Goal: Task Accomplishment & Management: Manage account settings

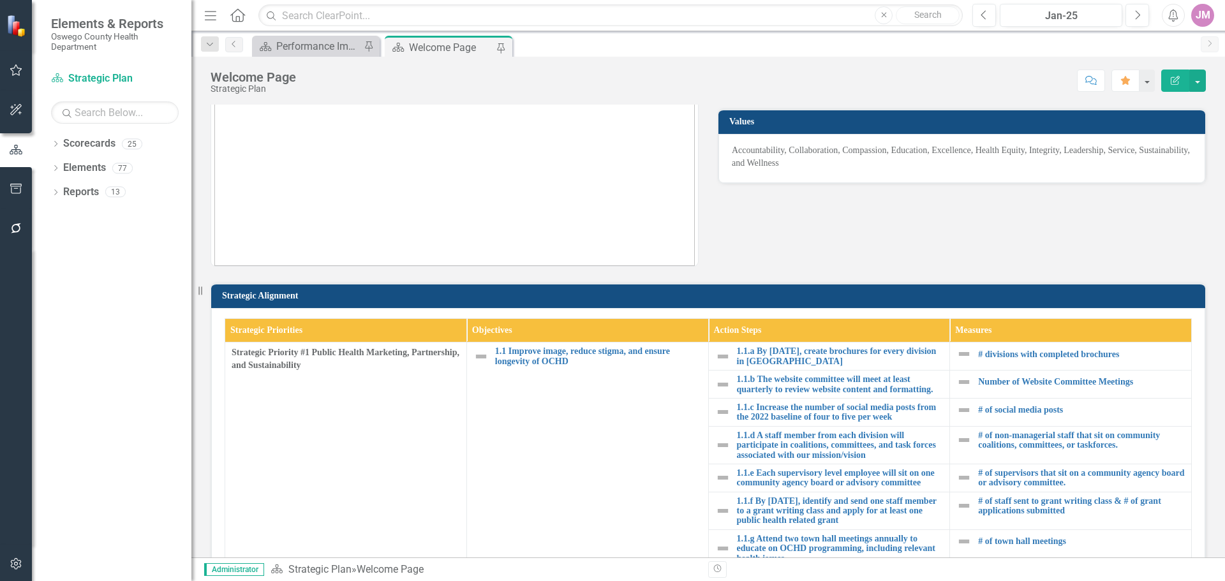
scroll to position [191, 0]
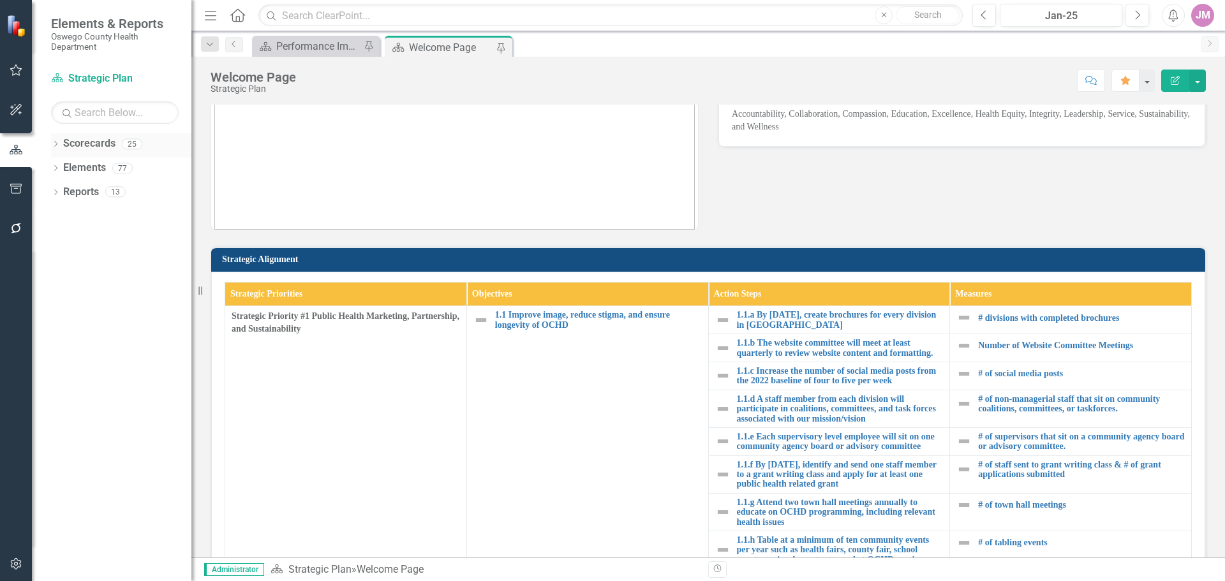
click at [63, 144] on link "Scorecards" at bounding box center [89, 144] width 52 height 15
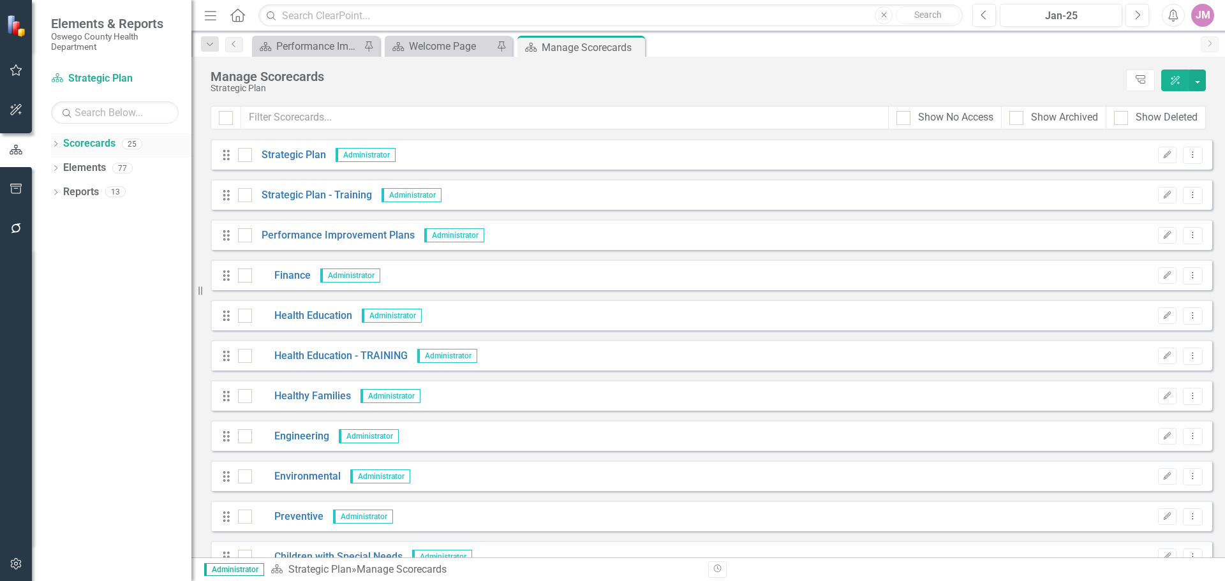
click at [55, 144] on icon "Dropdown" at bounding box center [55, 145] width 9 height 7
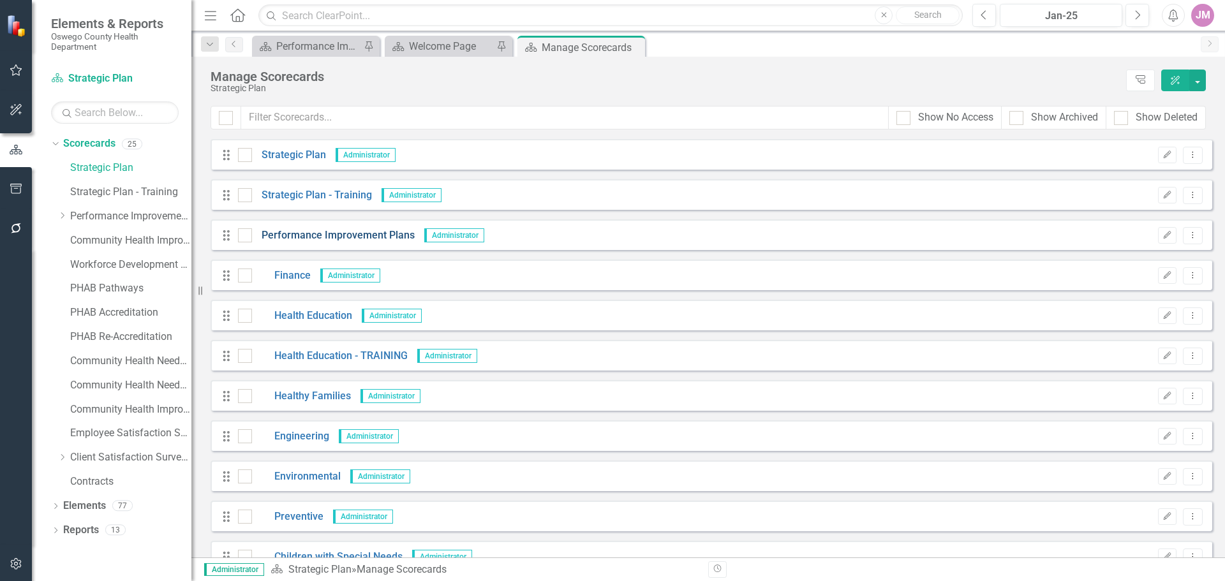
click at [359, 235] on link "Performance Improvement Plans" at bounding box center [333, 235] width 163 height 15
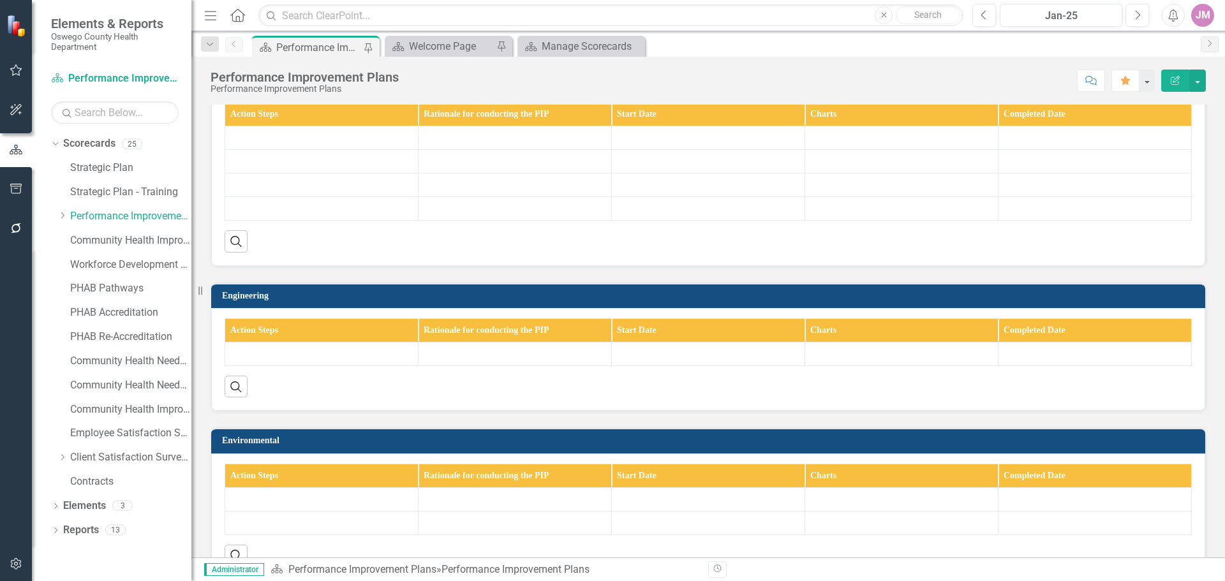
scroll to position [199, 0]
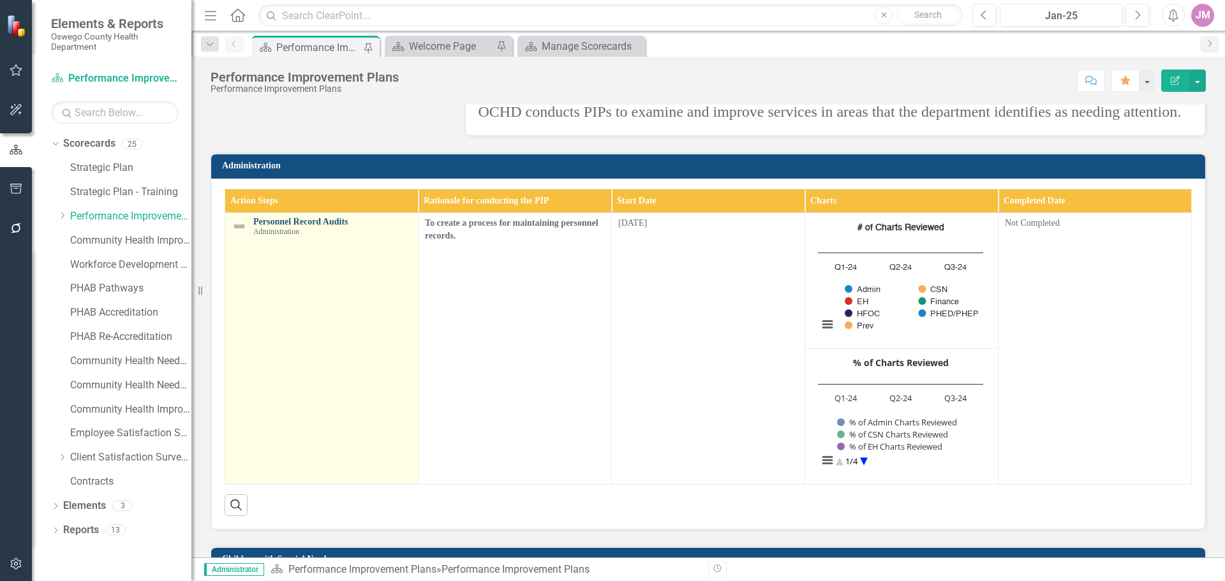
click at [304, 226] on link "Personnel Record Audits" at bounding box center [332, 222] width 158 height 10
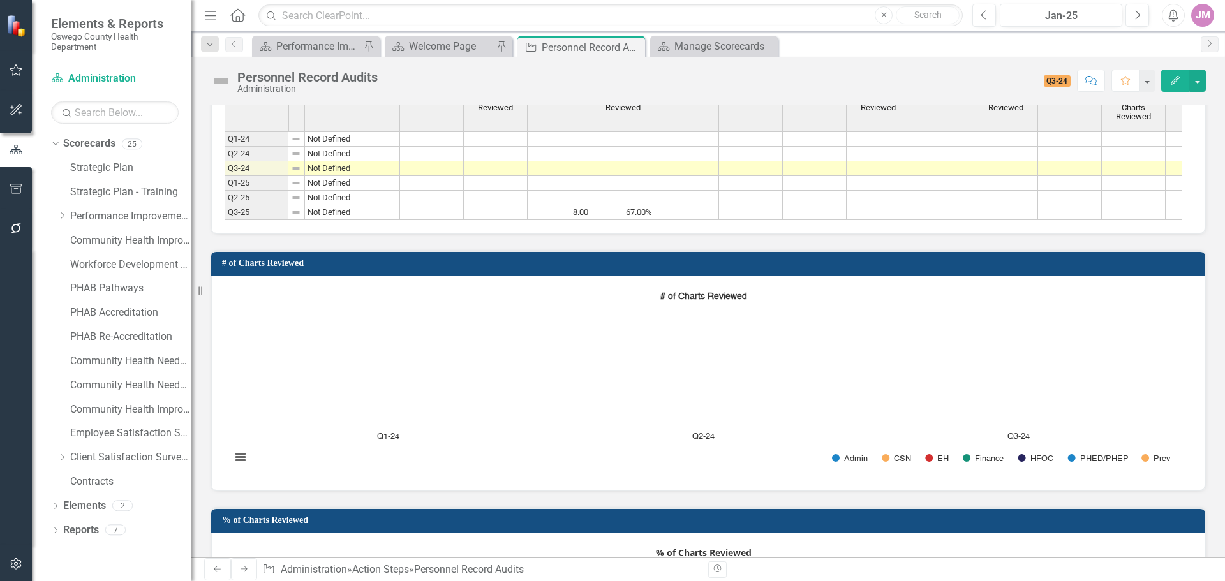
scroll to position [766, 0]
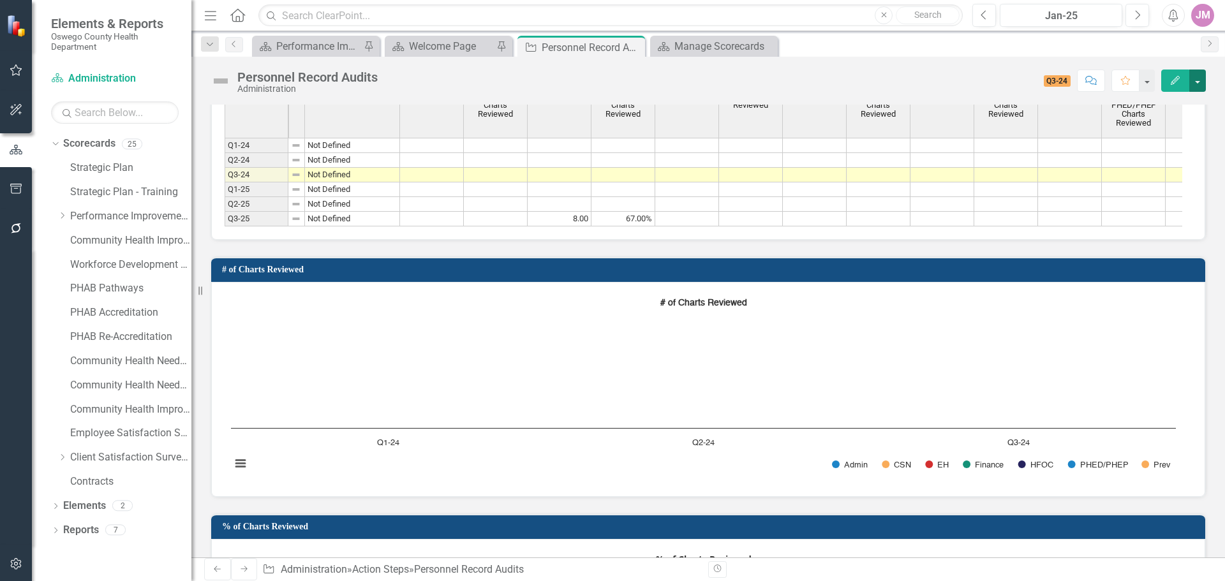
click at [1193, 82] on button "button" at bounding box center [1197, 81] width 17 height 22
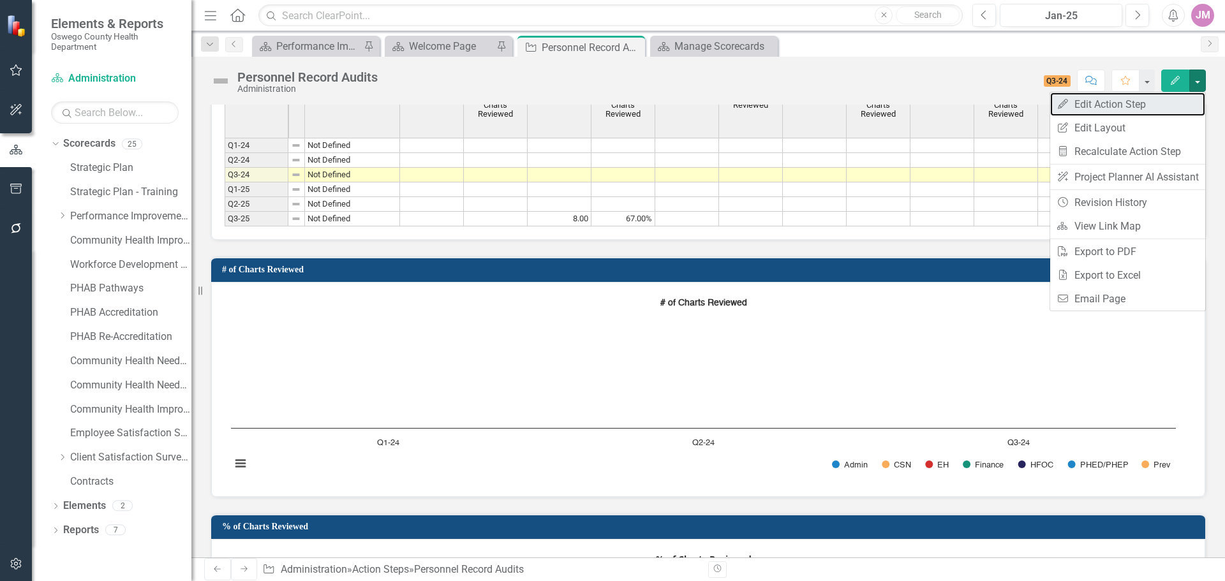
click at [1135, 103] on link "Edit Edit Action Step" at bounding box center [1127, 104] width 155 height 24
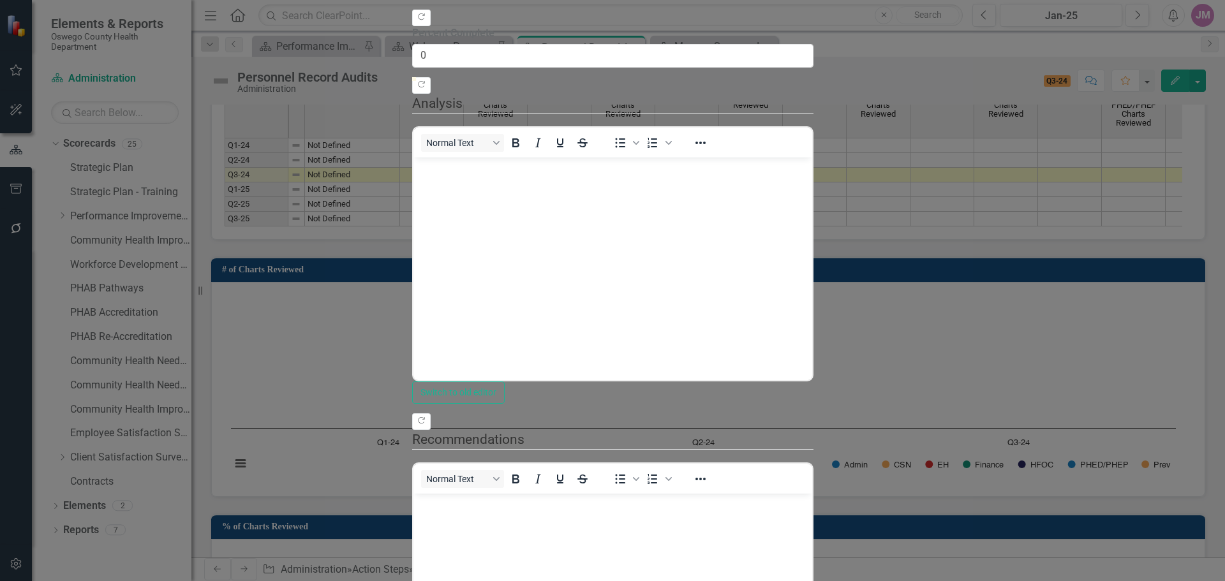
scroll to position [0, 0]
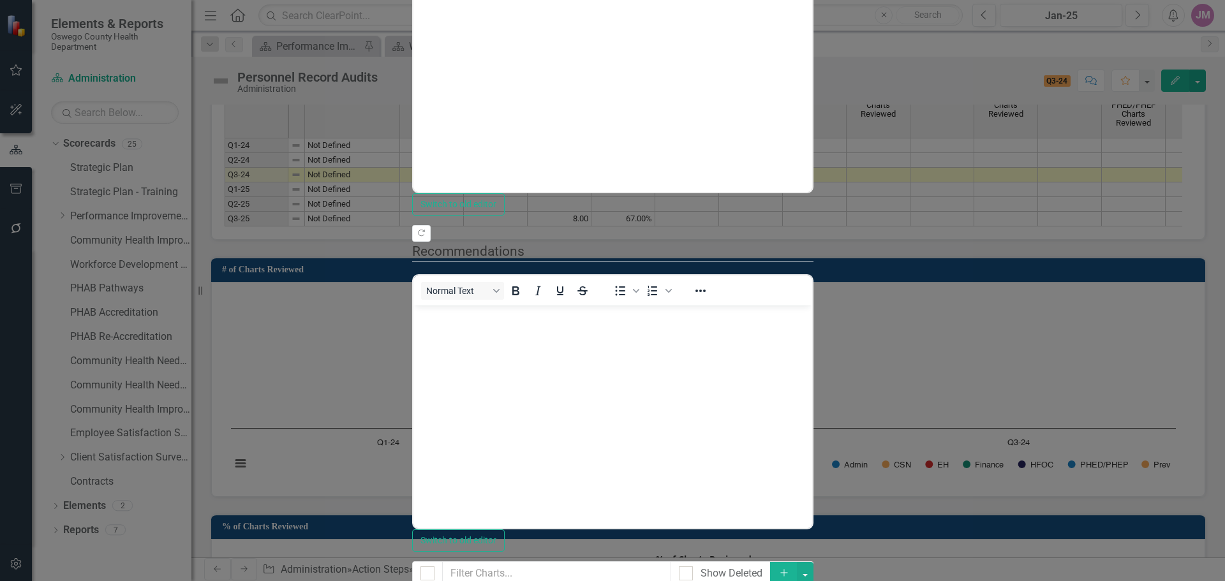
click at [1147, 114] on link "Edit Edit Chart" at bounding box center [1150, 113] width 101 height 24
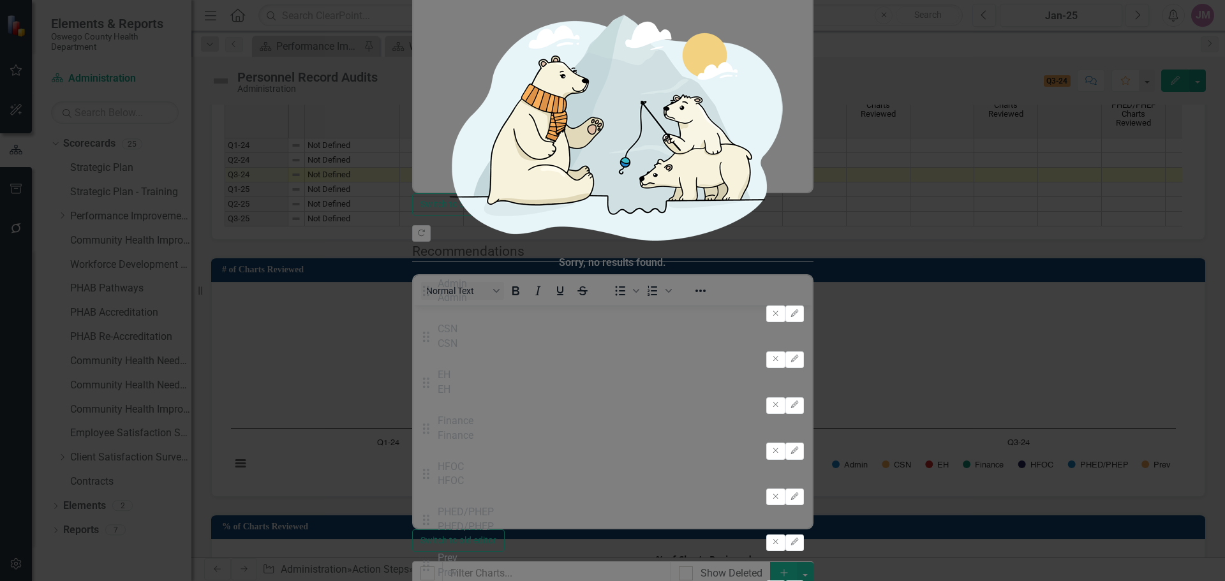
checkbox input "false"
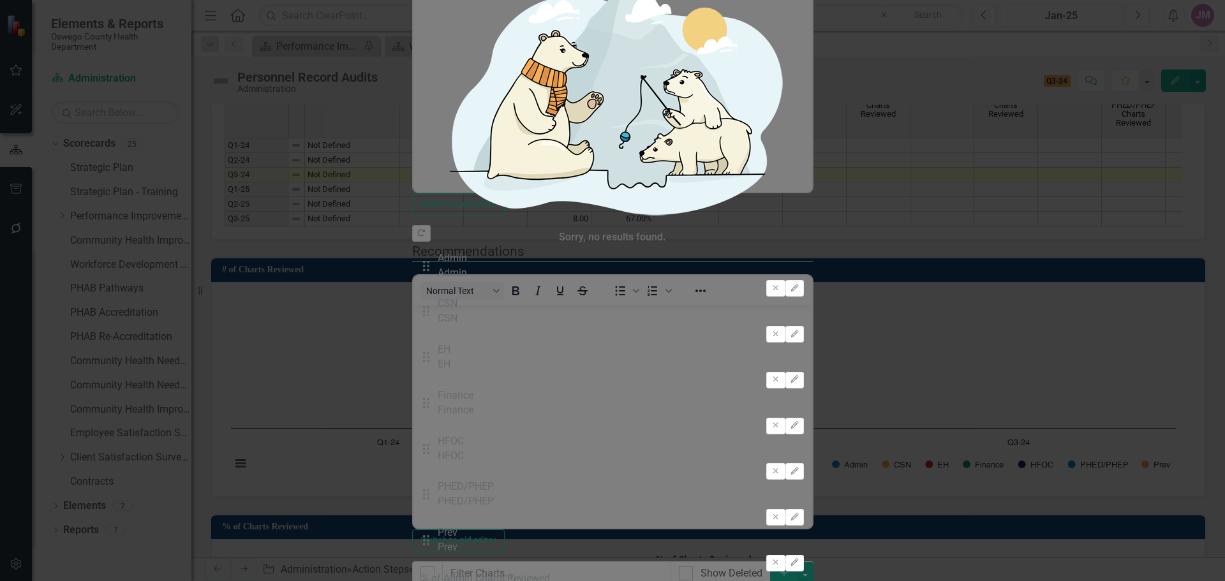
type input "6"
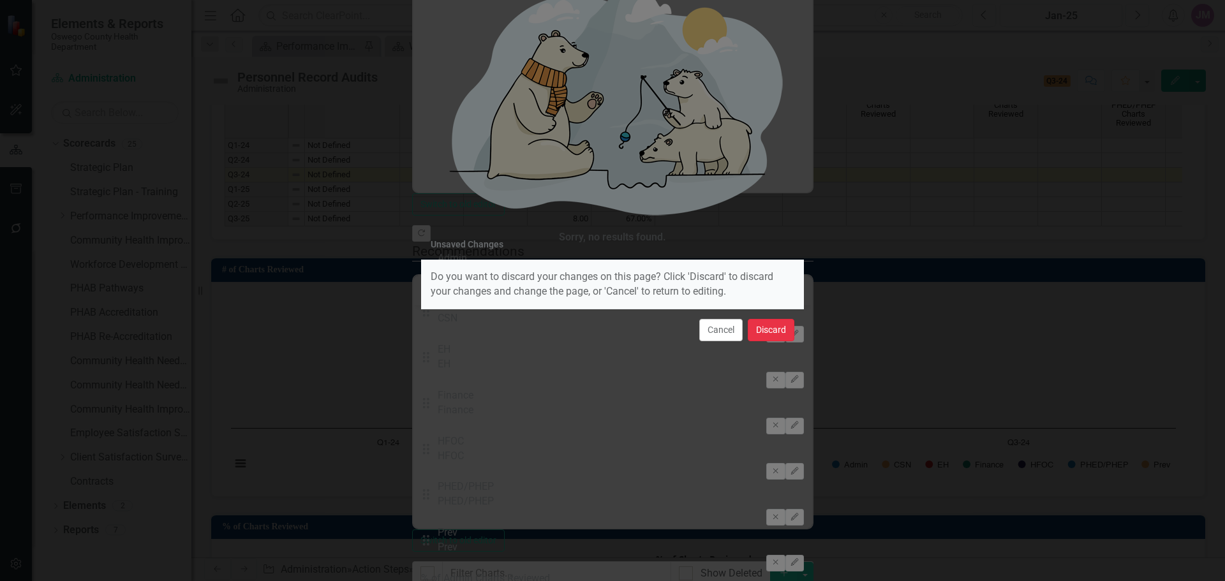
click at [766, 334] on button "Discard" at bounding box center [771, 330] width 47 height 22
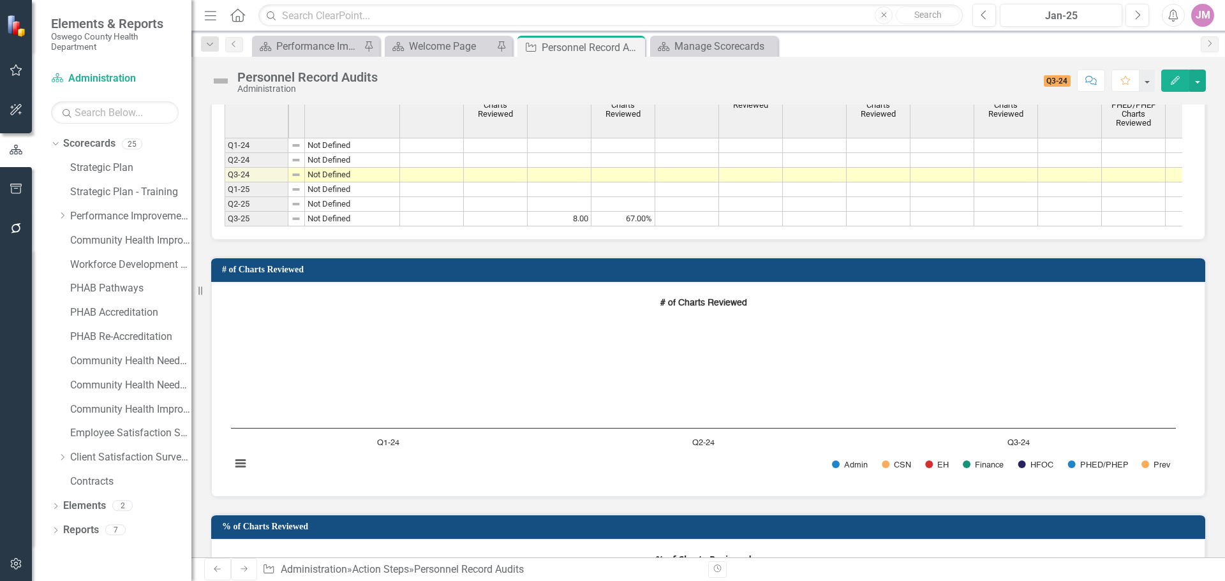
click at [11, 563] on icon "button" at bounding box center [15, 563] width 11 height 11
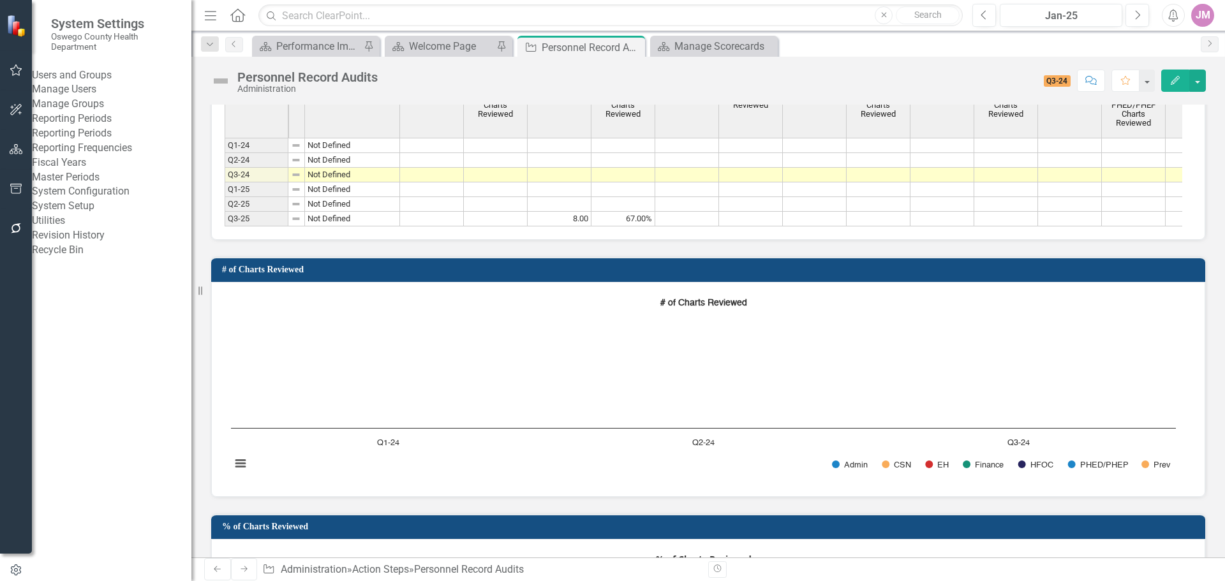
click at [115, 141] on link "Reporting Periods" at bounding box center [111, 133] width 159 height 15
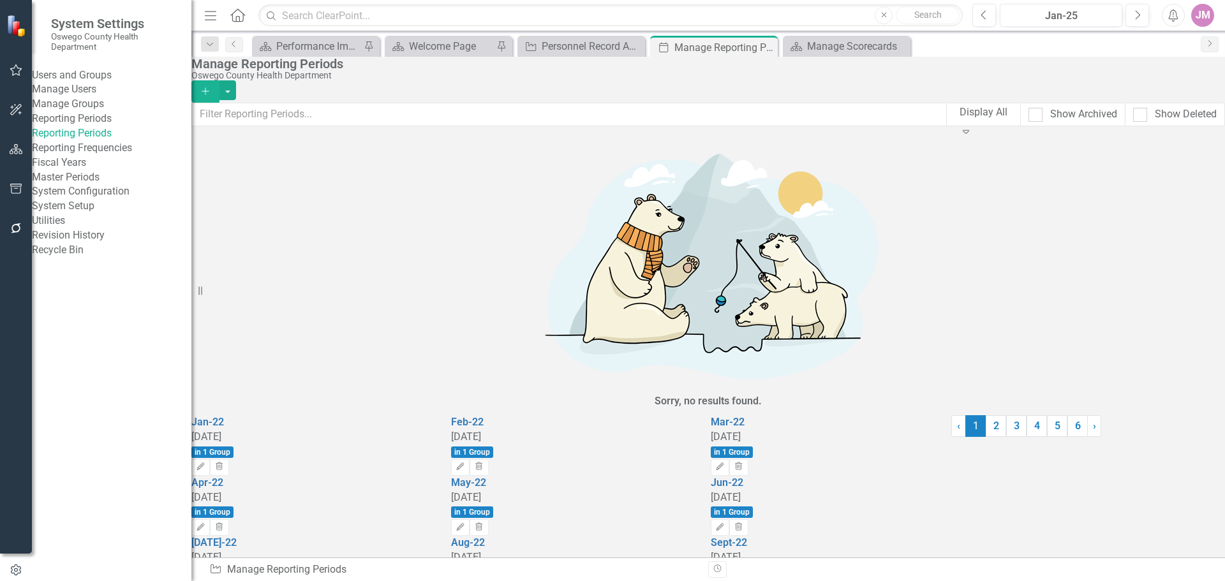
click at [972, 126] on icon "Expand" at bounding box center [965, 131] width 13 height 10
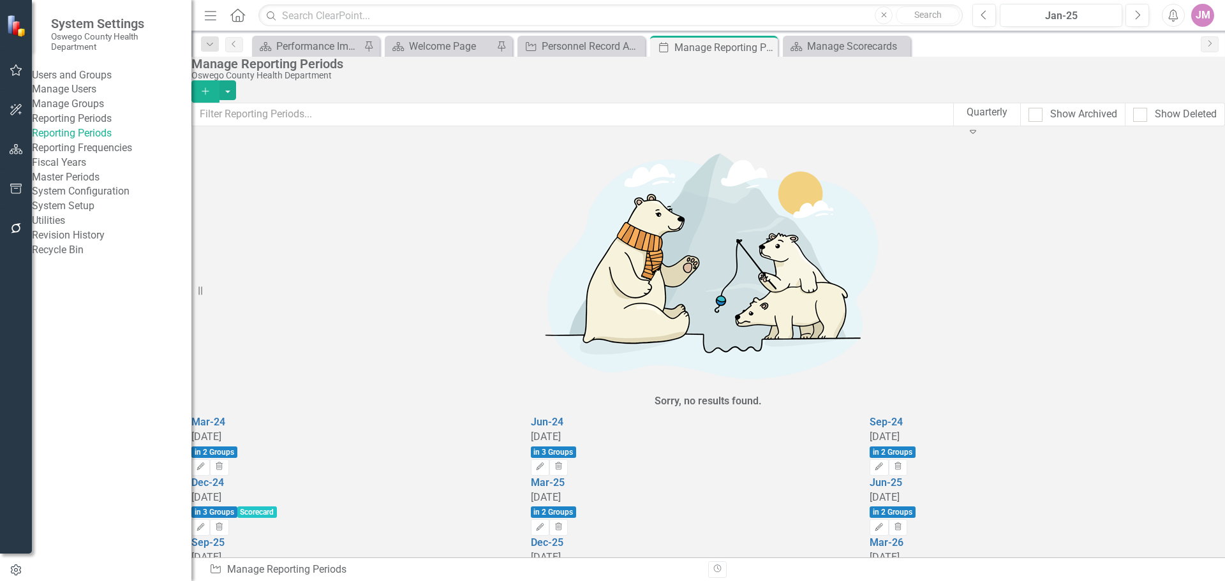
click at [205, 581] on icon "Edit" at bounding box center [201, 588] width 10 height 8
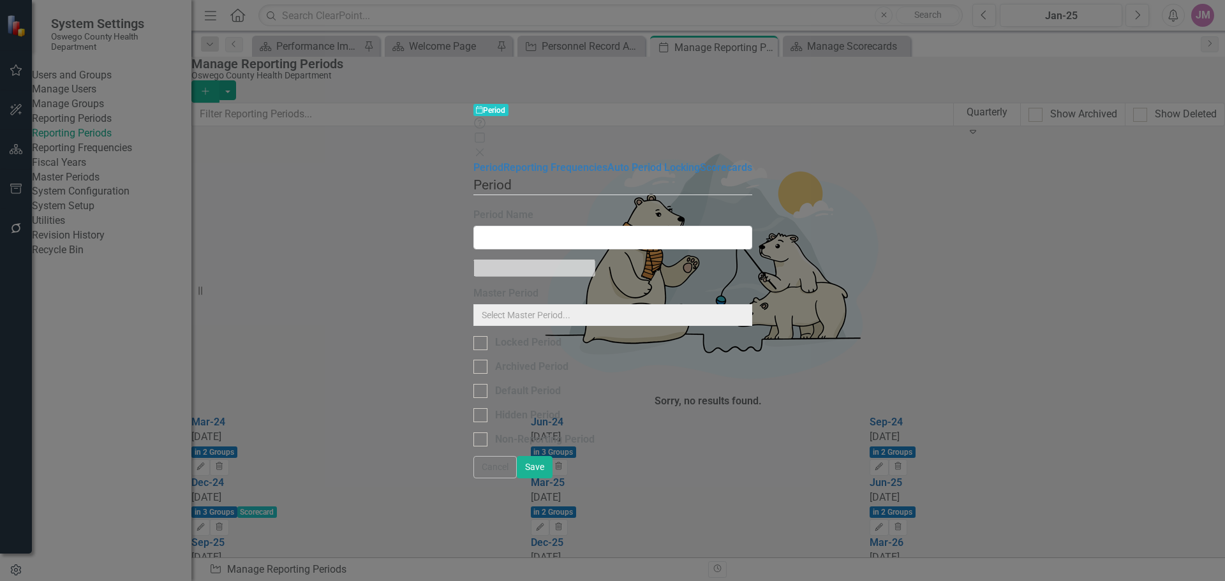
type input "Sep-25"
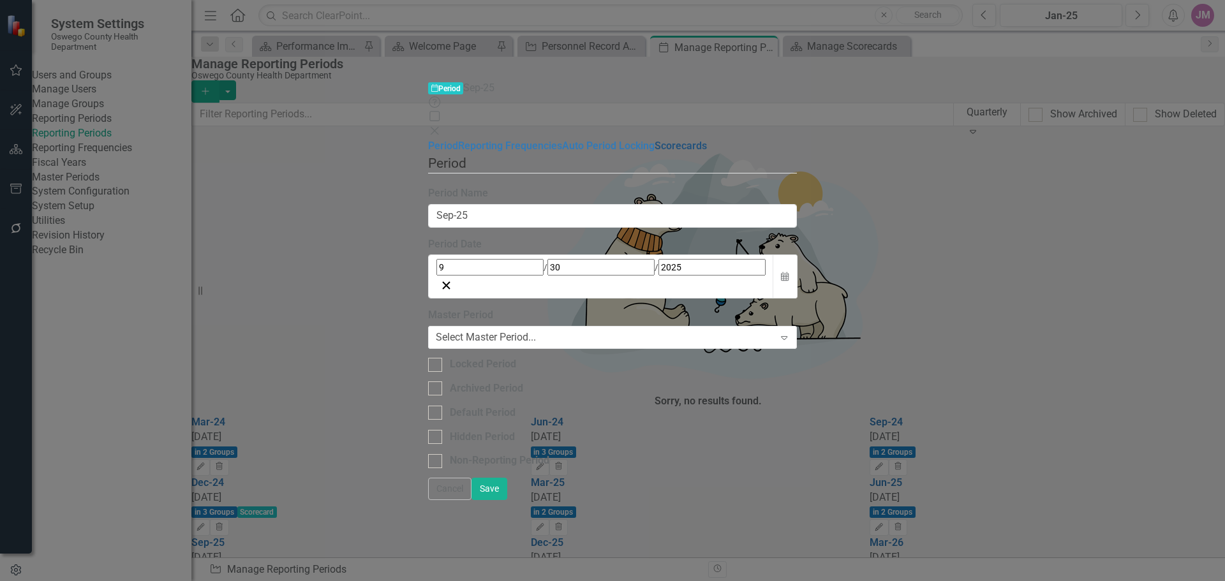
click at [655, 140] on link "Scorecards" at bounding box center [681, 146] width 52 height 12
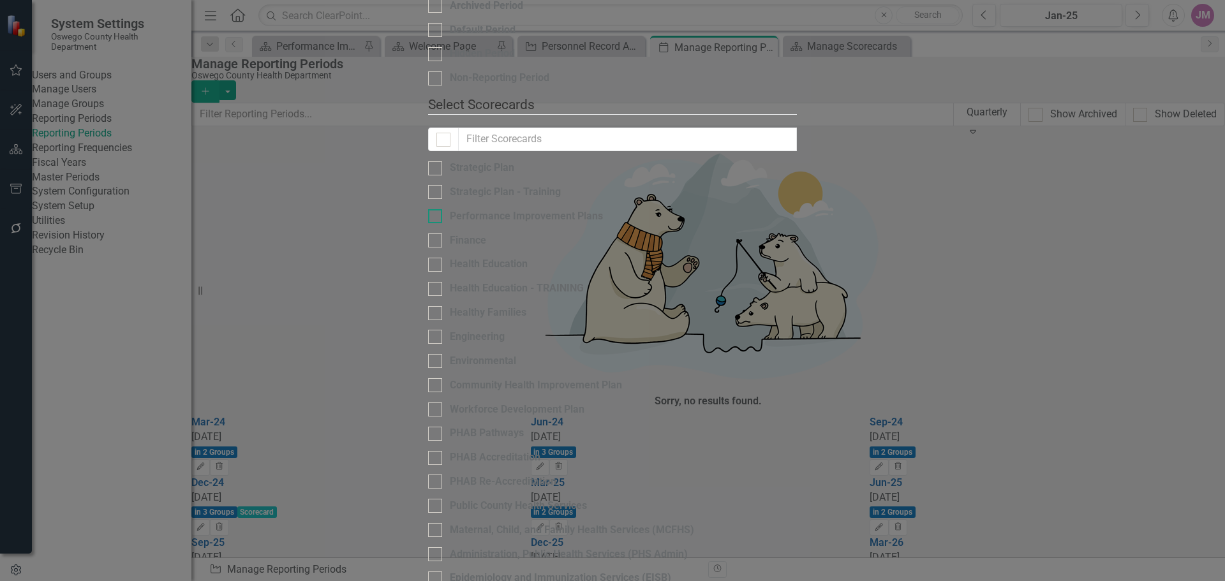
click at [452, 209] on div "Performance Improvement Plans" at bounding box center [526, 216] width 153 height 15
click at [436, 209] on input "Performance Improvement Plans" at bounding box center [432, 213] width 8 height 8
checkbox input "true"
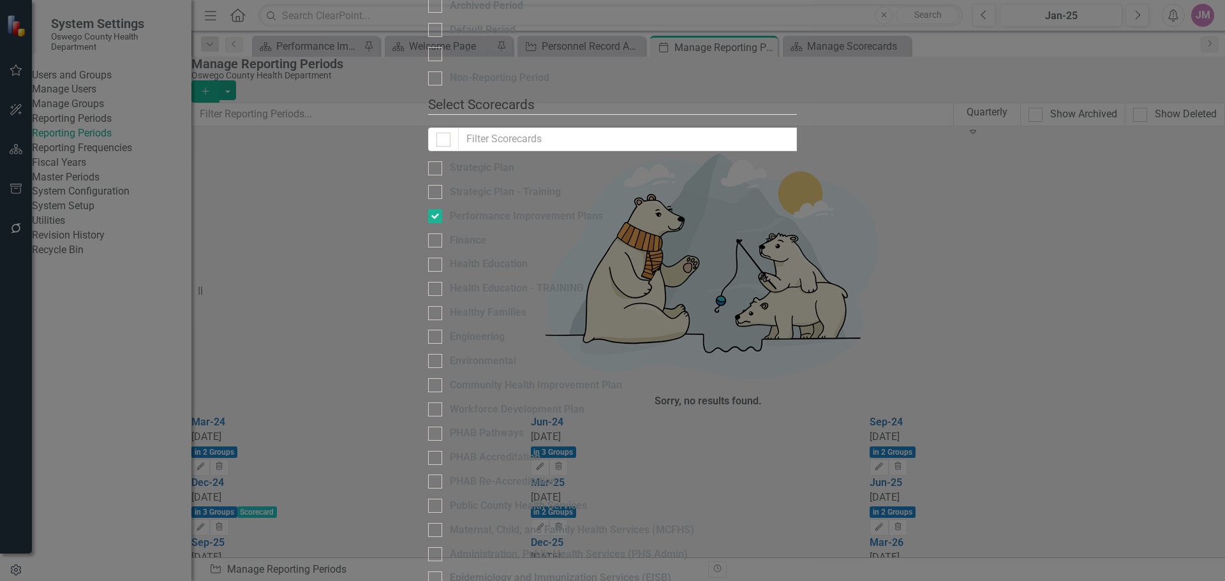
checkbox input "true"
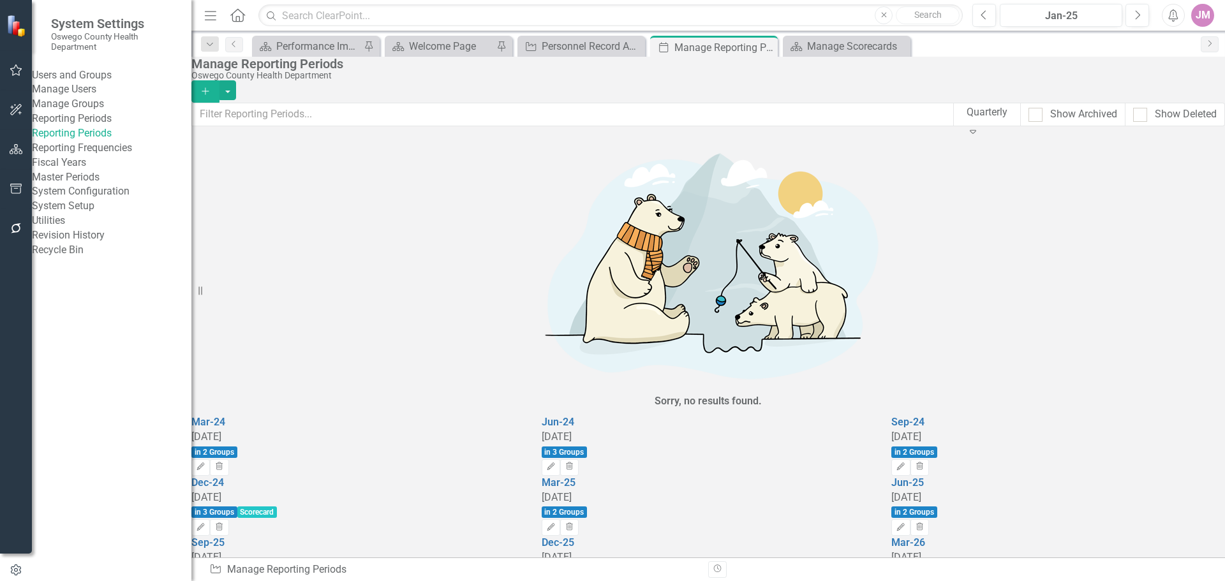
click at [556, 581] on icon "Edit" at bounding box center [551, 588] width 10 height 8
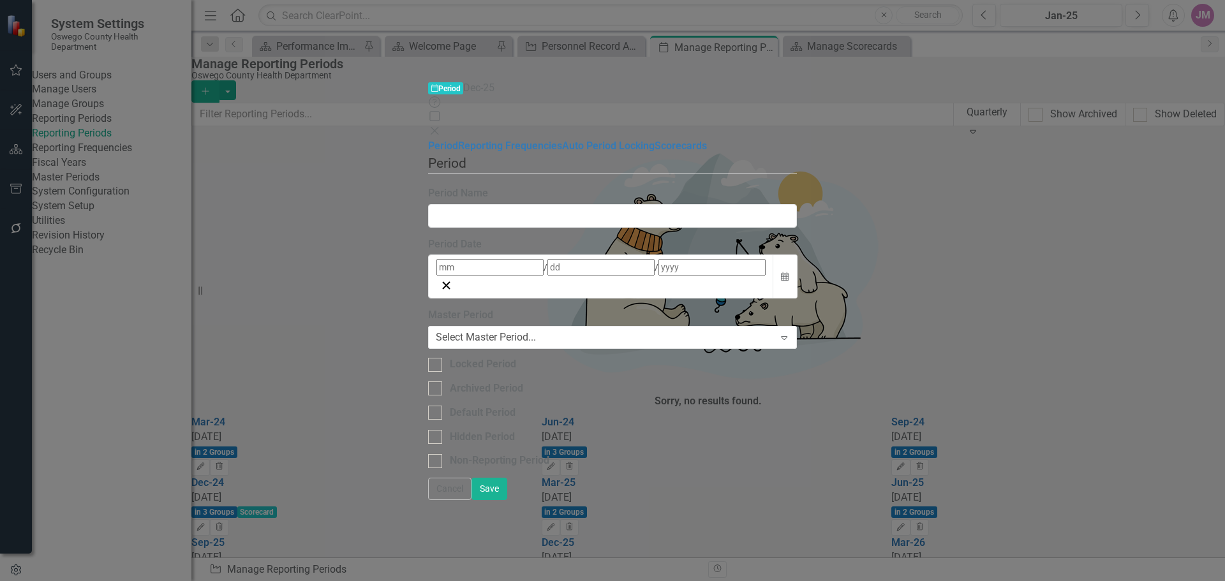
type input "Dec-25"
type input "12"
type input "31"
type input "2025"
click at [458, 140] on link "Reporting Frequencies" at bounding box center [510, 146] width 104 height 12
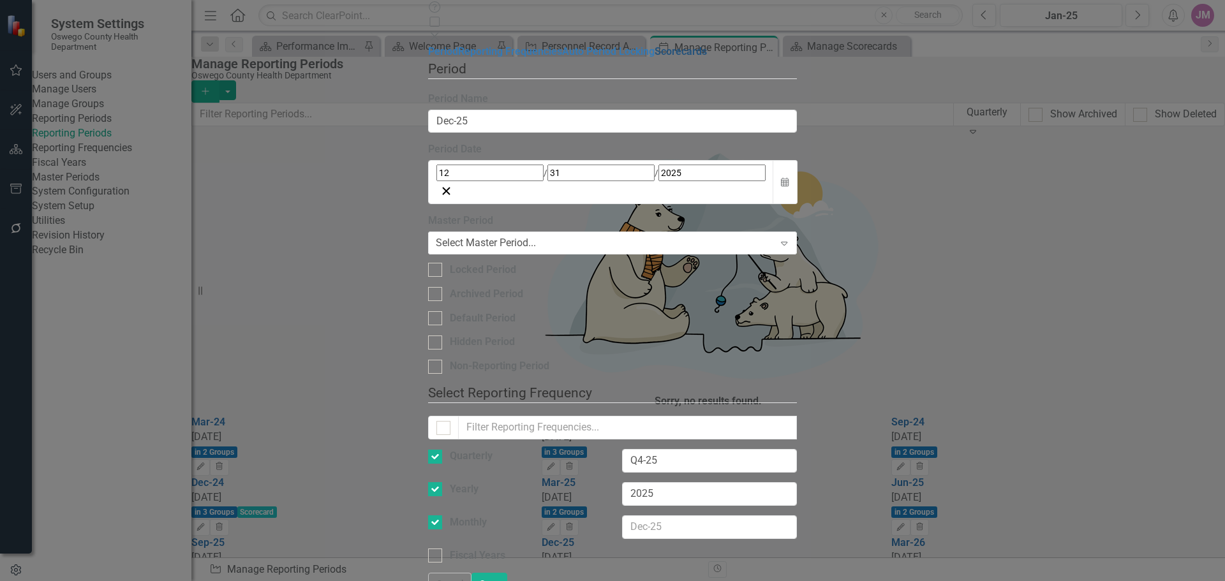
click at [655, 57] on link "Scorecards" at bounding box center [681, 51] width 52 height 12
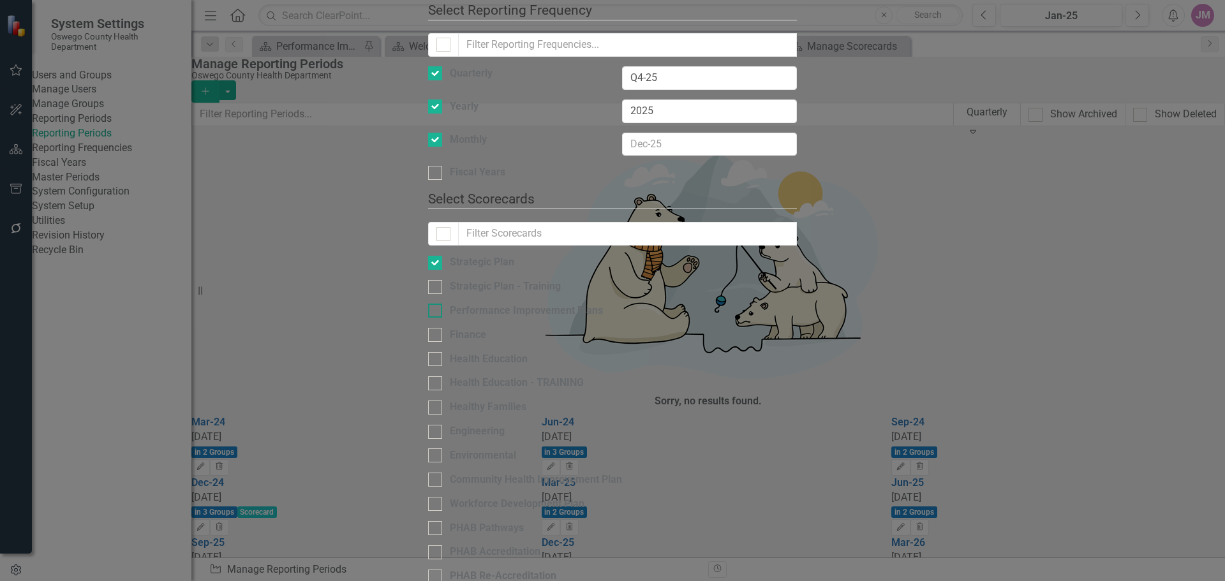
click at [450, 304] on div "Performance Improvement Plans" at bounding box center [526, 311] width 153 height 15
click at [428, 304] on input "Performance Improvement Plans" at bounding box center [432, 308] width 8 height 8
checkbox input "true"
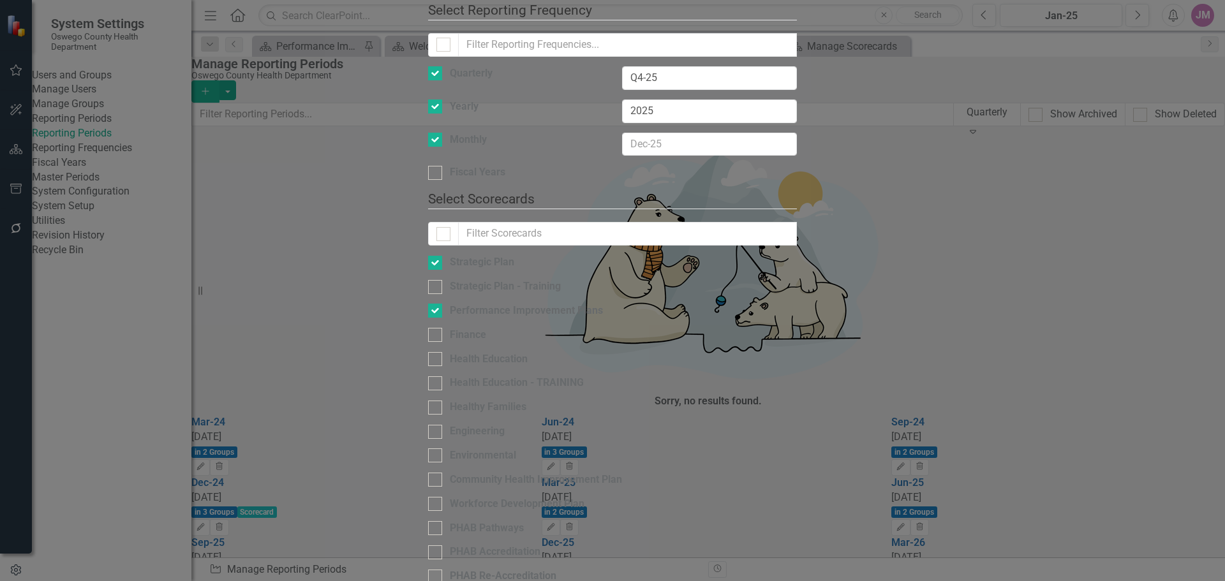
checkbox input "true"
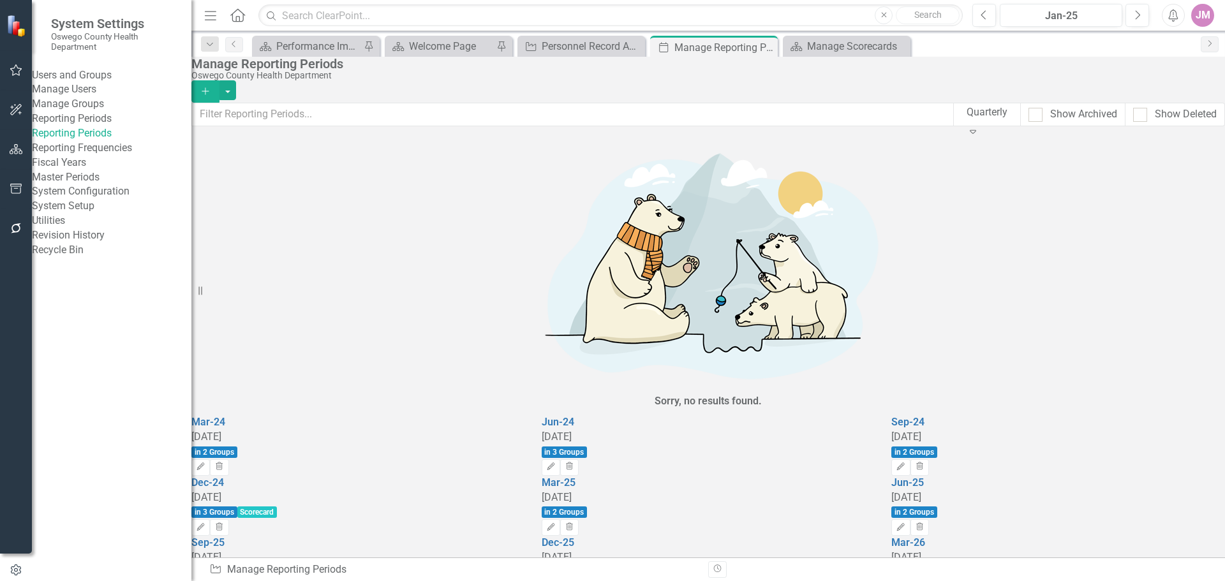
click at [556, 581] on icon "Edit" at bounding box center [551, 588] width 10 height 8
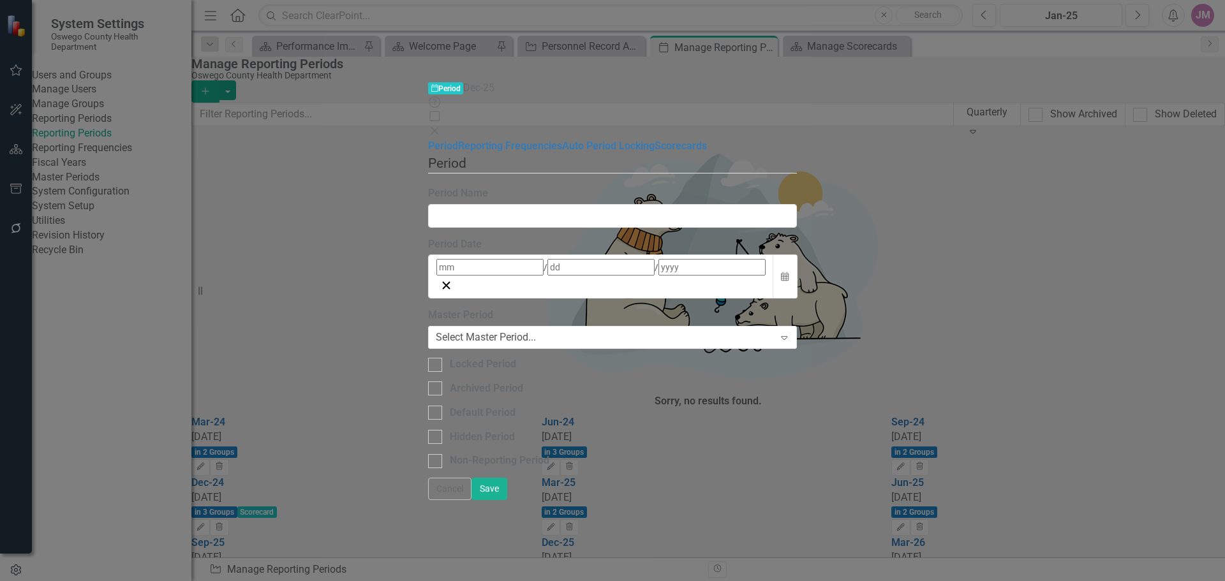
type input "Dec-25"
type input "12"
type input "31"
type input "2025"
click at [655, 140] on link "Scorecards" at bounding box center [681, 146] width 52 height 12
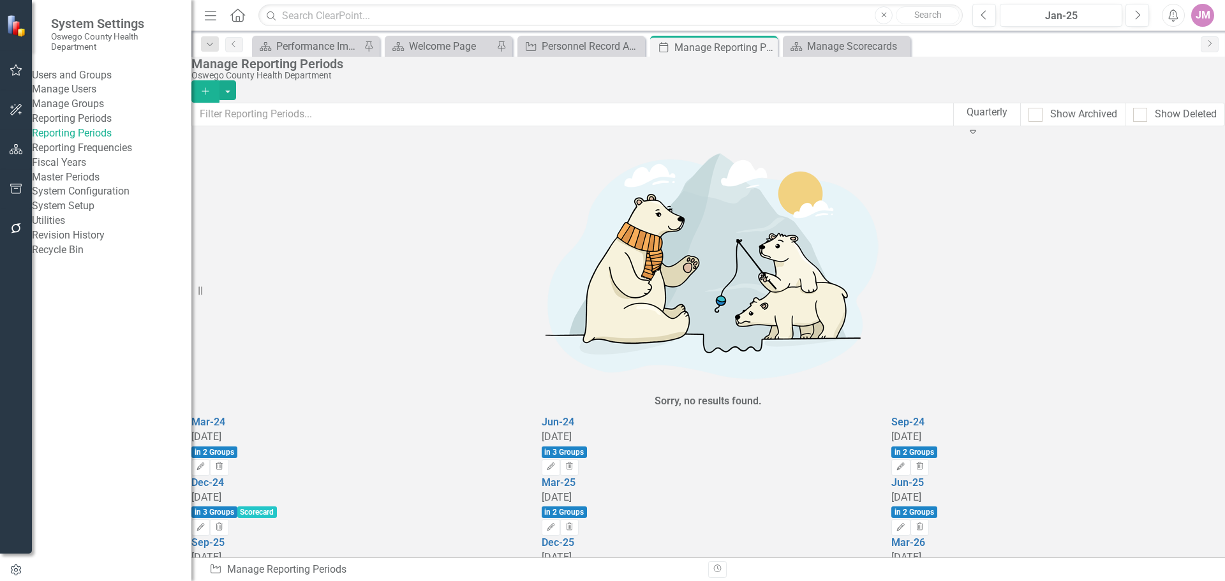
click at [905, 581] on icon "Edit" at bounding box center [901, 588] width 10 height 8
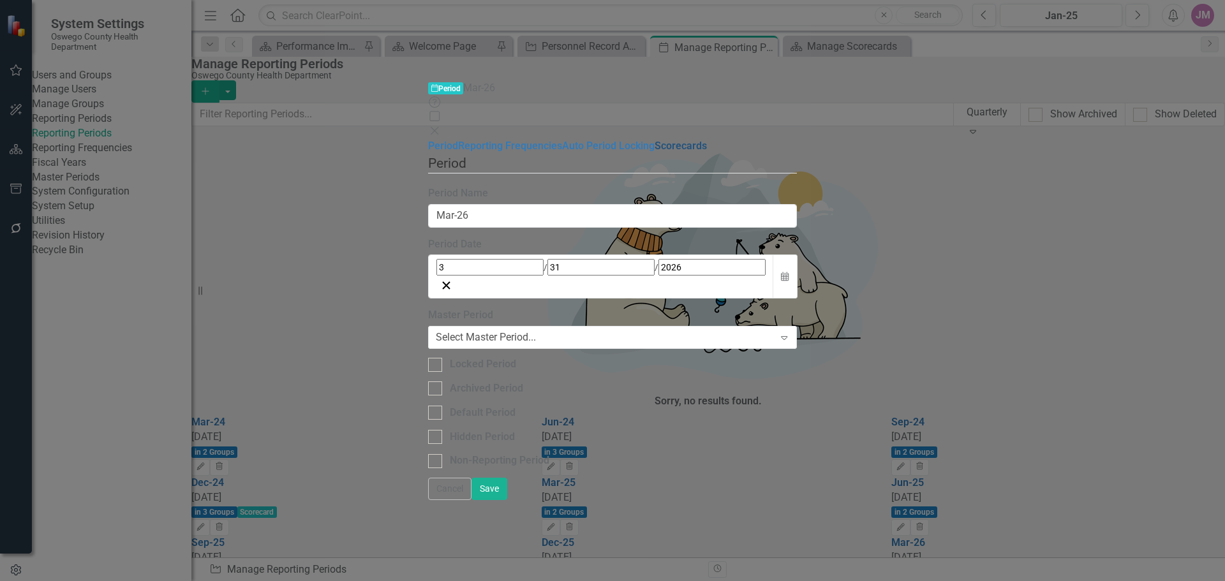
click at [655, 140] on link "Scorecards" at bounding box center [681, 146] width 52 height 12
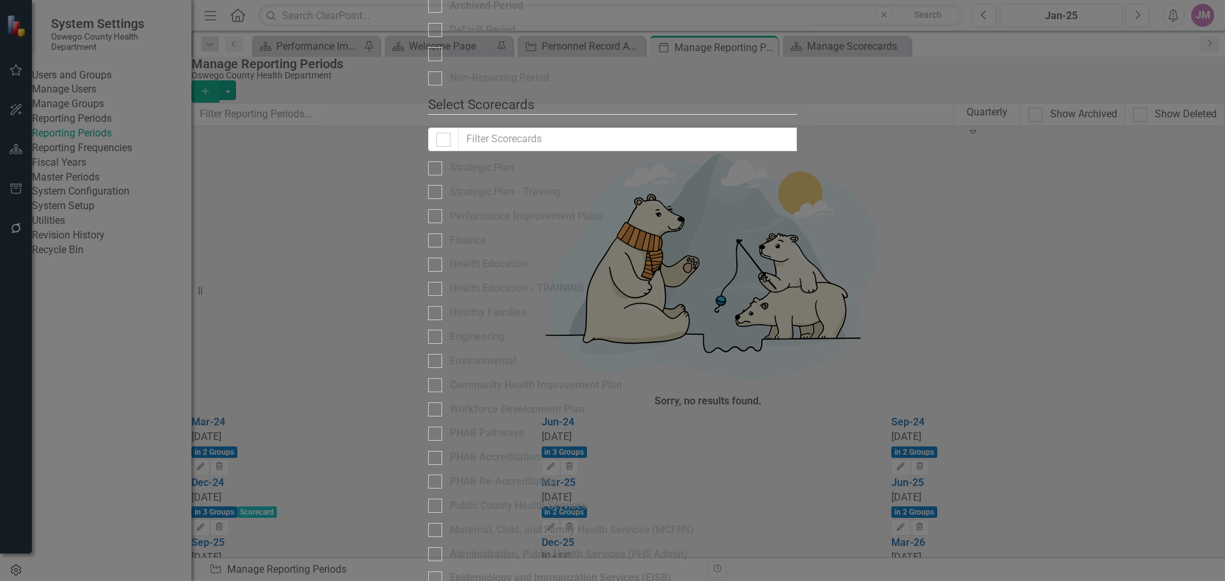
checkbox input "false"
checkbox input "true"
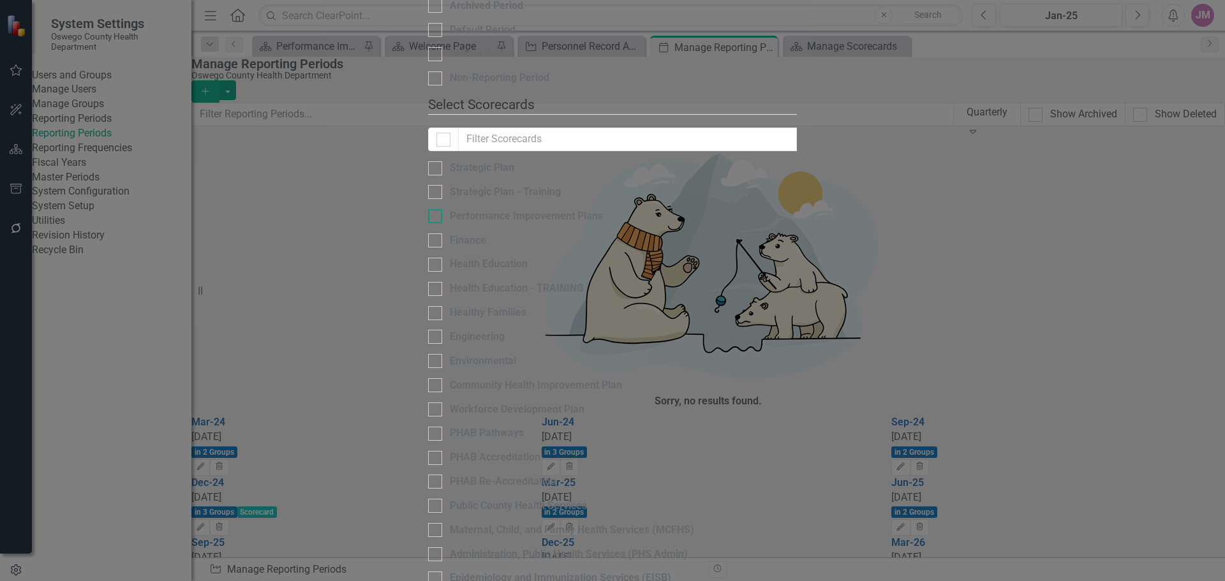
click at [450, 209] on div "Performance Improvement Plans" at bounding box center [526, 216] width 153 height 15
click at [436, 209] on input "Performance Improvement Plans" at bounding box center [432, 213] width 8 height 8
checkbox input "true"
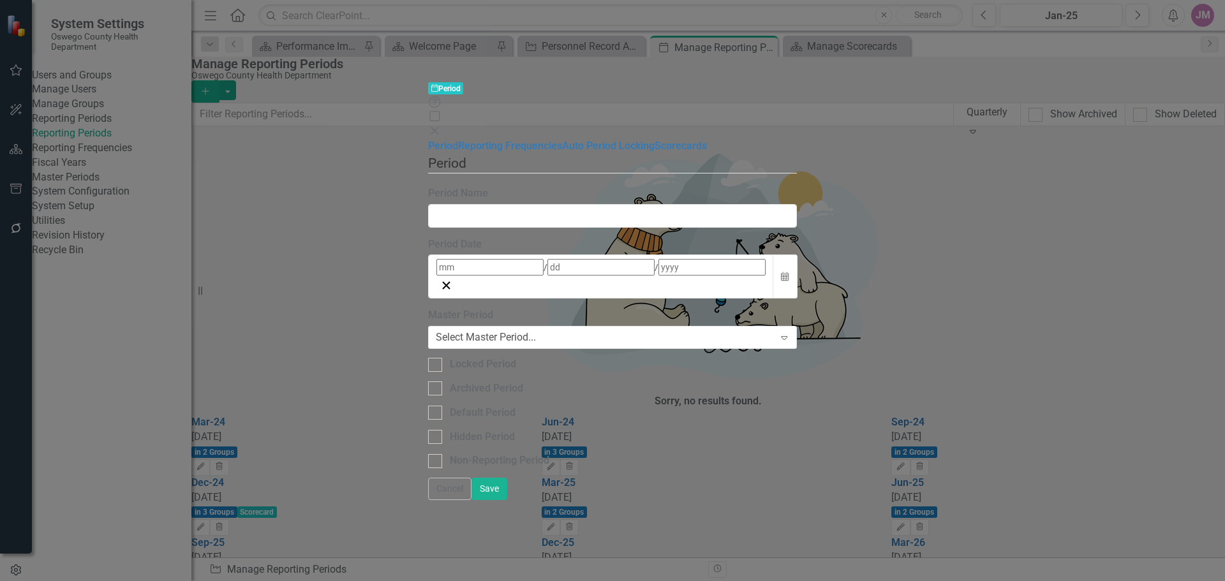
type input "Jun-26"
type input "6"
type input "30"
type input "2026"
click at [655, 140] on link "Scorecards" at bounding box center [681, 146] width 52 height 12
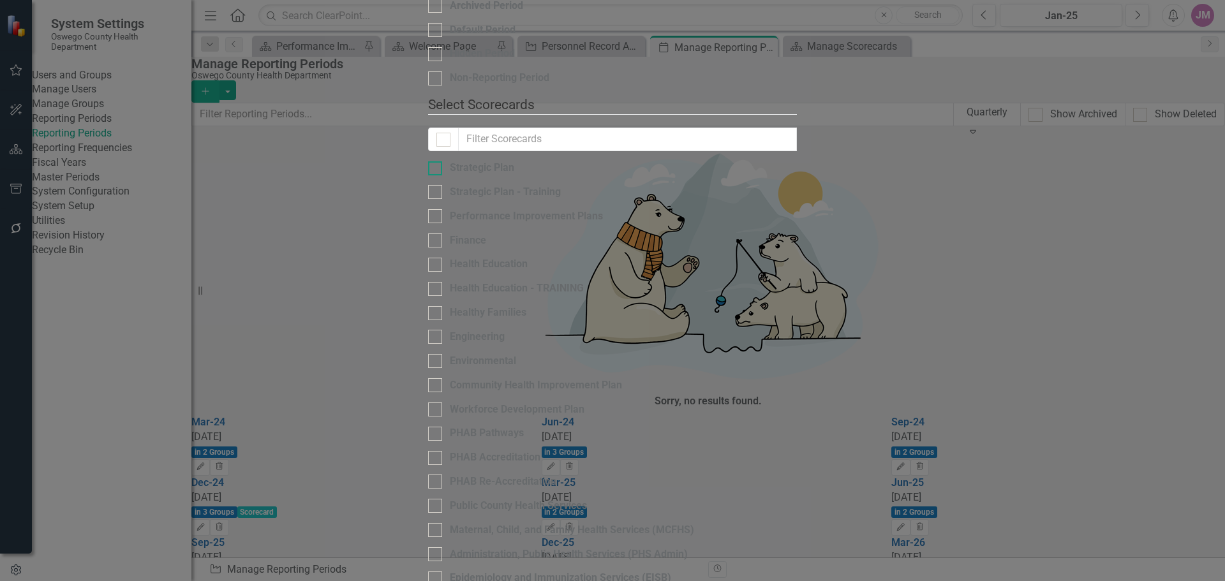
click at [450, 161] on div "Strategic Plan" at bounding box center [482, 168] width 64 height 15
click at [428, 161] on input "Strategic Plan" at bounding box center [432, 165] width 8 height 8
checkbox input "true"
click at [450, 209] on div "Performance Improvement Plans" at bounding box center [526, 216] width 153 height 15
click at [428, 209] on input "Performance Improvement Plans" at bounding box center [432, 213] width 8 height 8
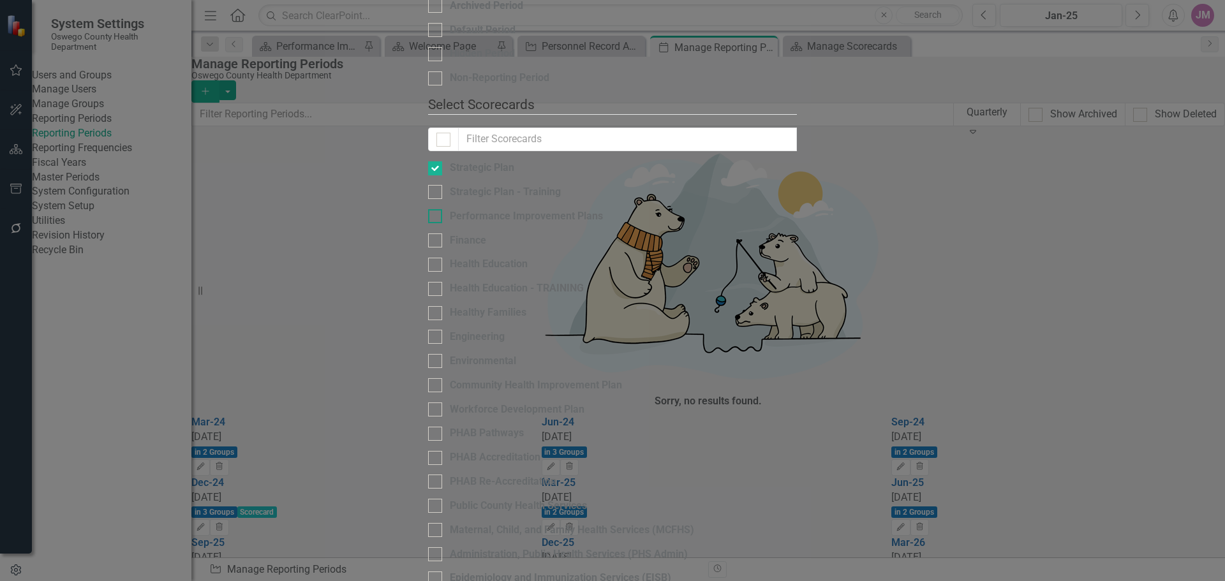
checkbox input "true"
drag, startPoint x: 420, startPoint y: 523, endPoint x: 433, endPoint y: 522, distance: 13.4
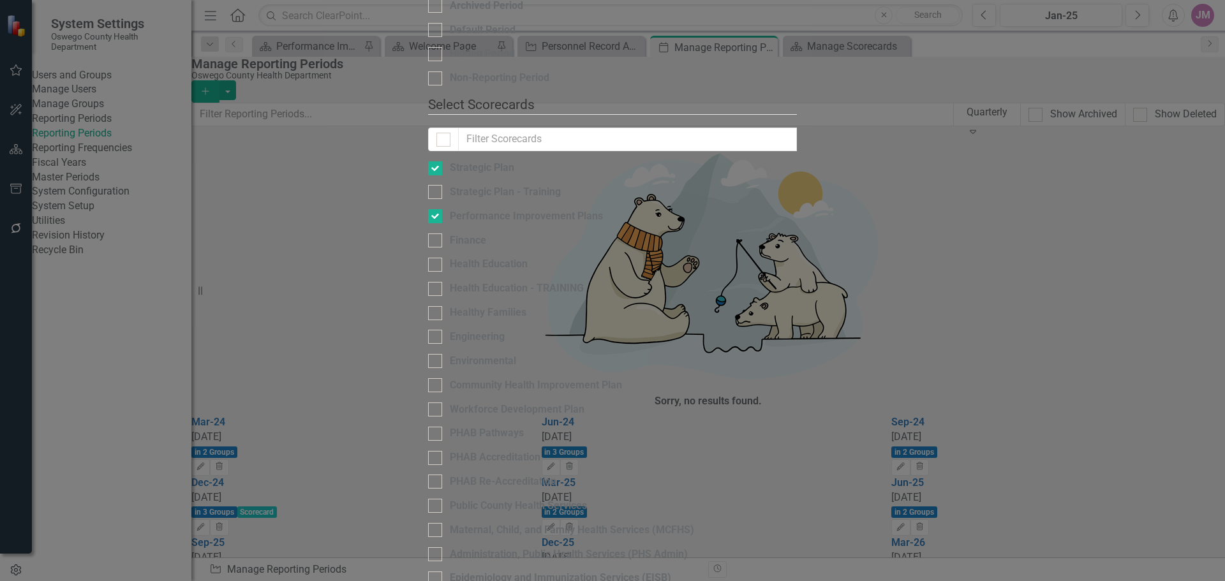
checkbox input "true"
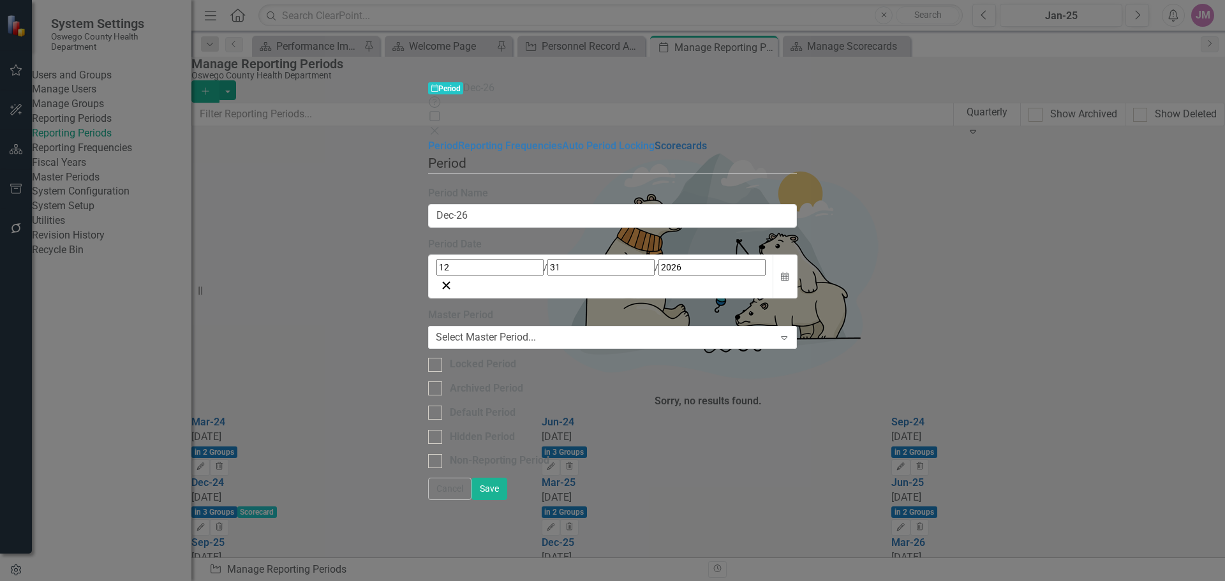
click at [655, 140] on link "Scorecards" at bounding box center [681, 146] width 52 height 12
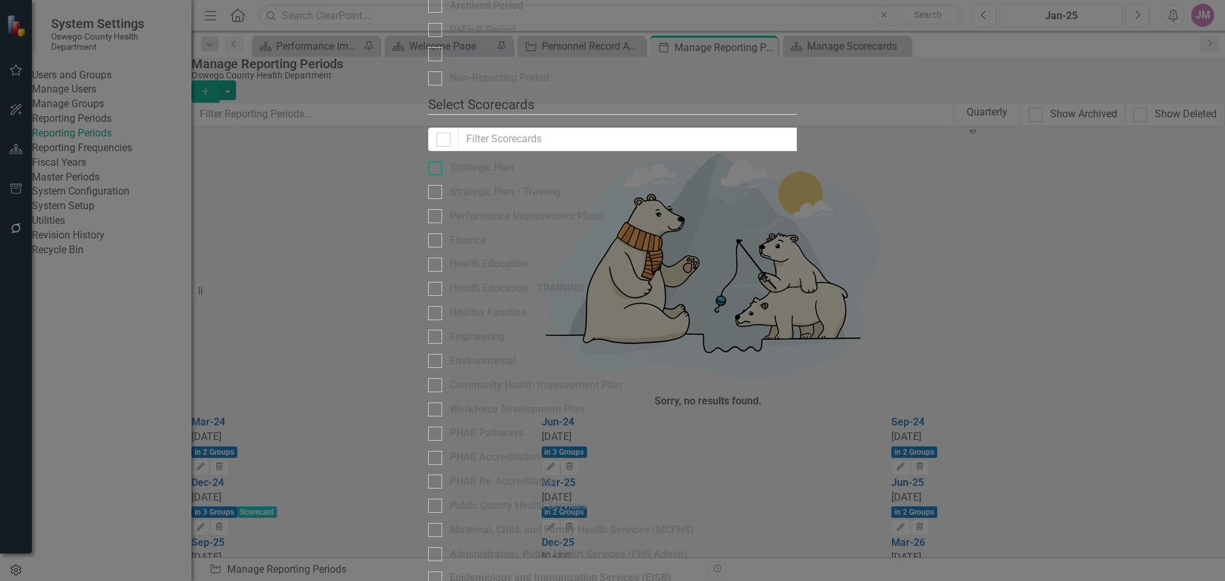
click at [450, 161] on div "Strategic Plan" at bounding box center [482, 168] width 64 height 15
click at [428, 161] on input "Strategic Plan" at bounding box center [432, 165] width 8 height 8
checkbox input "true"
click at [450, 209] on div "Performance Improvement Plans" at bounding box center [526, 216] width 153 height 15
click at [428, 209] on input "Performance Improvement Plans" at bounding box center [432, 213] width 8 height 8
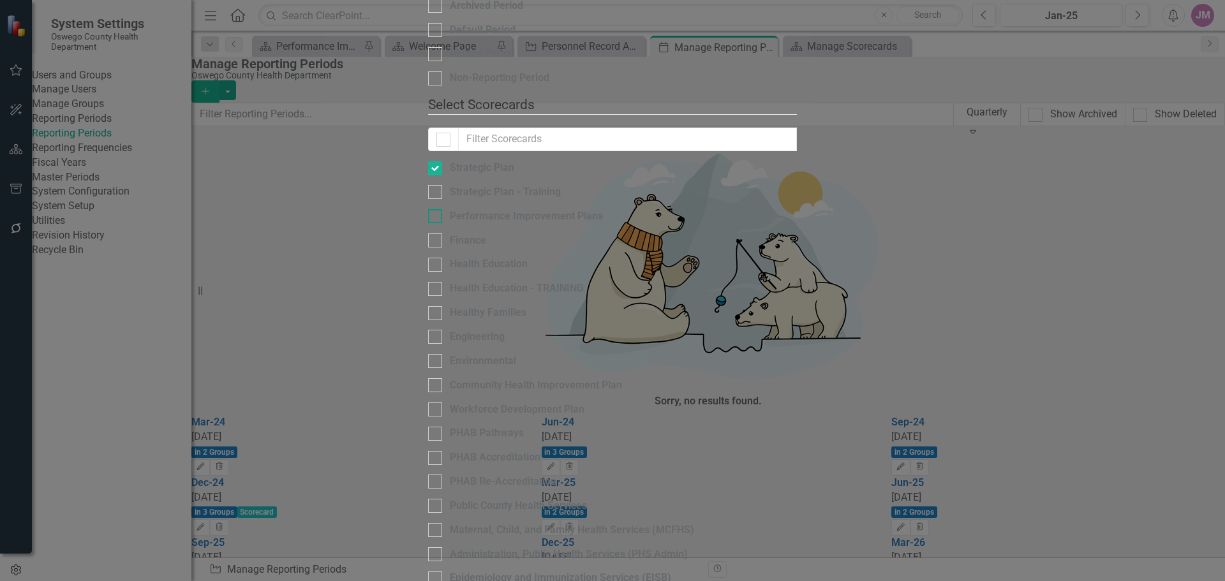
checkbox input "true"
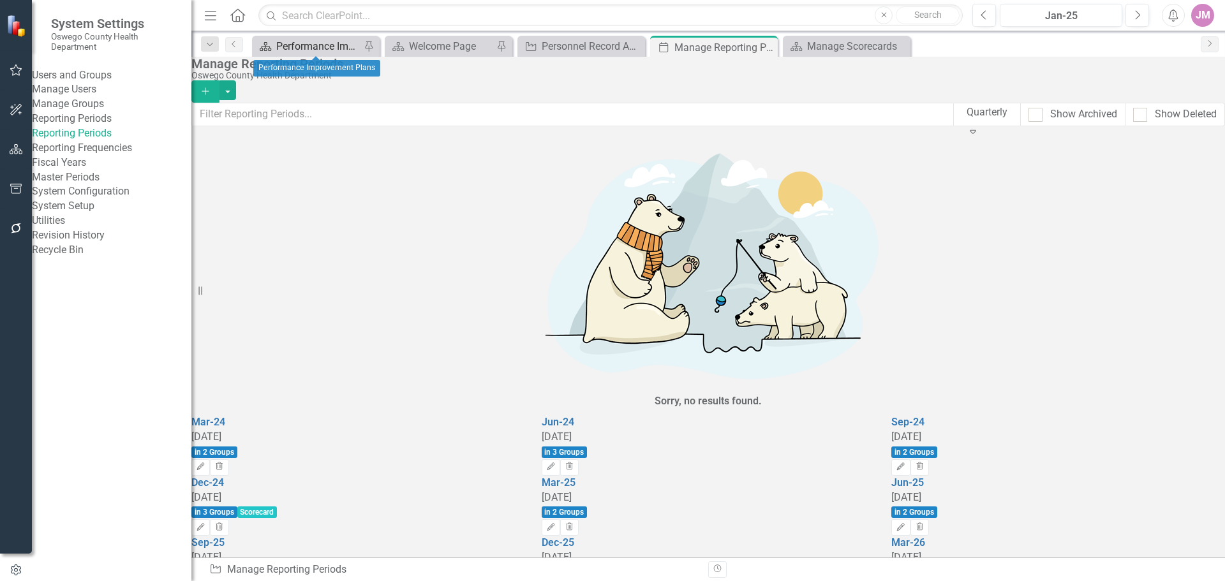
click at [320, 47] on div "Performance Improvement Plans" at bounding box center [318, 46] width 84 height 16
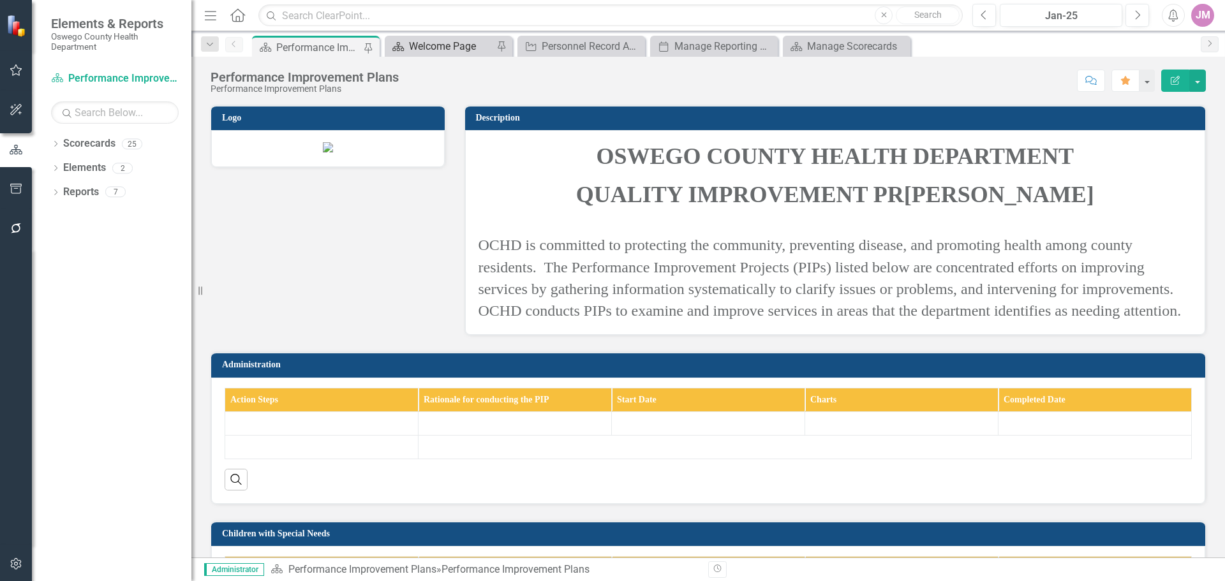
click at [443, 48] on div "Welcome Page" at bounding box center [451, 46] width 84 height 16
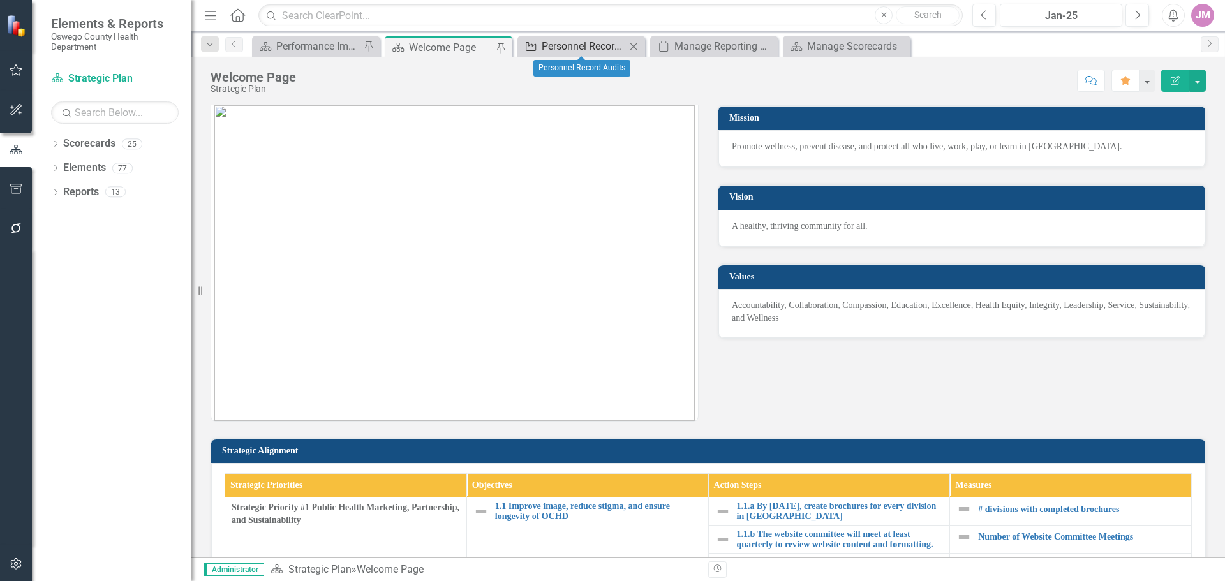
click at [551, 48] on div "Personnel Record Audits" at bounding box center [584, 46] width 84 height 16
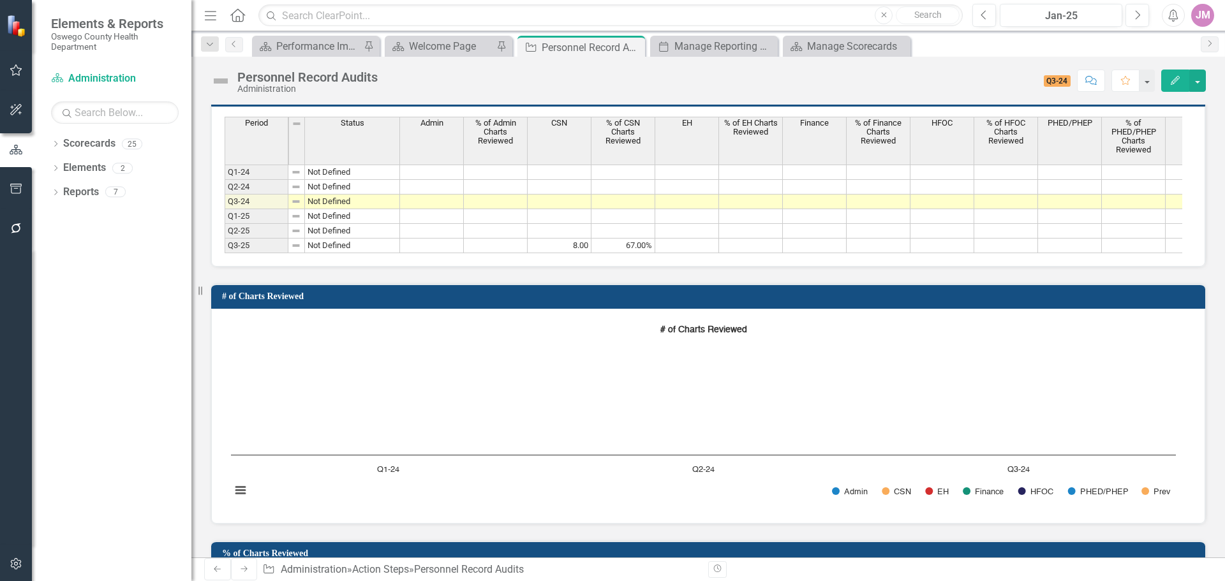
scroll to position [766, 0]
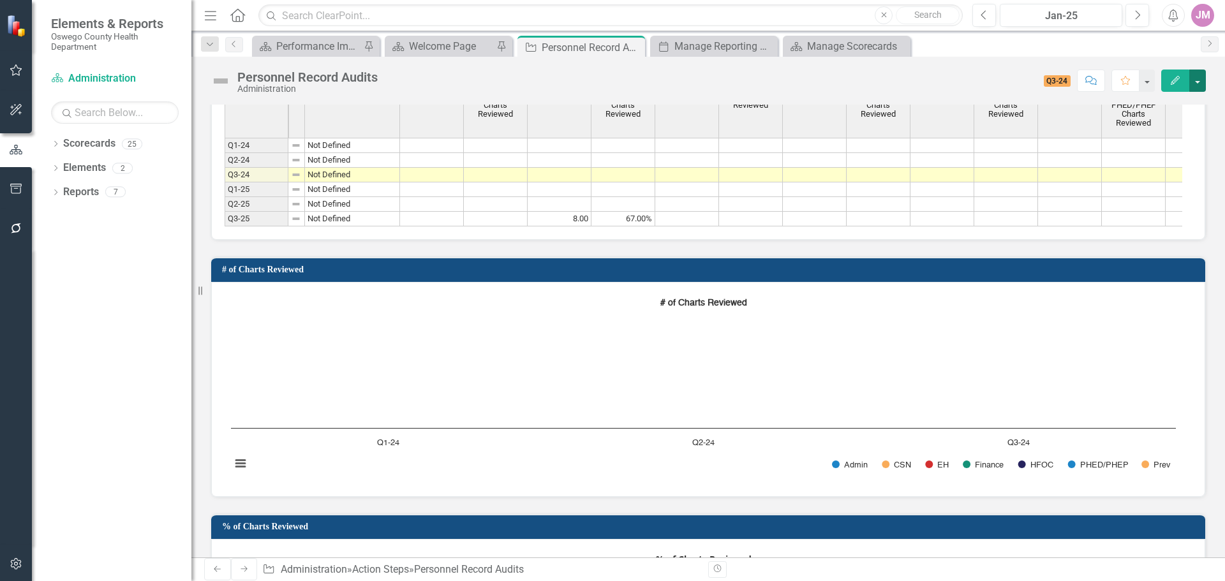
click at [1201, 85] on button "button" at bounding box center [1197, 81] width 17 height 22
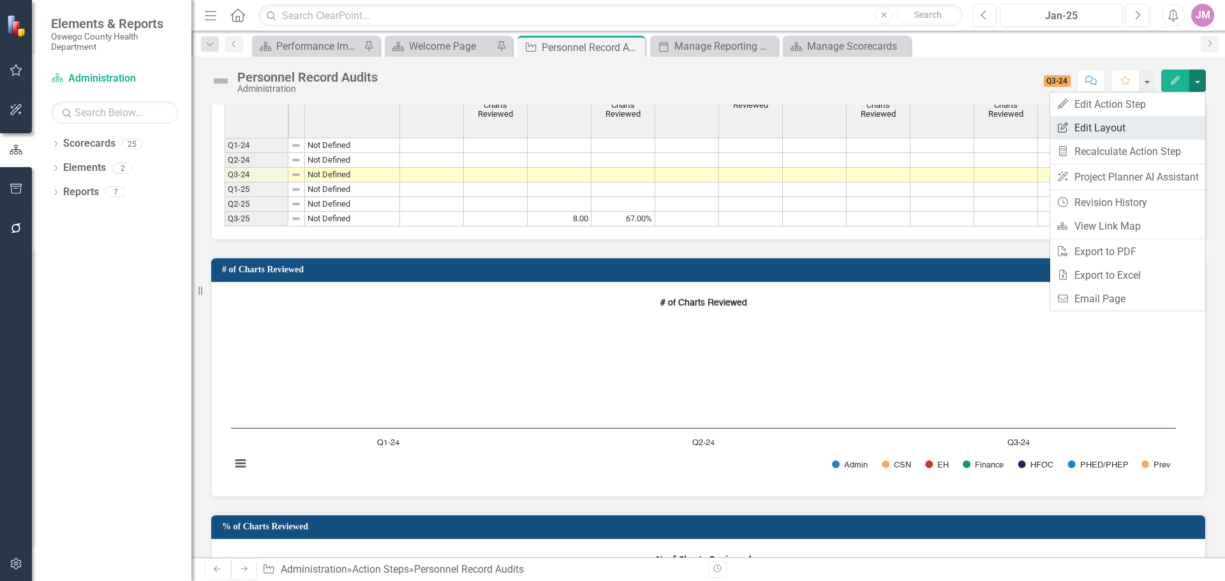
click at [1157, 124] on link "Edit Report Edit Layout" at bounding box center [1127, 128] width 155 height 24
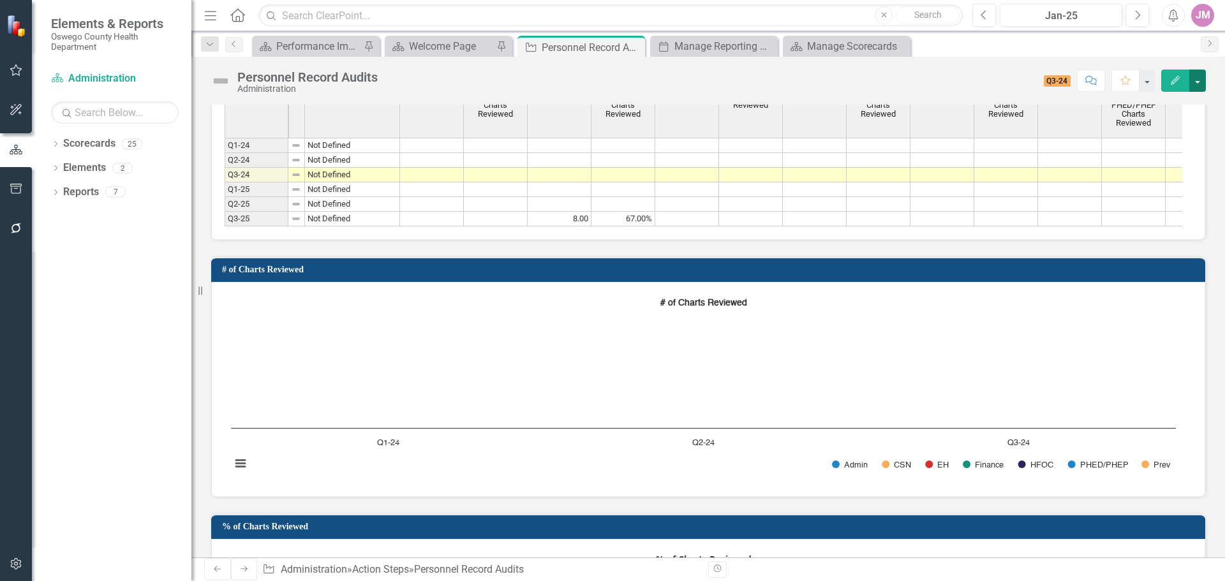
click at [1195, 76] on button "button" at bounding box center [1197, 81] width 17 height 22
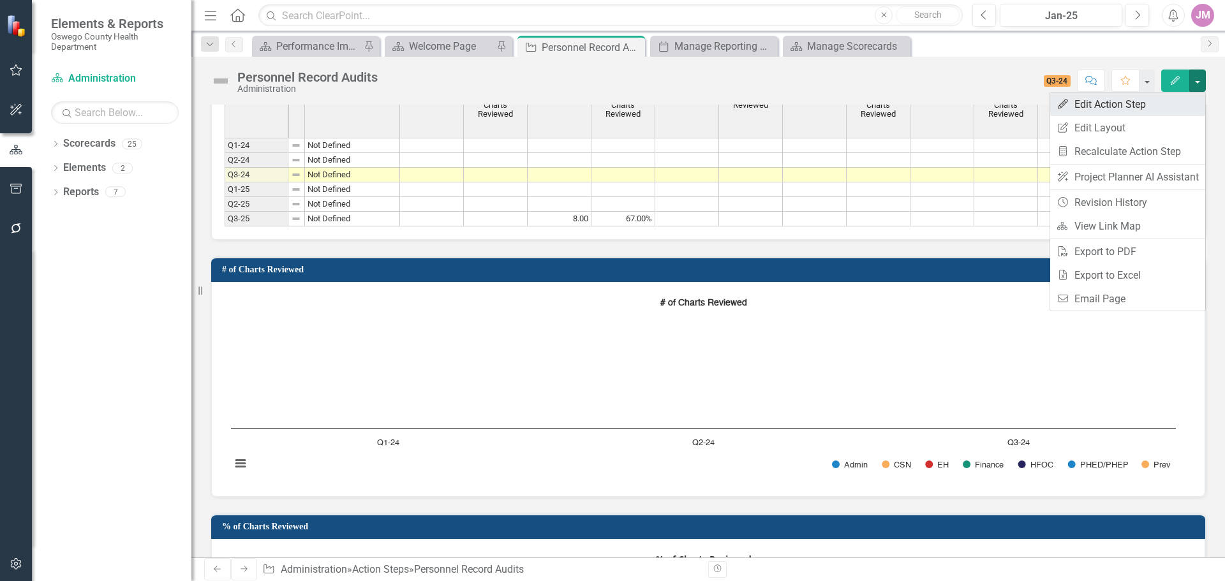
click at [1158, 108] on link "Edit Edit Action Step" at bounding box center [1127, 104] width 155 height 24
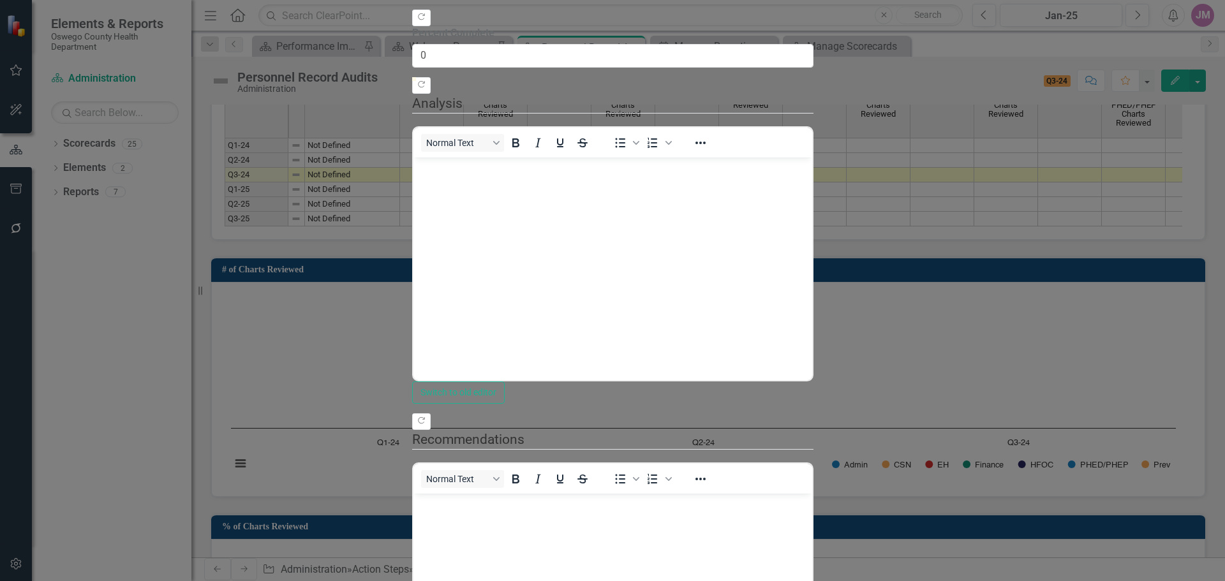
scroll to position [0, 0]
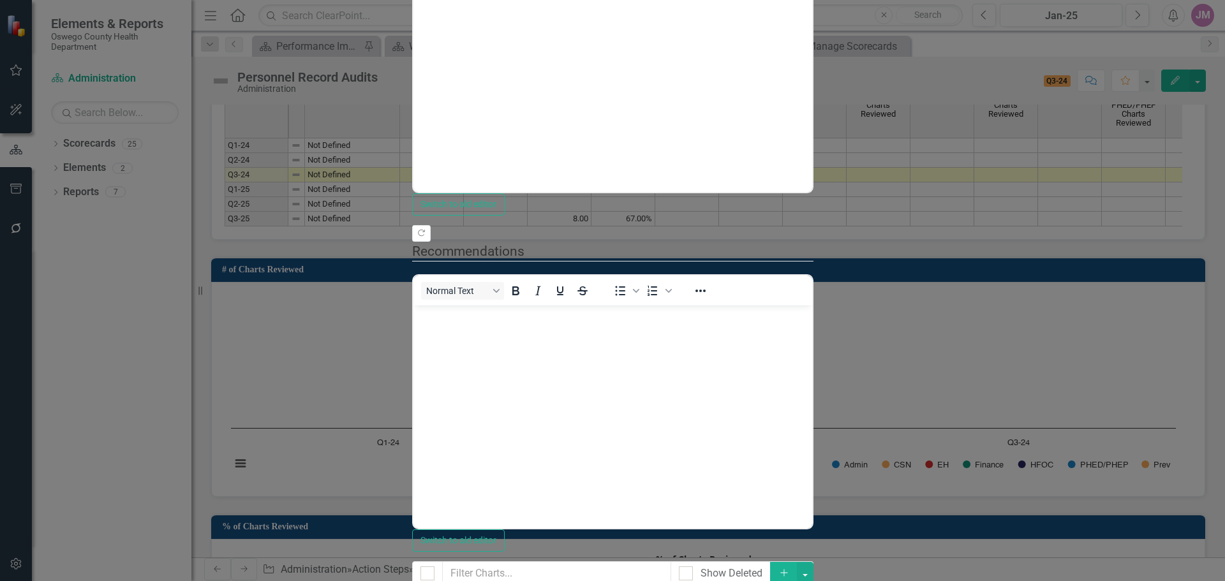
click at [1170, 112] on link "Edit Edit Chart" at bounding box center [1150, 113] width 101 height 24
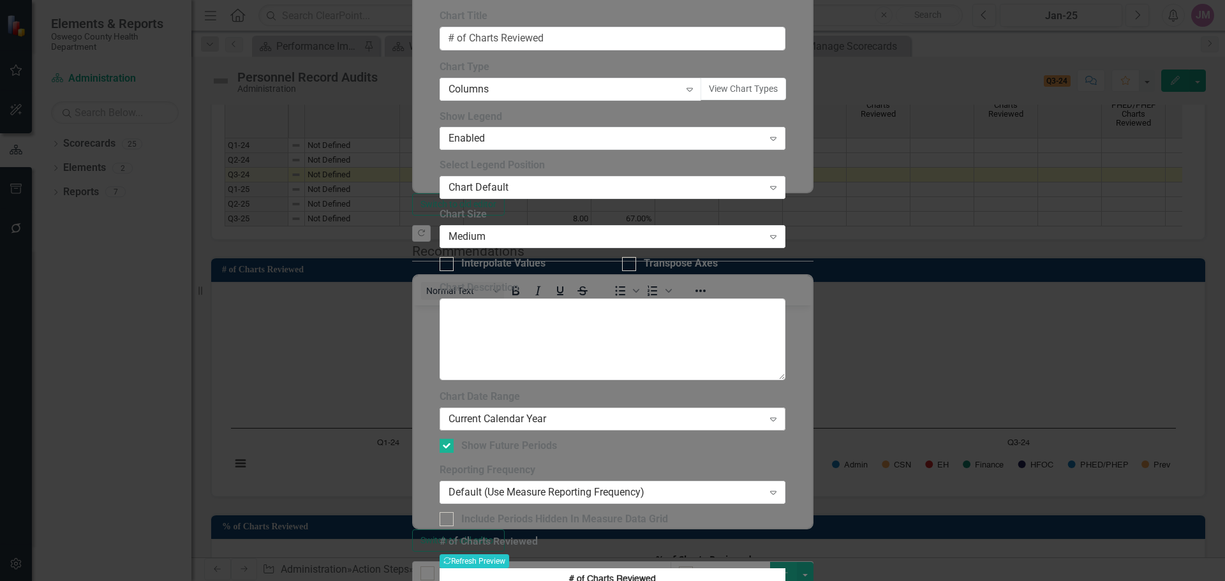
click at [780, 414] on icon "Expand" at bounding box center [773, 419] width 13 height 10
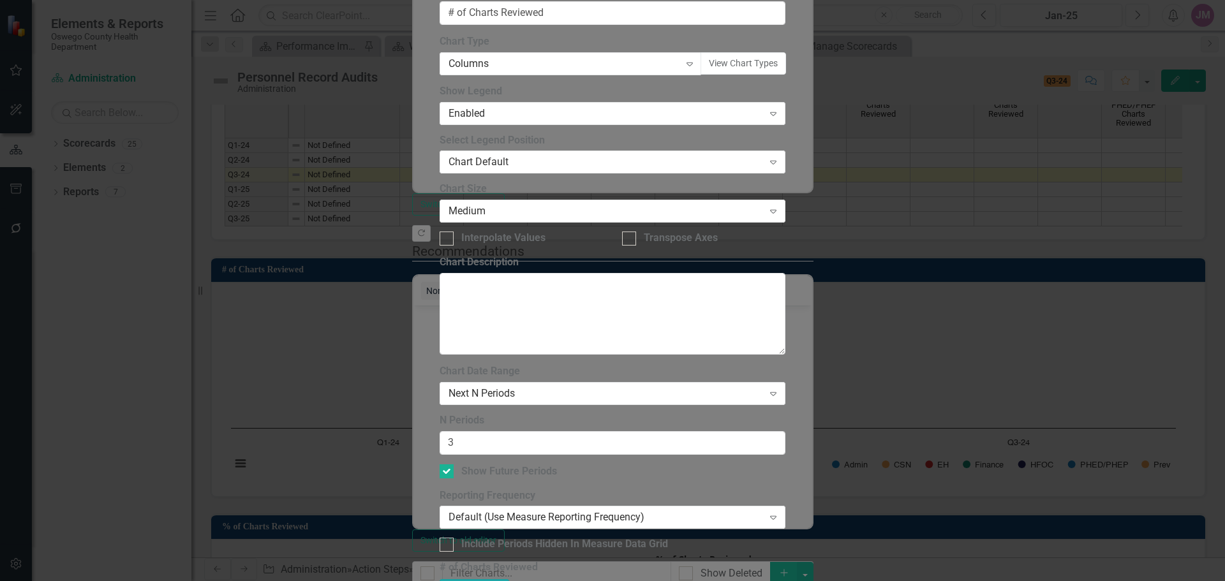
click at [509, 579] on button "Recalculate Refresh Preview" at bounding box center [475, 586] width 70 height 14
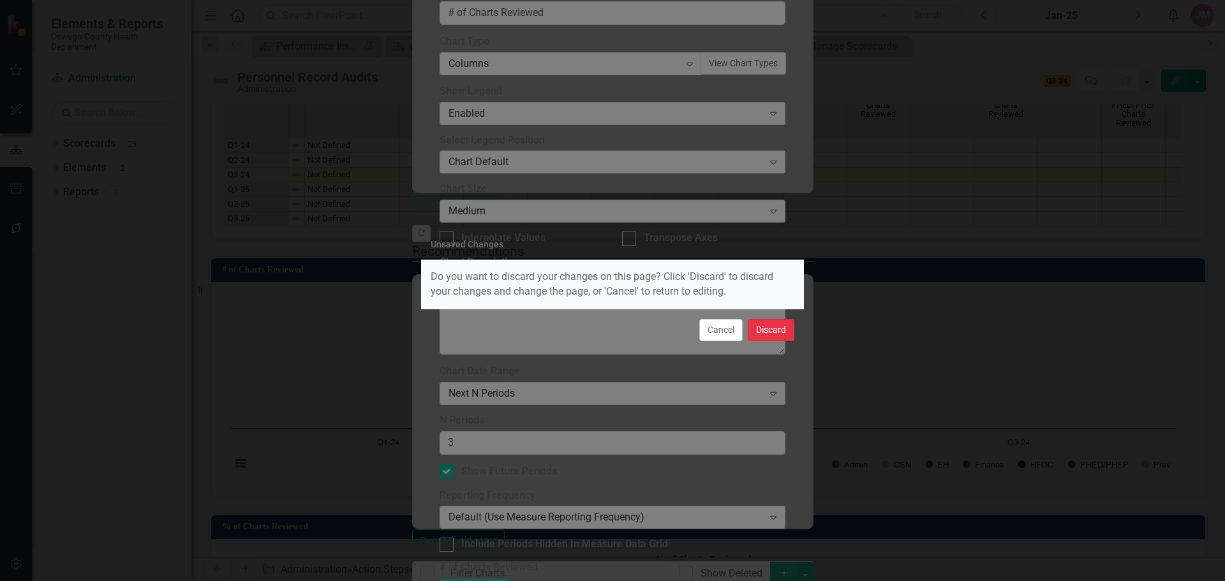
click at [774, 334] on button "Discard" at bounding box center [771, 330] width 47 height 22
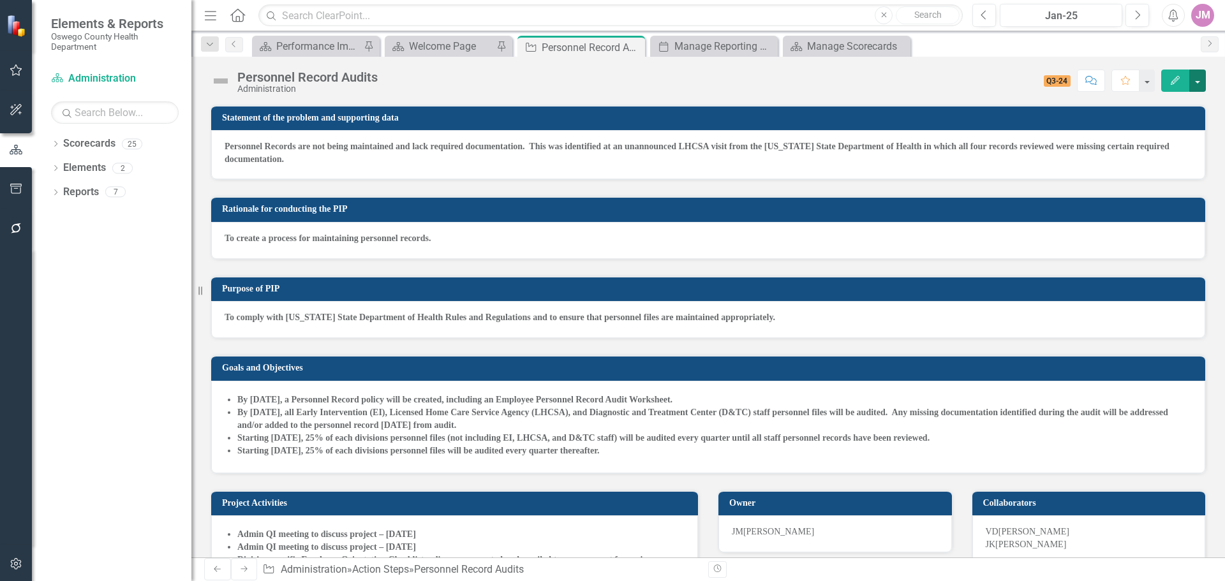
click at [1195, 80] on button "button" at bounding box center [1197, 81] width 17 height 22
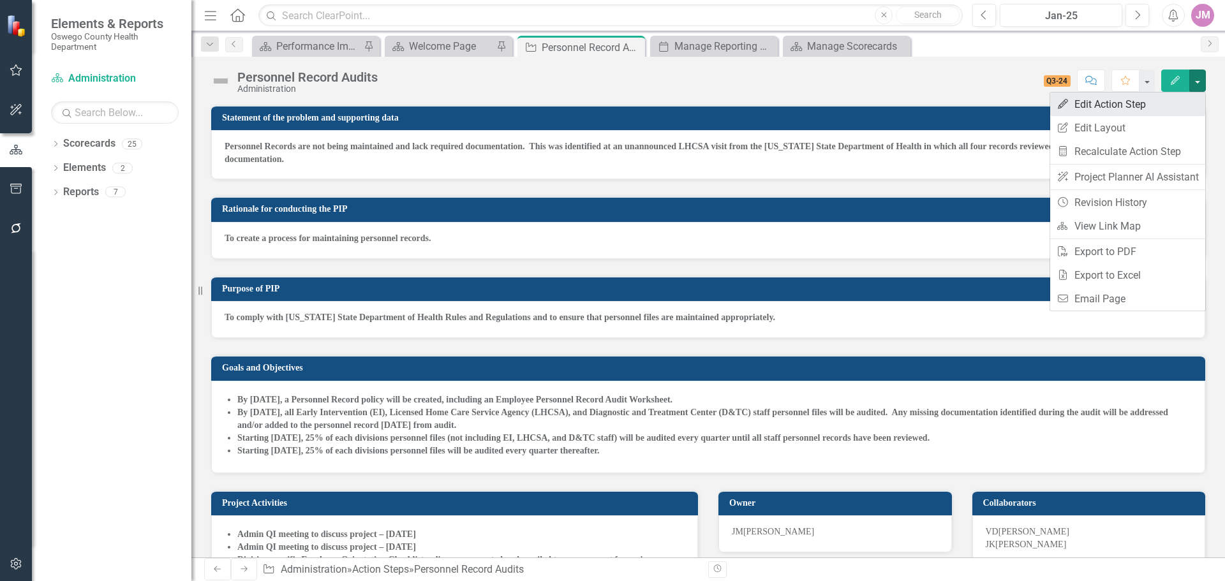
click at [1127, 108] on link "Edit Edit Action Step" at bounding box center [1127, 104] width 155 height 24
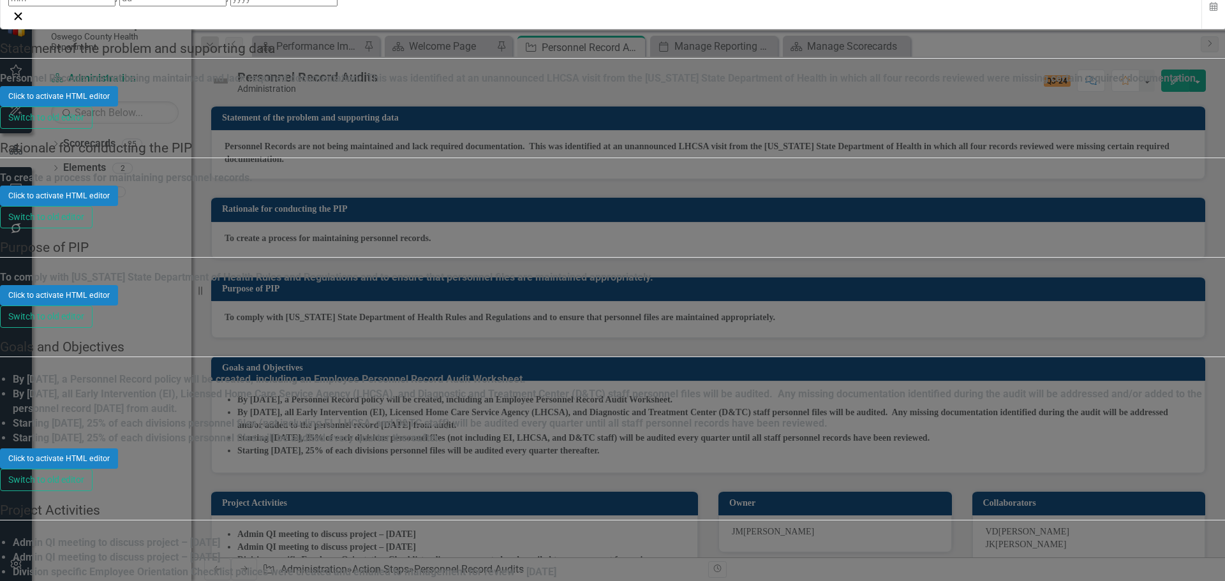
scroll to position [64, 0]
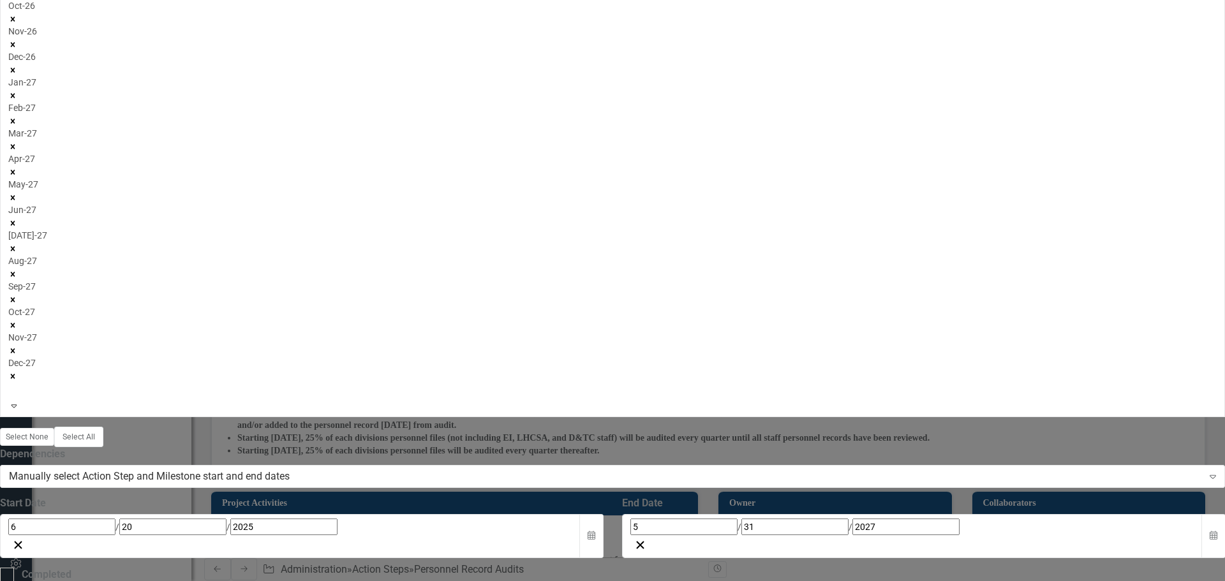
scroll to position [1531, 0]
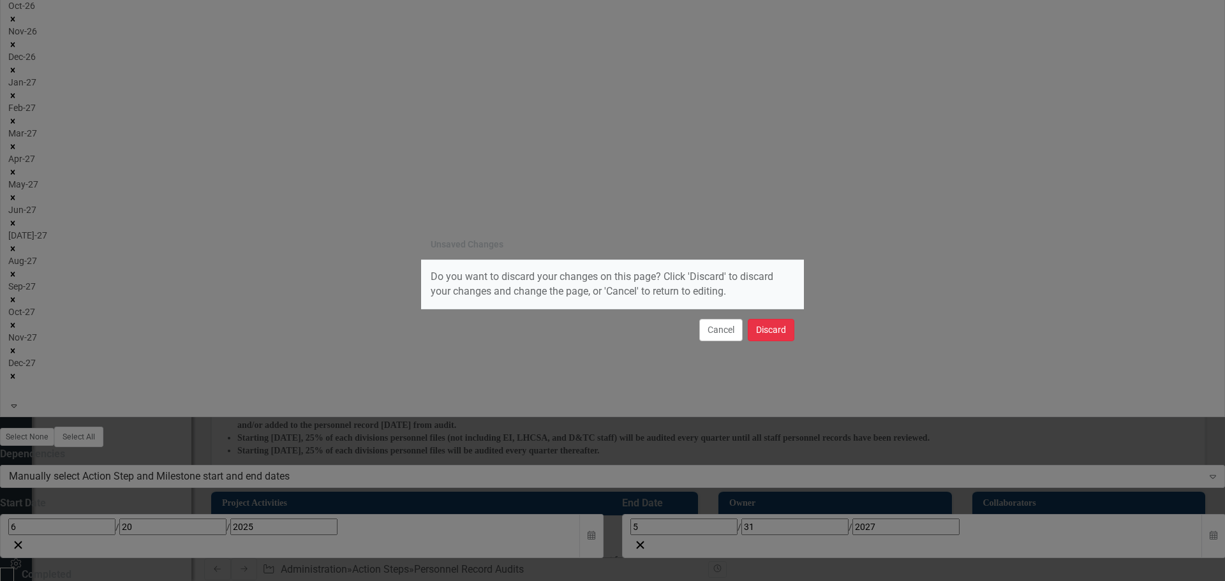
click at [779, 327] on button "Discard" at bounding box center [771, 330] width 47 height 22
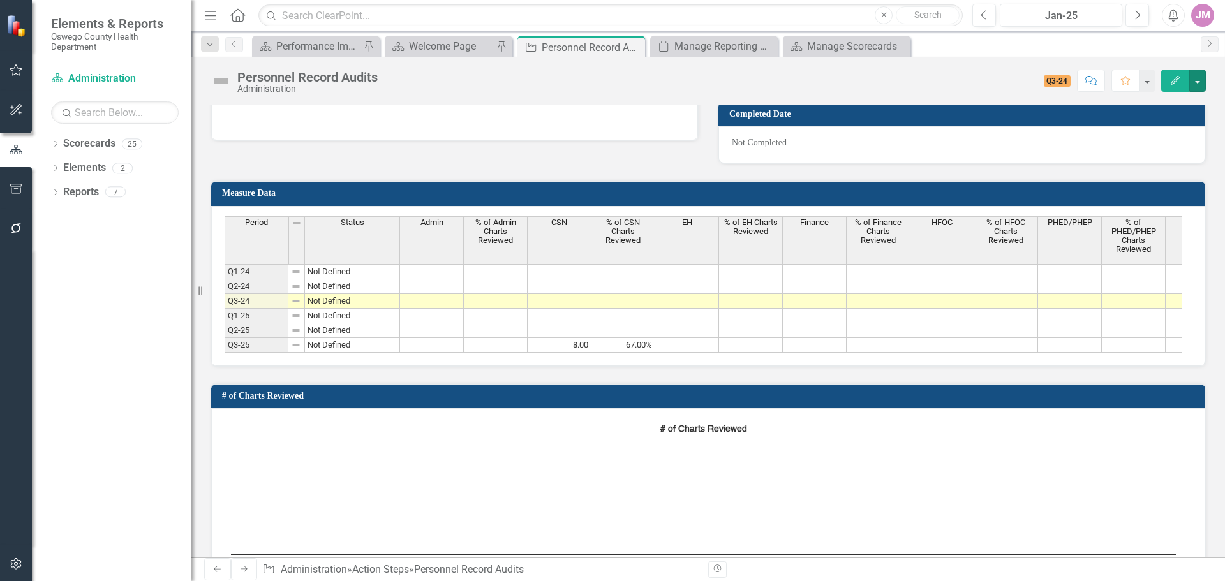
scroll to position [638, 0]
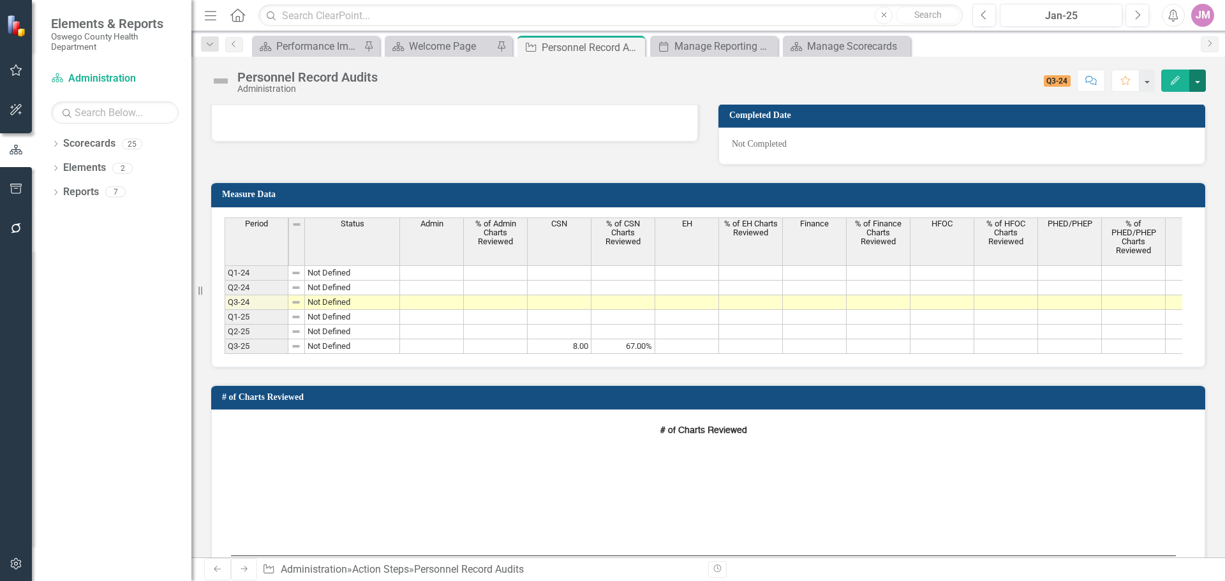
click at [1204, 77] on button "button" at bounding box center [1197, 81] width 17 height 22
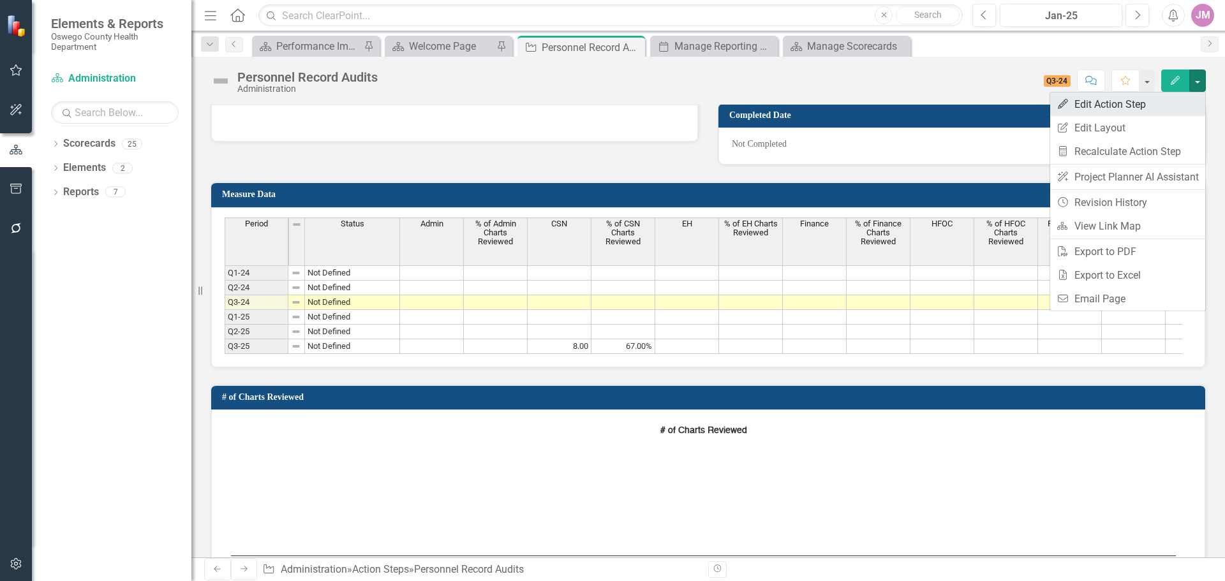
click at [1110, 102] on link "Edit Edit Action Step" at bounding box center [1127, 104] width 155 height 24
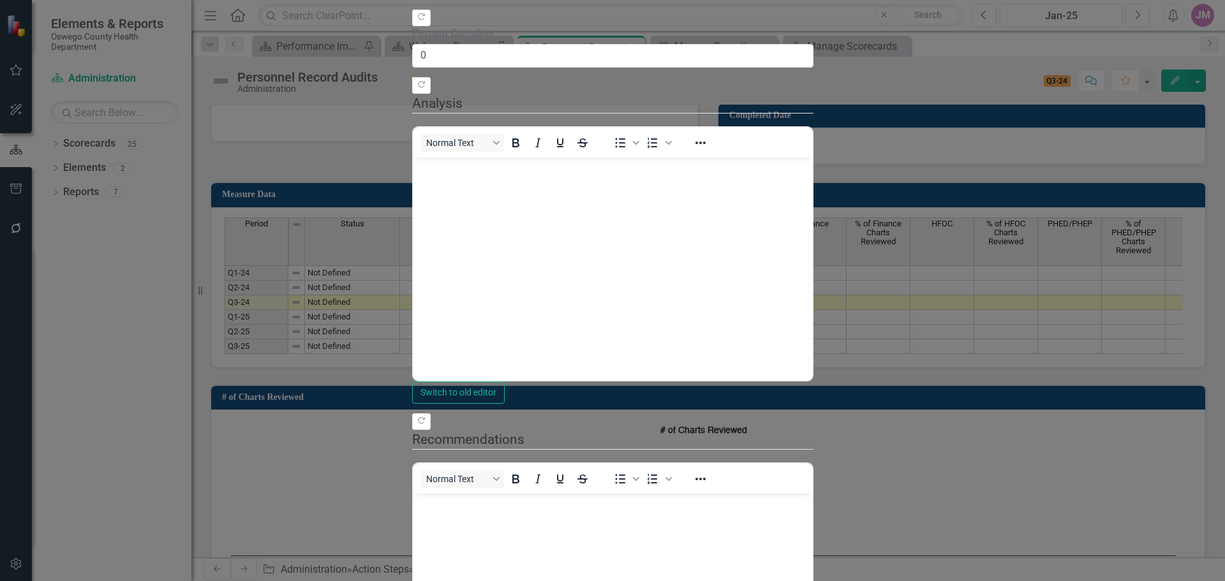
scroll to position [0, 0]
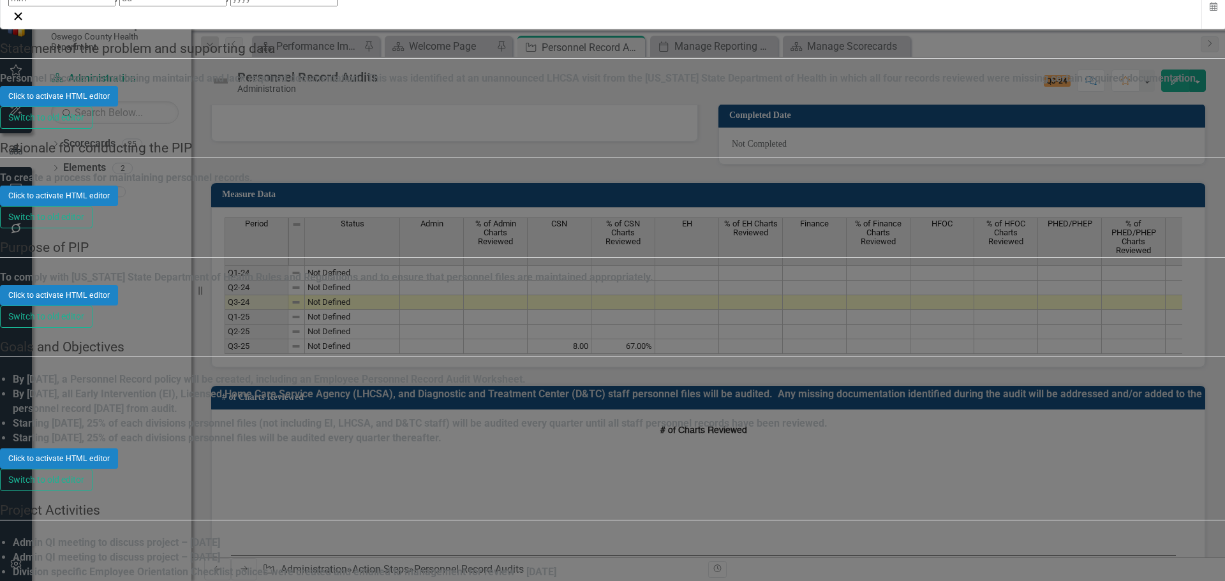
scroll to position [128, 0]
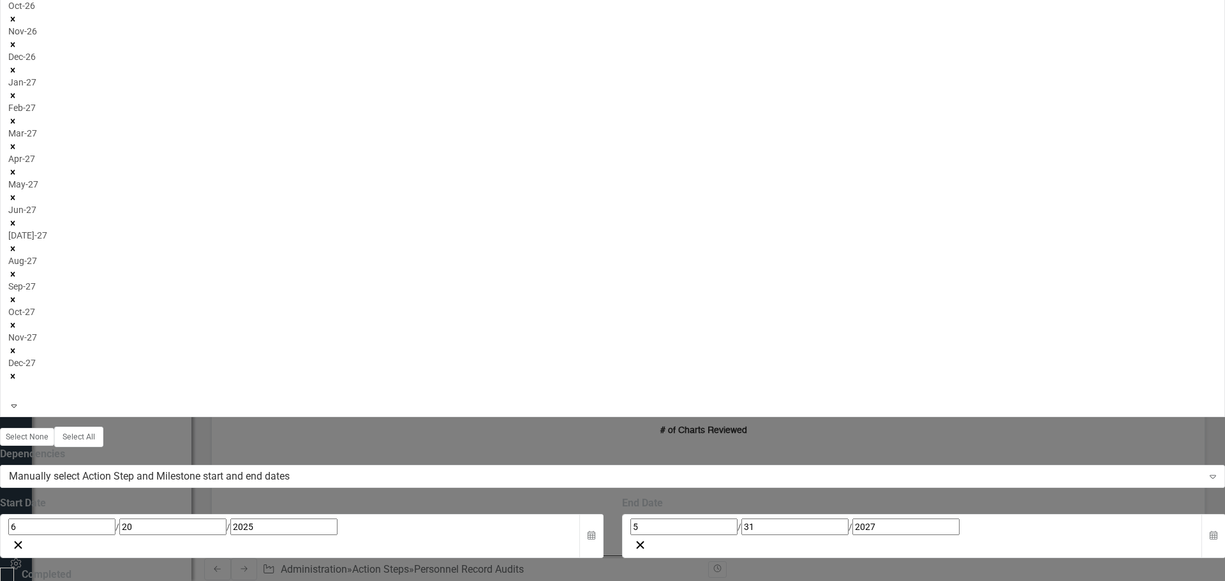
drag, startPoint x: 303, startPoint y: 236, endPoint x: 320, endPoint y: 235, distance: 16.6
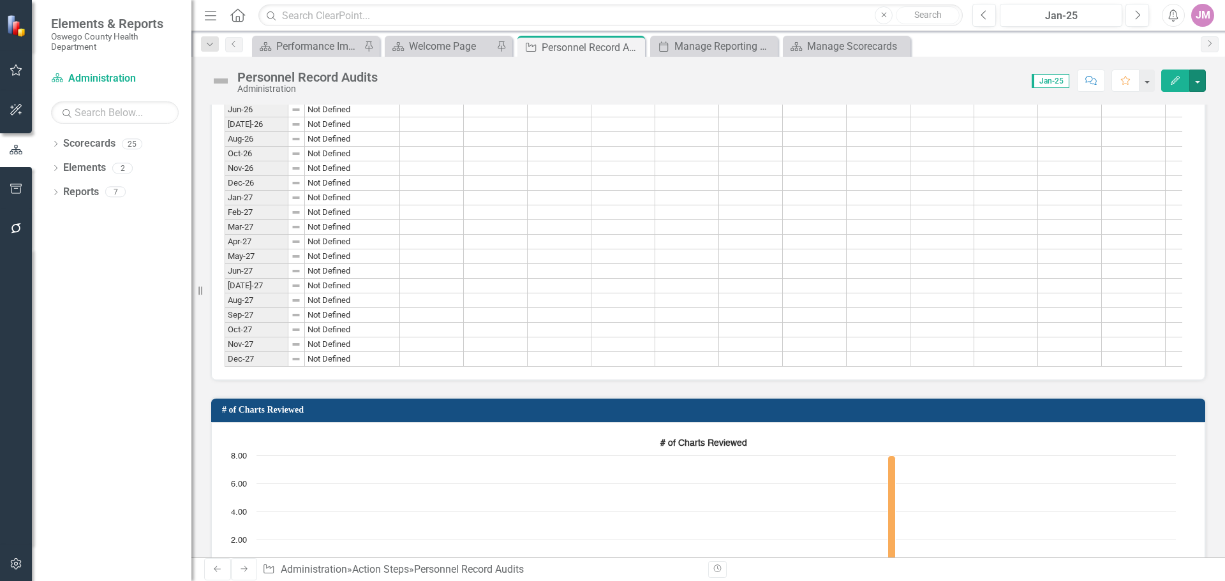
scroll to position [1276, 0]
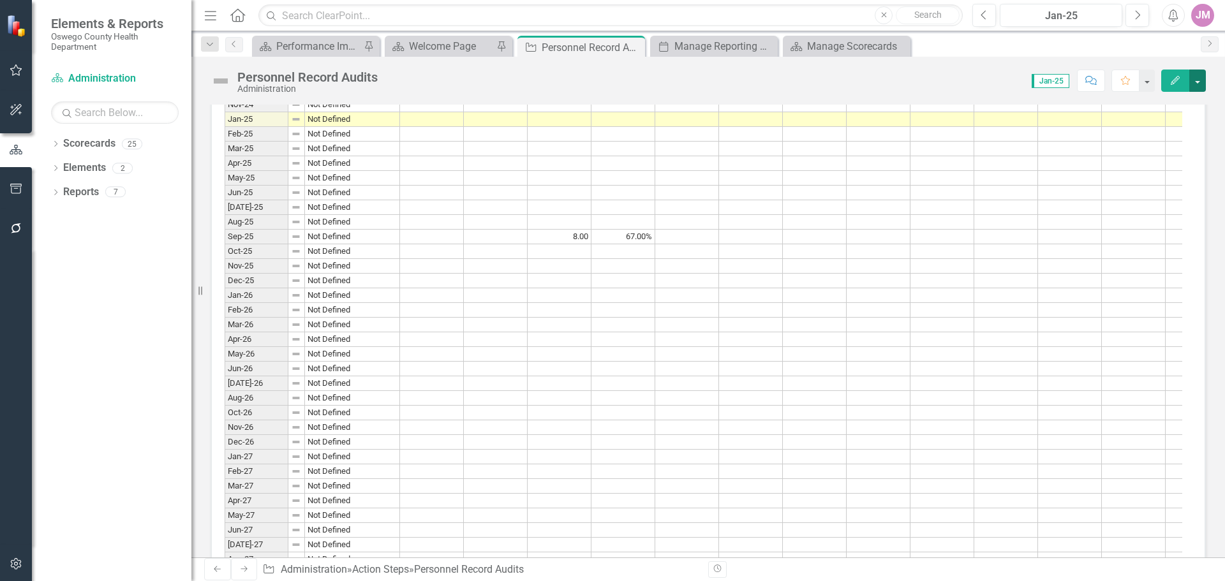
click at [1198, 87] on button "button" at bounding box center [1197, 81] width 17 height 22
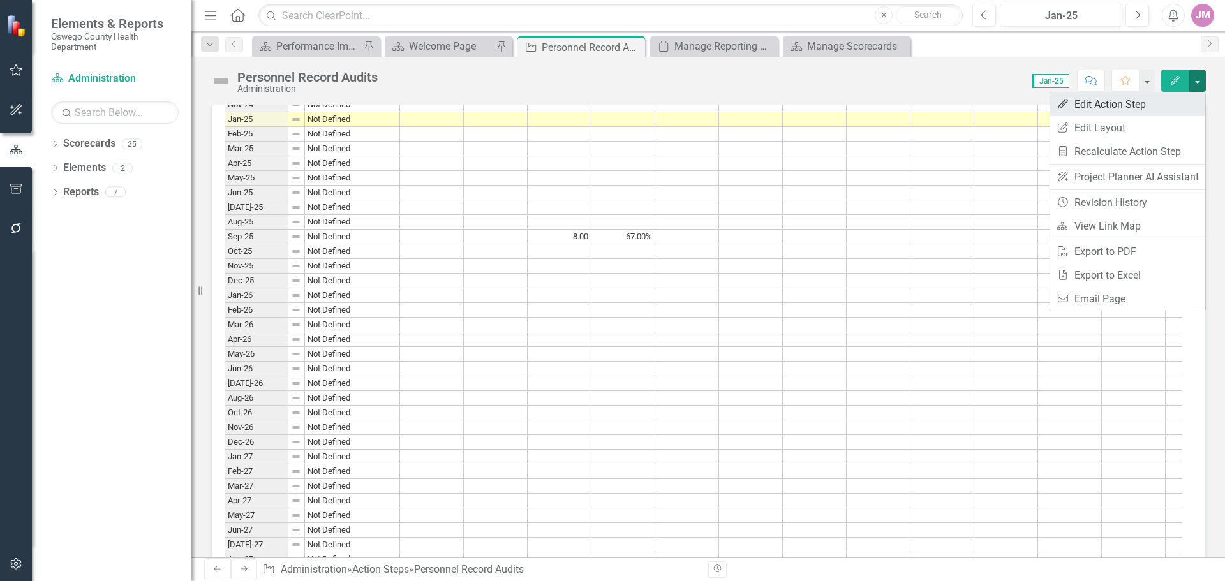
click at [1104, 101] on link "Edit Edit Action Step" at bounding box center [1127, 104] width 155 height 24
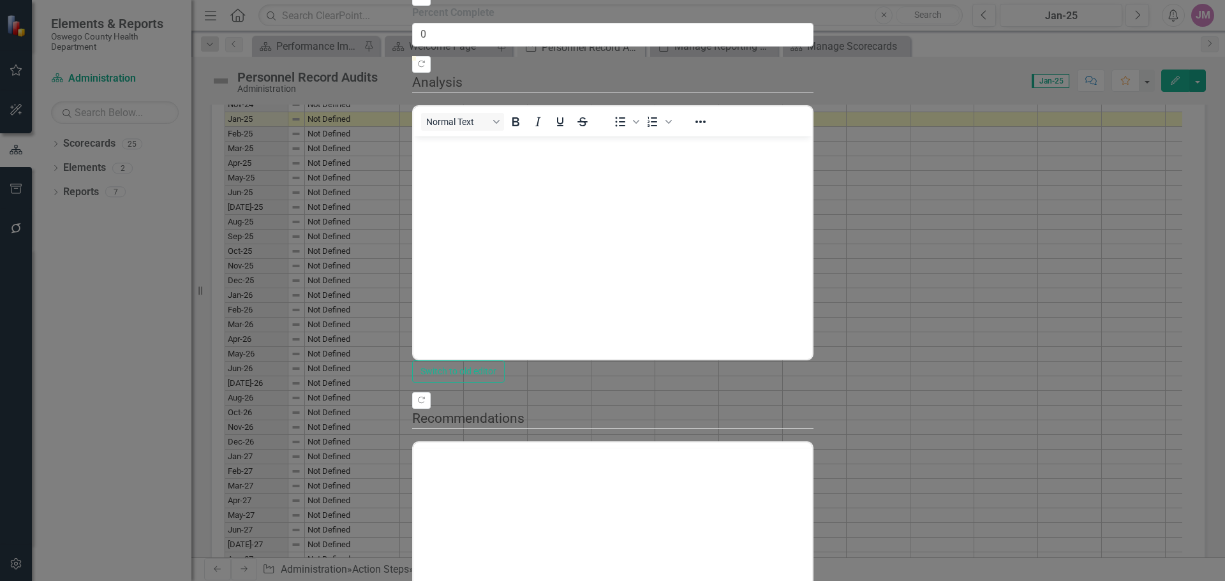
scroll to position [0, 0]
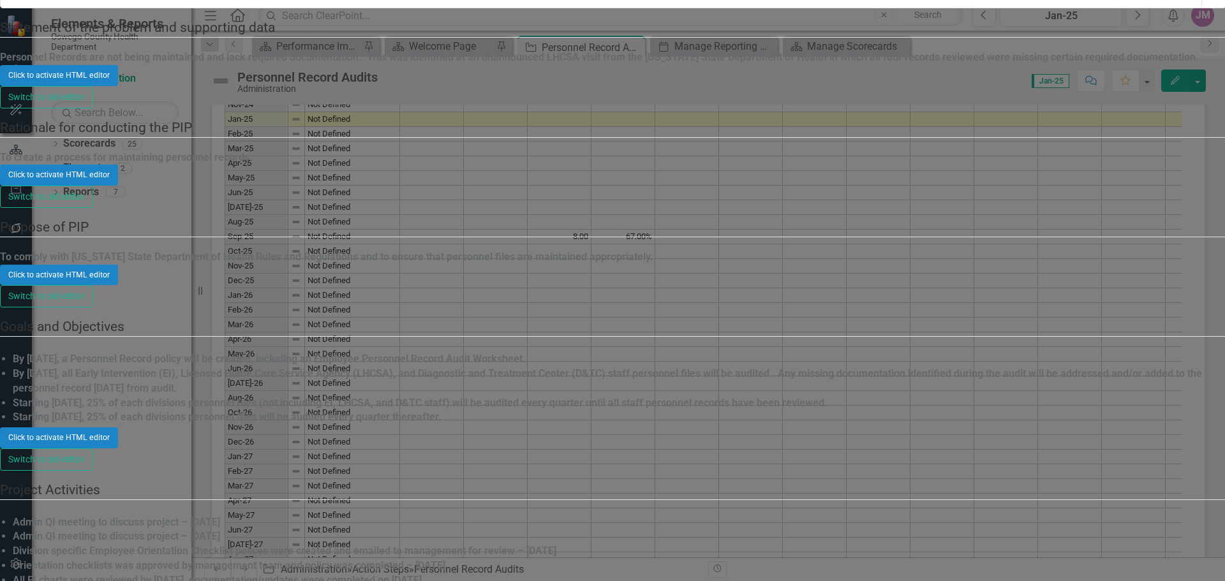
scroll to position [255, 0]
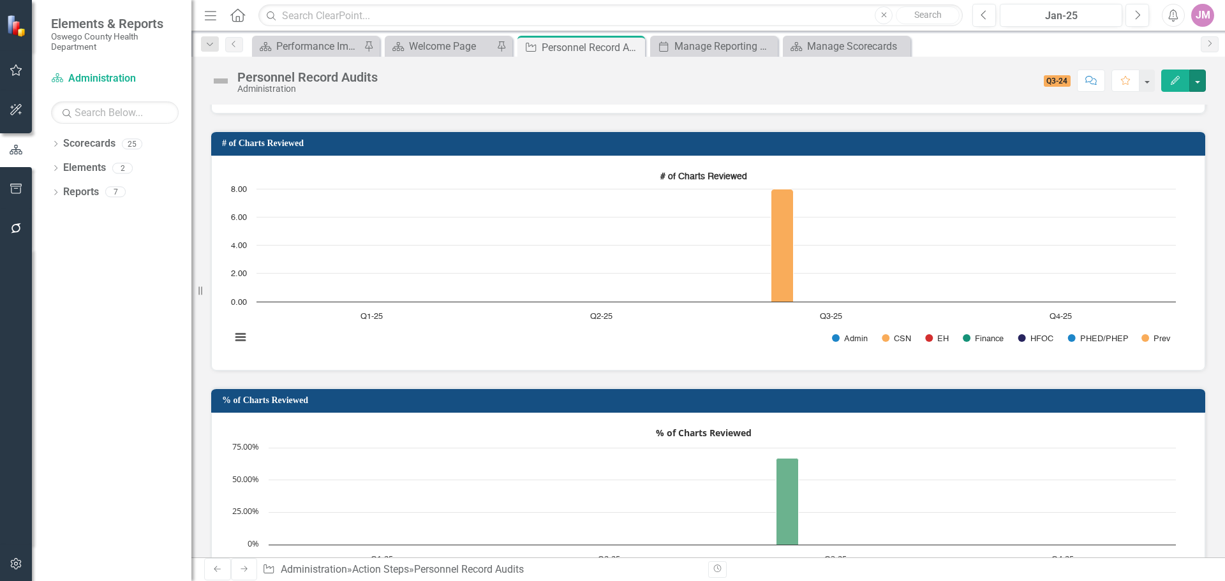
scroll to position [858, 0]
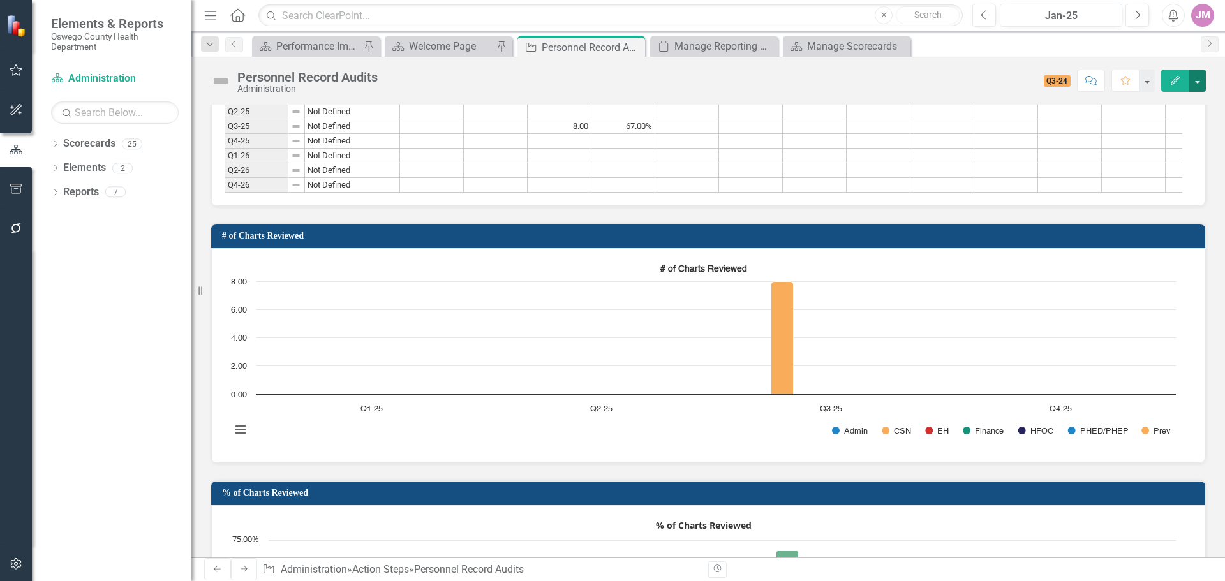
click at [1197, 80] on button "button" at bounding box center [1197, 81] width 17 height 22
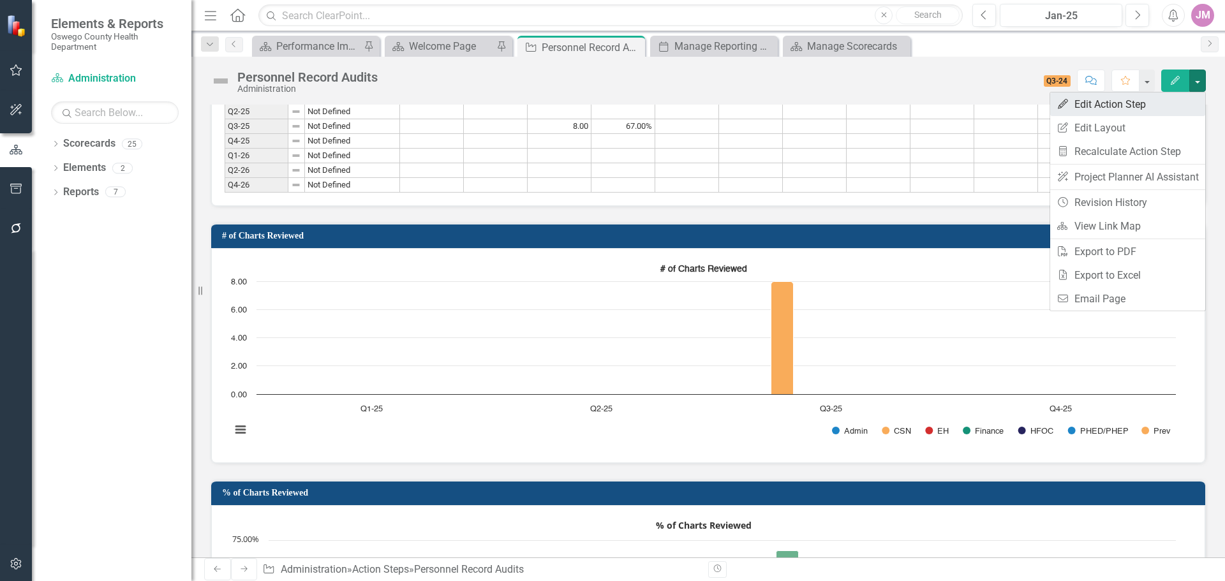
click at [1132, 108] on link "Edit Edit Action Step" at bounding box center [1127, 104] width 155 height 24
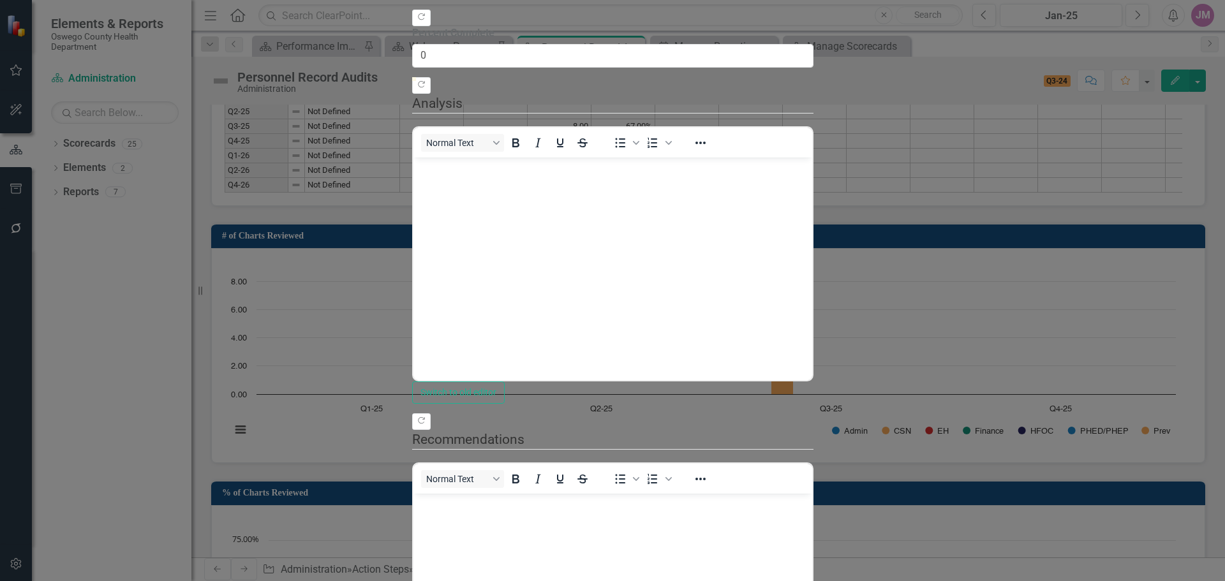
scroll to position [0, 0]
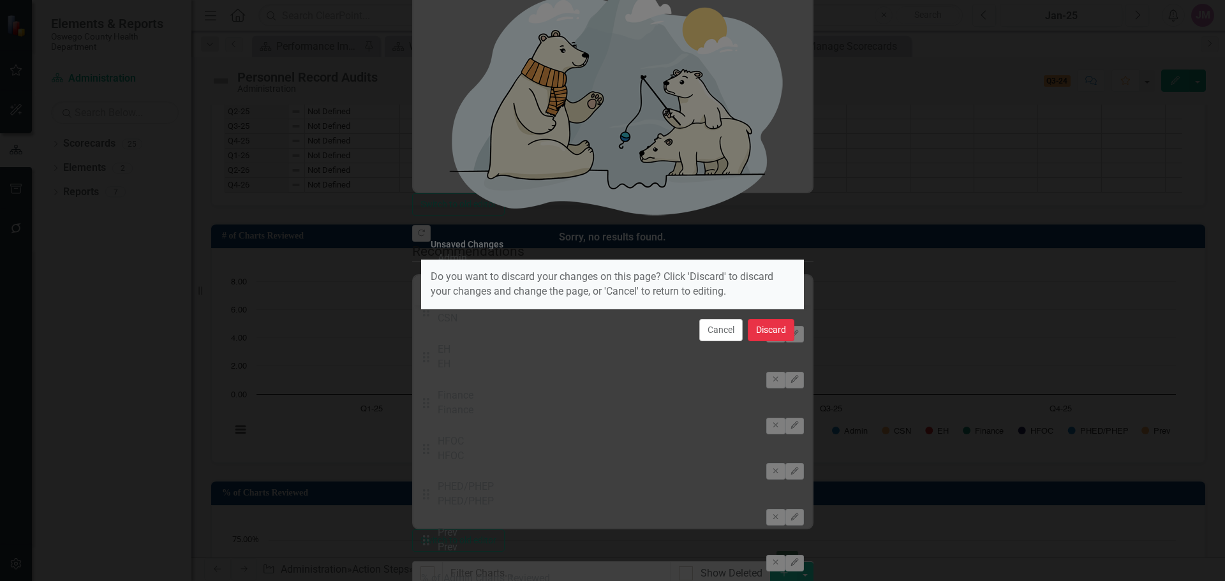
click at [781, 327] on button "Discard" at bounding box center [771, 330] width 47 height 22
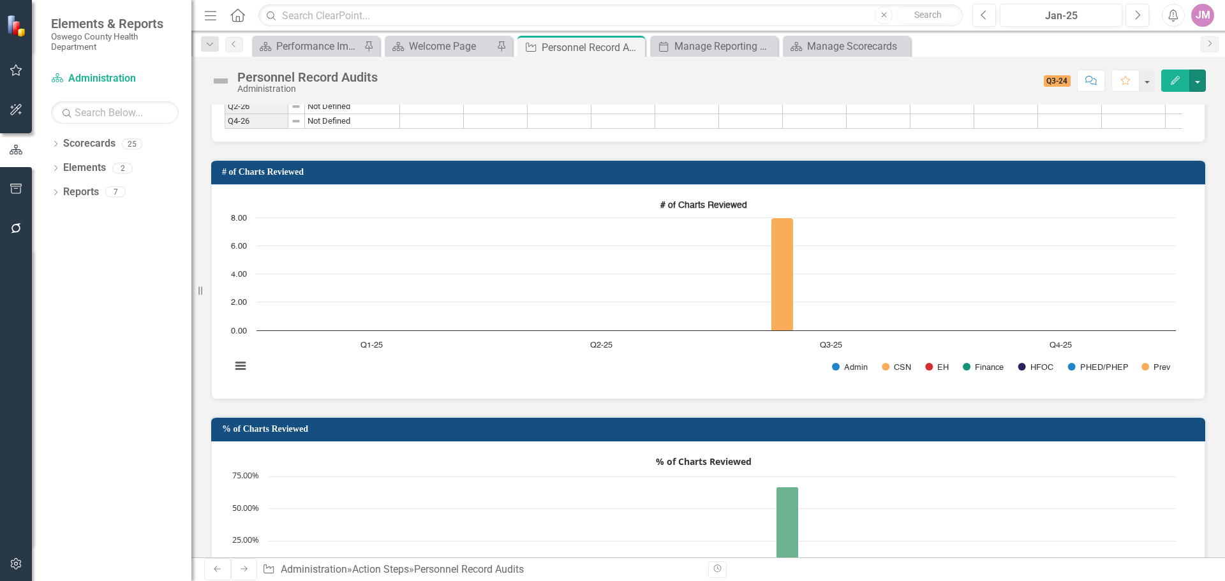
scroll to position [1305, 0]
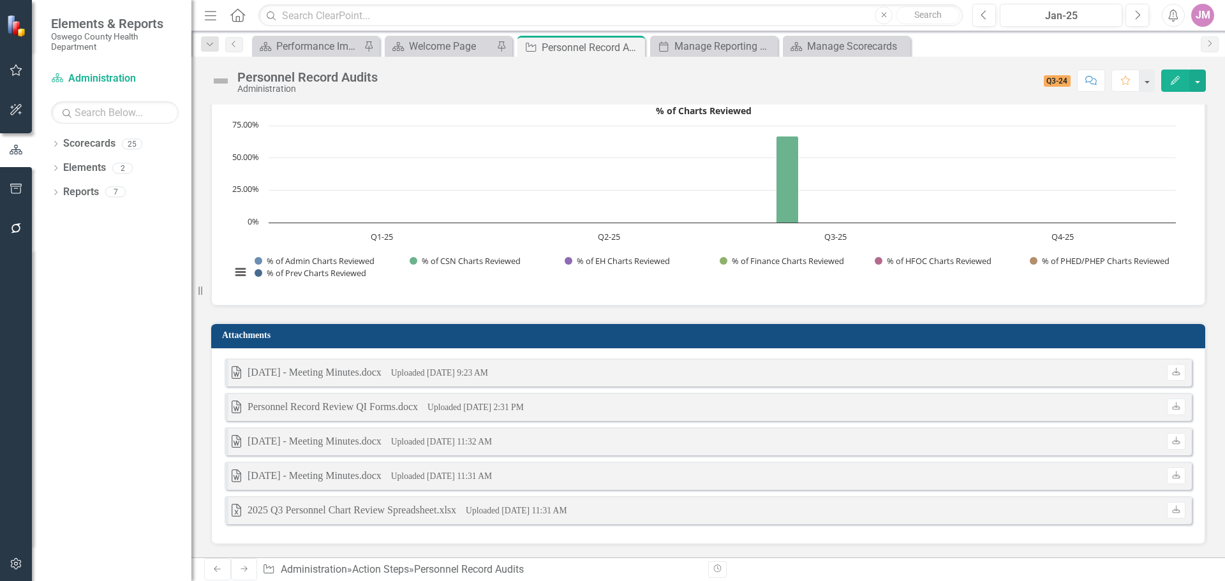
click at [438, 516] on div "2025 Q3 Personnel Chart Review Spreadsheet.xlsx" at bounding box center [352, 510] width 209 height 15
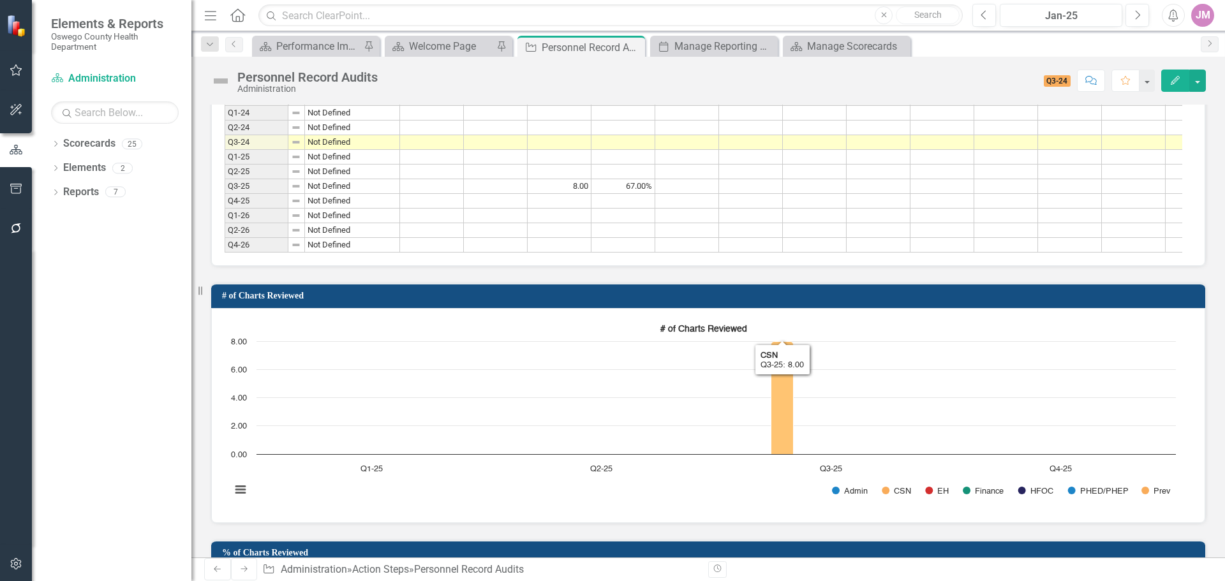
scroll to position [603, 0]
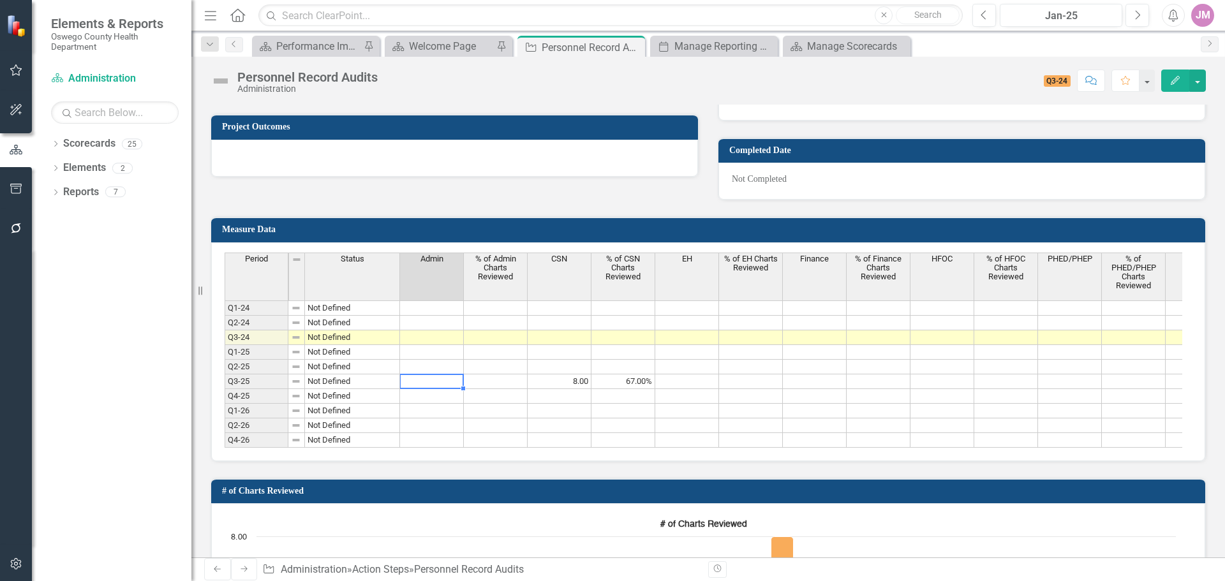
click at [431, 389] on td at bounding box center [432, 381] width 64 height 15
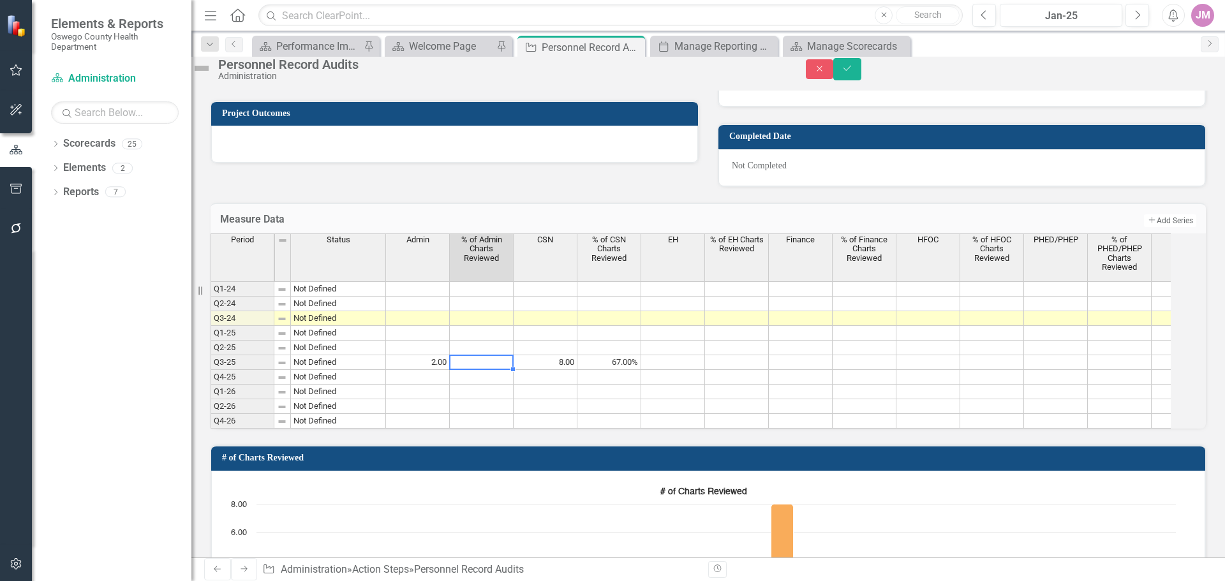
click at [493, 370] on td at bounding box center [482, 362] width 64 height 15
click at [450, 370] on td "2.00" at bounding box center [418, 362] width 64 height 15
click at [514, 370] on td at bounding box center [482, 362] width 64 height 15
click at [577, 385] on td at bounding box center [546, 377] width 64 height 15
click at [704, 370] on td at bounding box center [673, 362] width 64 height 15
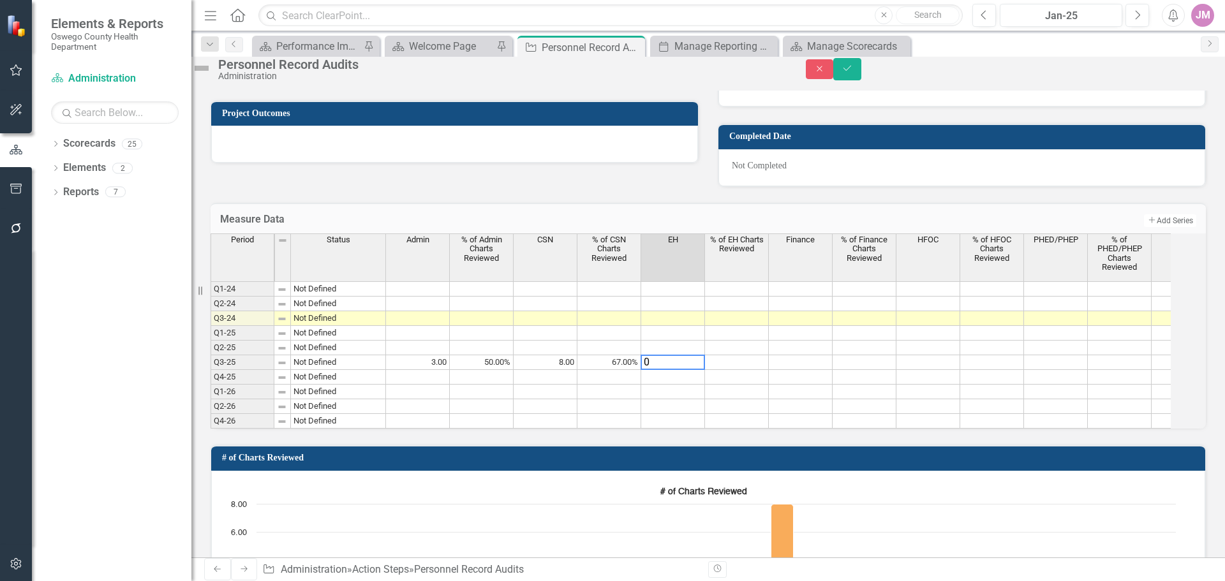
click at [744, 370] on td at bounding box center [737, 362] width 64 height 15
click at [806, 370] on td at bounding box center [801, 362] width 64 height 15
click at [885, 370] on td at bounding box center [864, 362] width 64 height 15
click at [942, 370] on td at bounding box center [928, 362] width 64 height 15
click at [998, 370] on td at bounding box center [992, 362] width 64 height 15
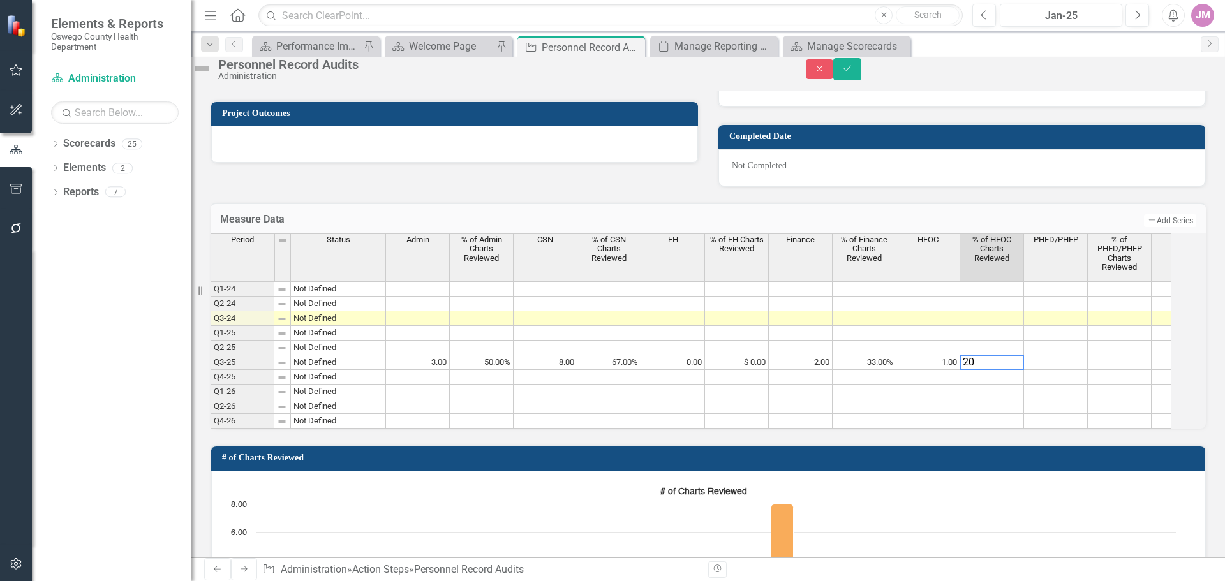
click at [1075, 370] on td at bounding box center [1056, 362] width 64 height 15
click at [1119, 370] on td at bounding box center [1120, 362] width 64 height 15
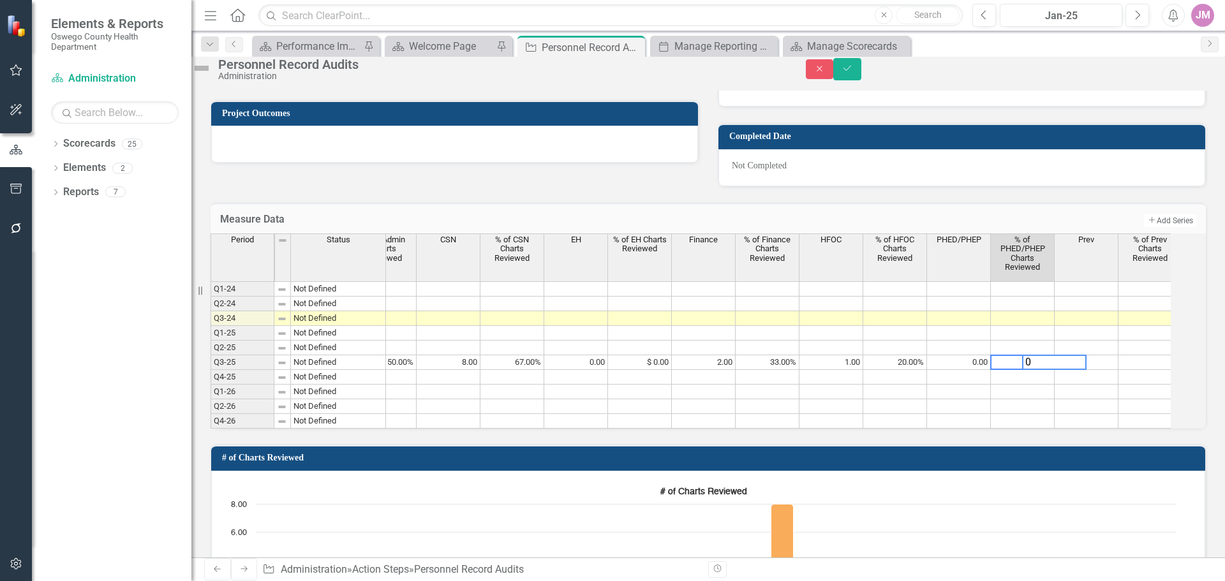
scroll to position [0, 108]
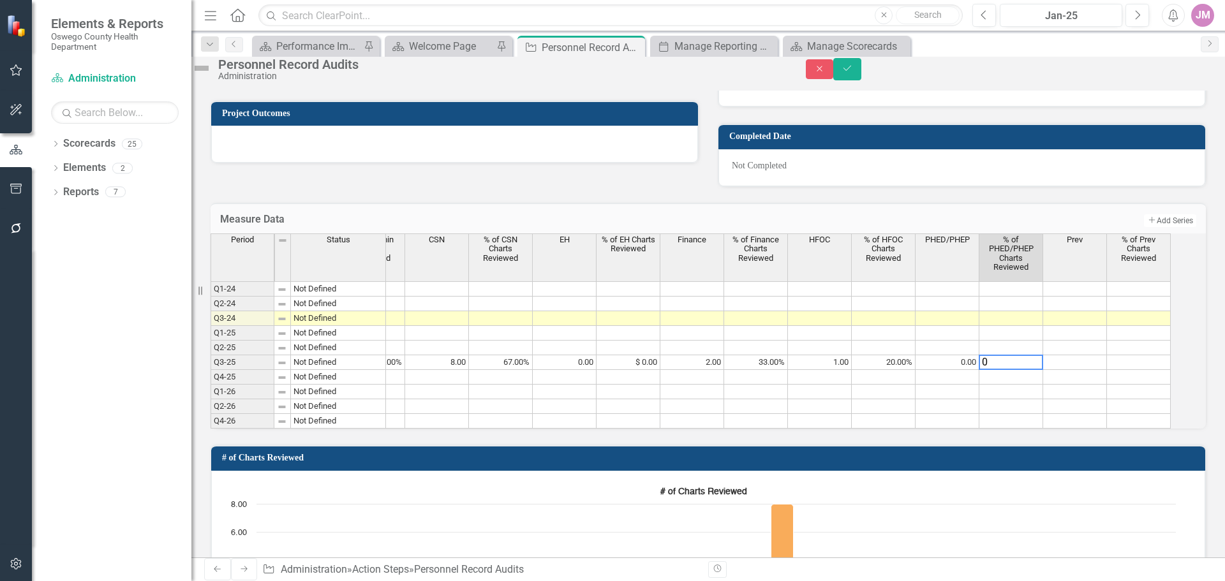
click at [1083, 370] on td at bounding box center [1075, 362] width 64 height 15
click at [1161, 370] on td at bounding box center [1139, 362] width 64 height 15
type textarea "50"
click at [102, 429] on div "Period Status Admin % of Admin Charts Reviewed CSN % of CSN Charts Reviewed EH …" at bounding box center [102, 330] width 0 height 195
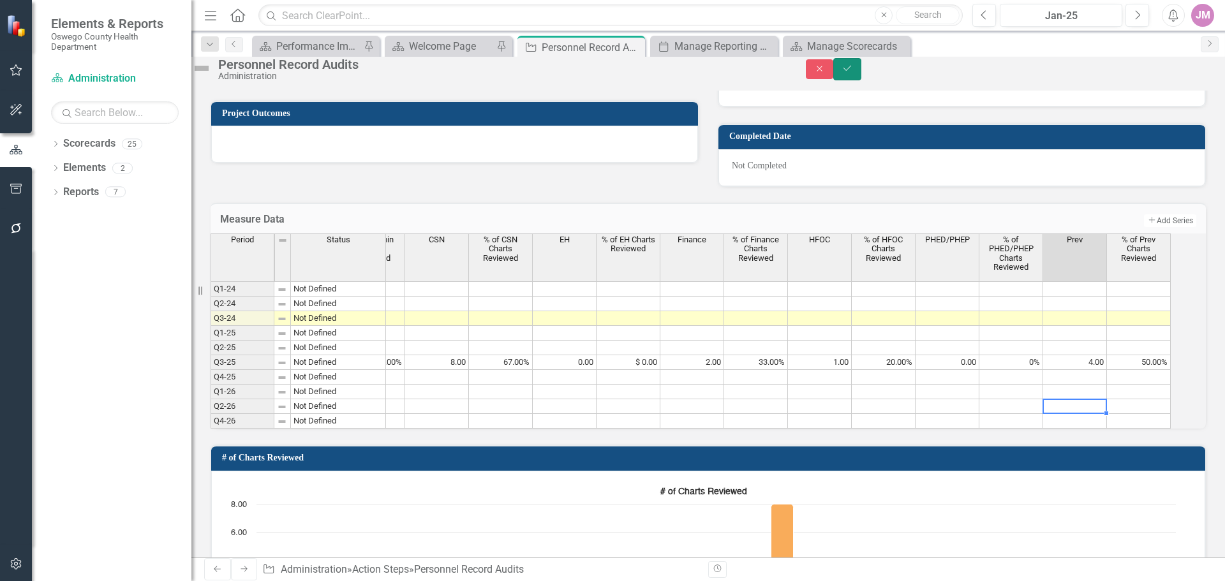
click at [853, 73] on icon "Save" at bounding box center [846, 68] width 11 height 9
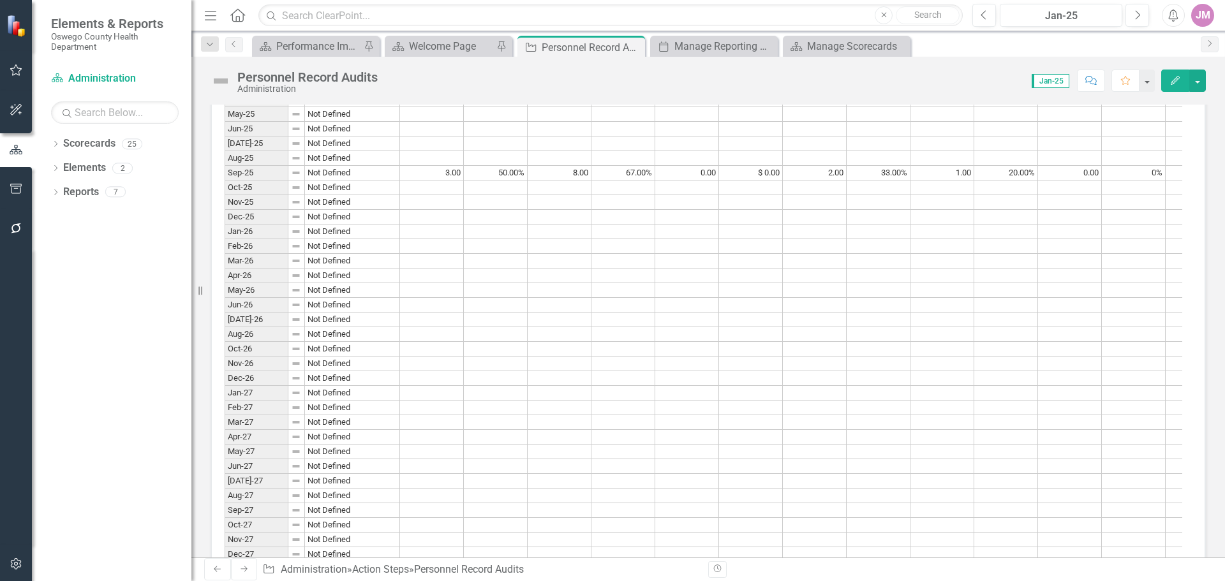
scroll to position [1850, 0]
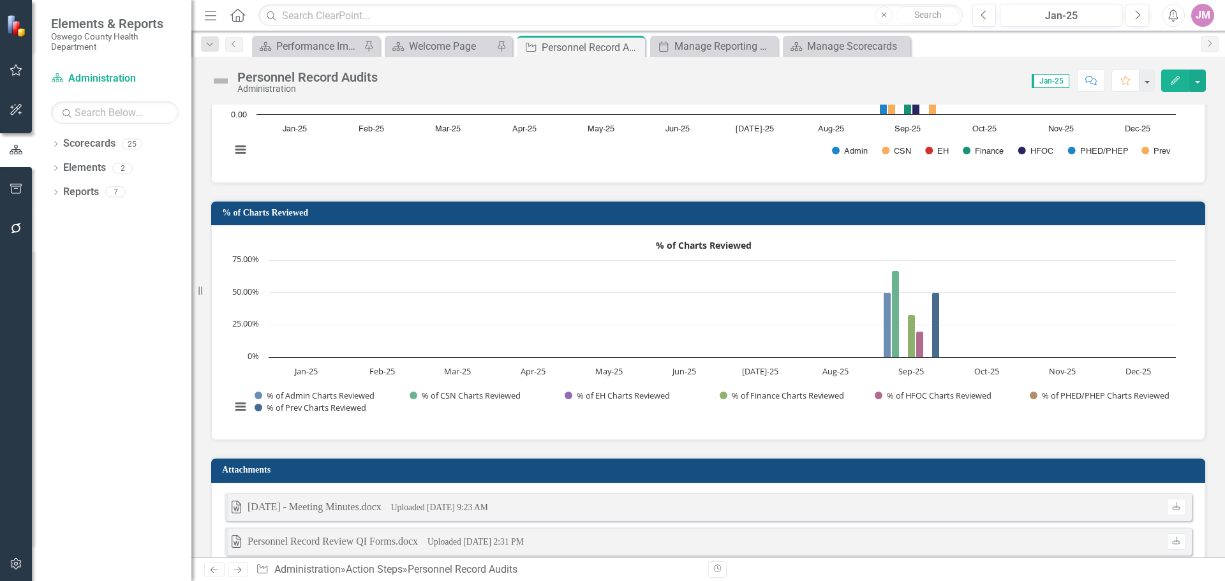
scroll to position [2156, 0]
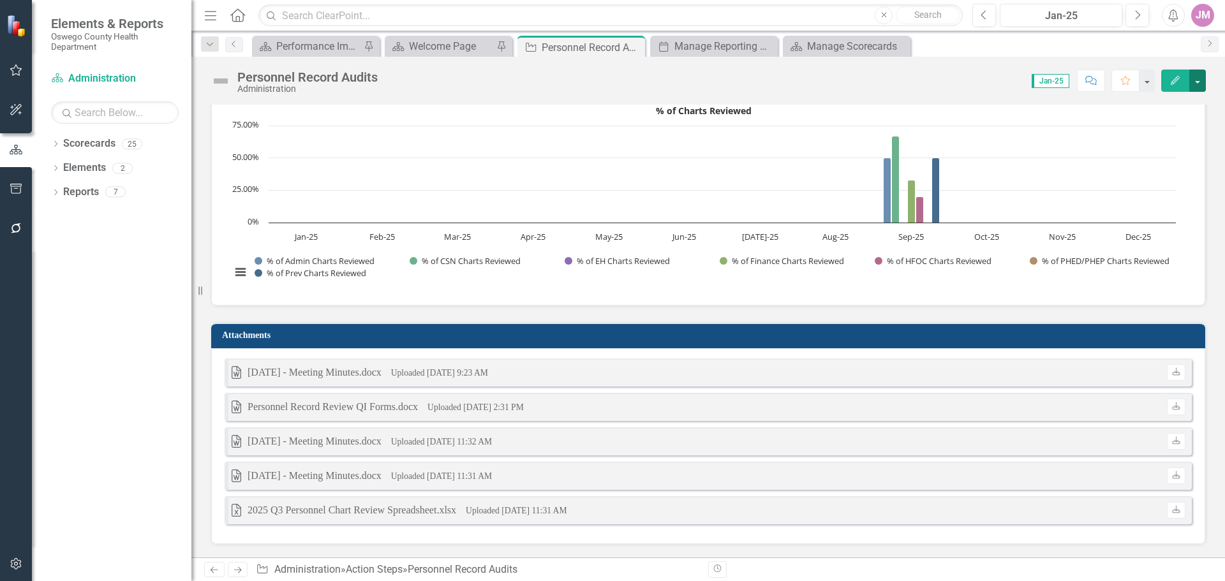
click at [1202, 85] on button "button" at bounding box center [1197, 81] width 17 height 22
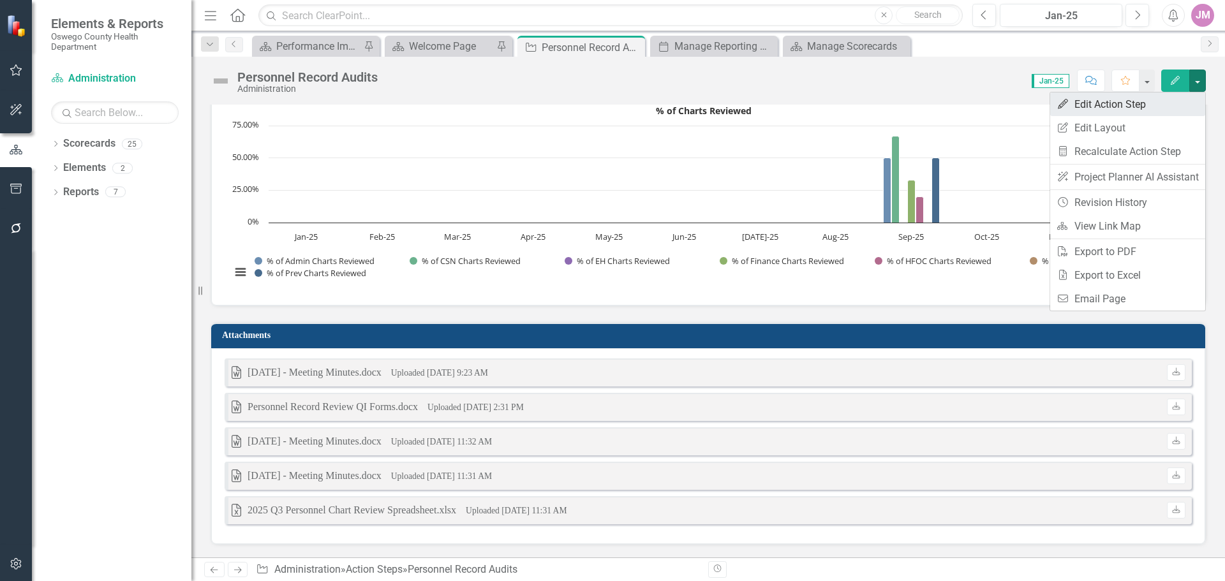
click at [1141, 106] on link "Edit Edit Action Step" at bounding box center [1127, 104] width 155 height 24
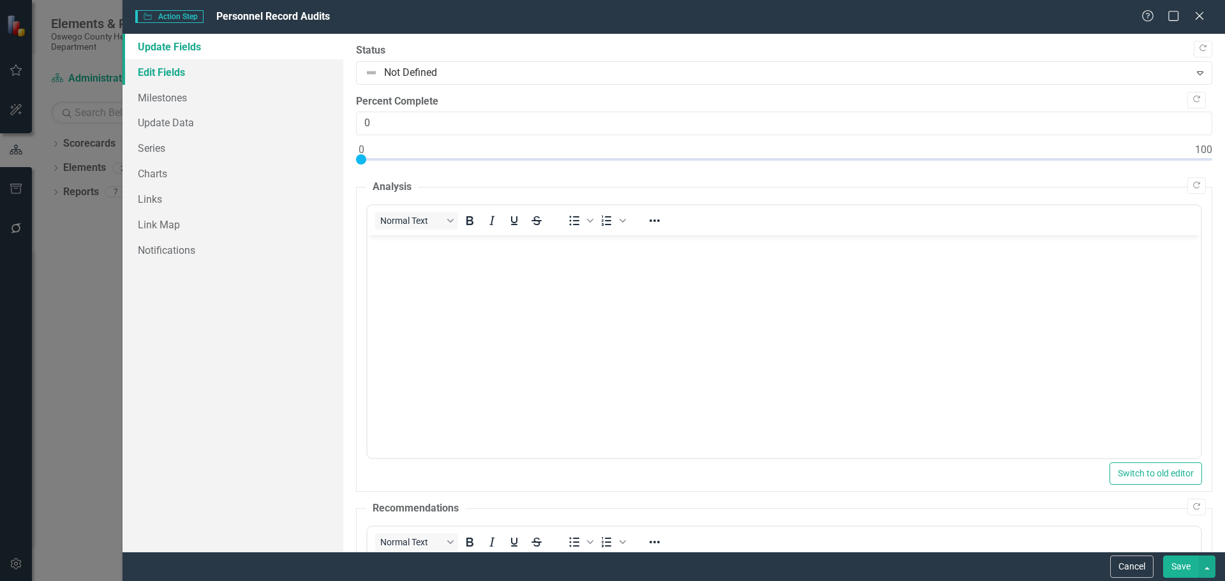
scroll to position [0, 0]
click at [175, 72] on link "Edit Fields" at bounding box center [232, 72] width 221 height 26
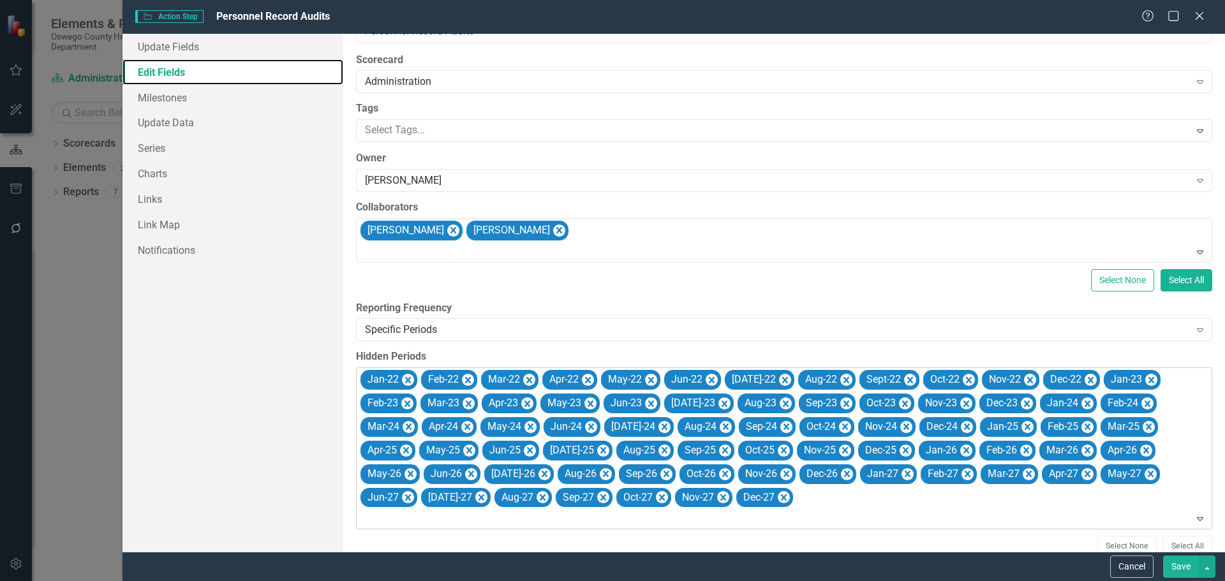
scroll to position [64, 0]
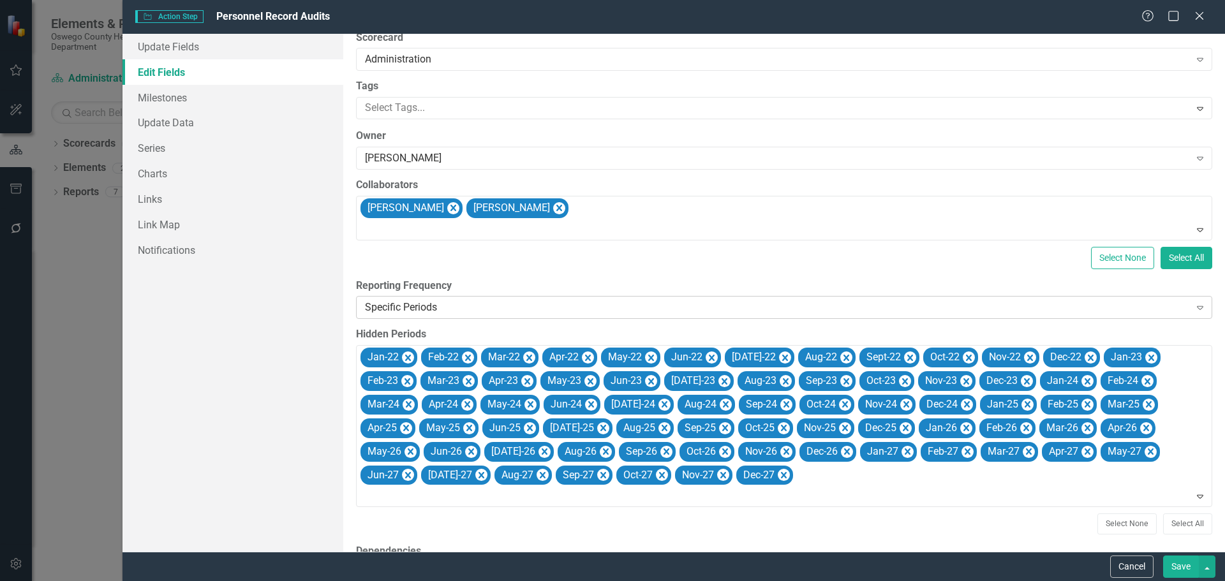
click at [1155, 307] on div "Specific Periods" at bounding box center [777, 307] width 825 height 15
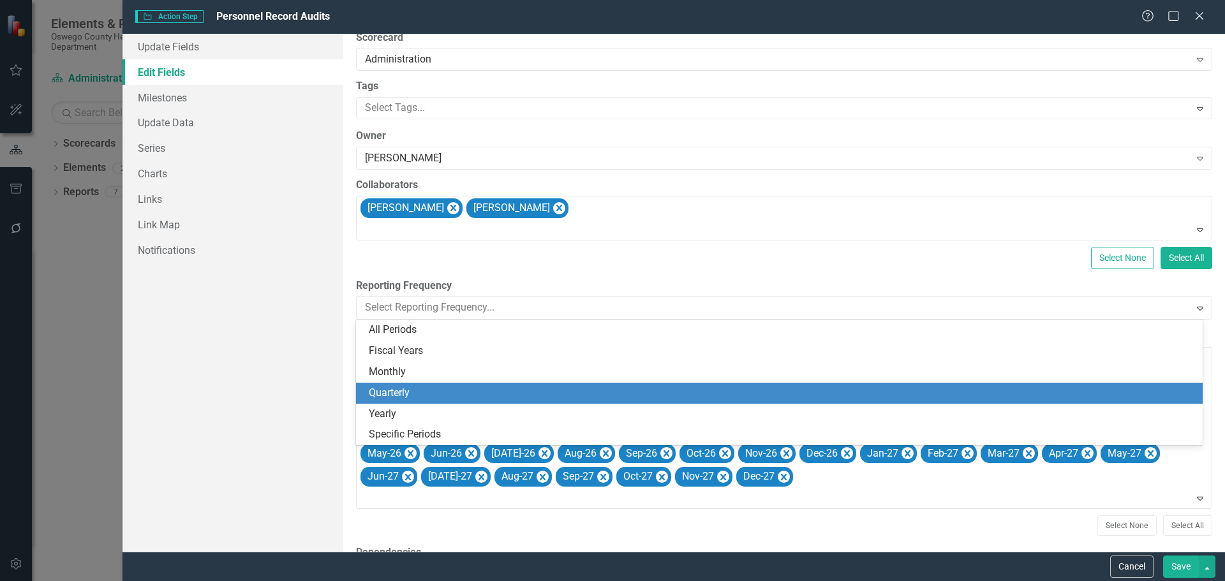
click at [634, 396] on div "Quarterly" at bounding box center [782, 393] width 826 height 15
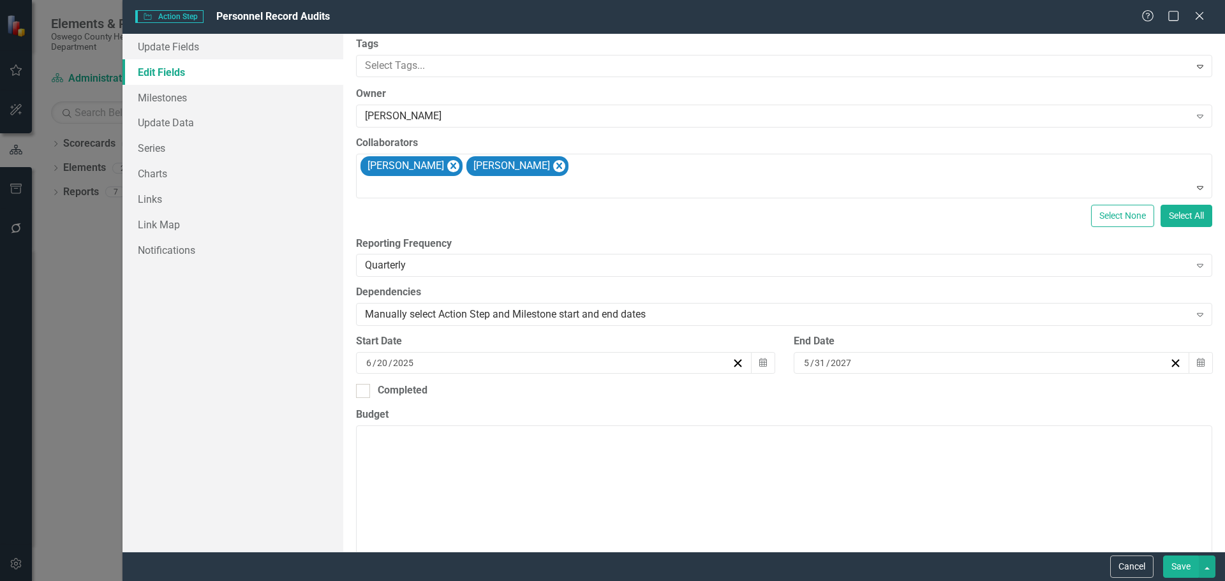
scroll to position [128, 0]
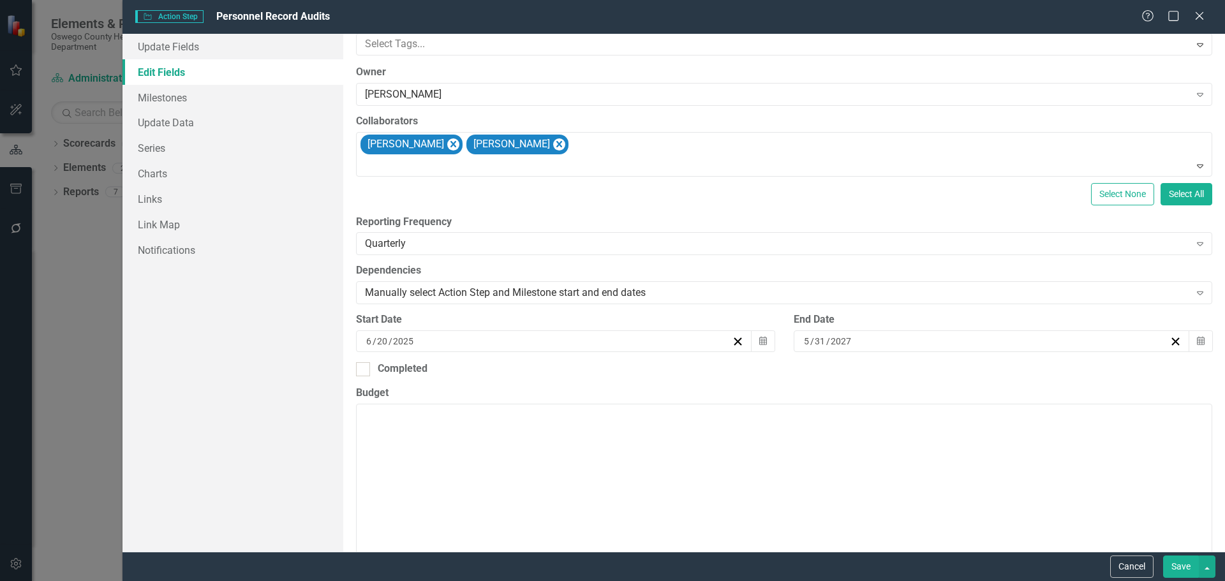
click at [1180, 568] on button "Save" at bounding box center [1181, 567] width 36 height 22
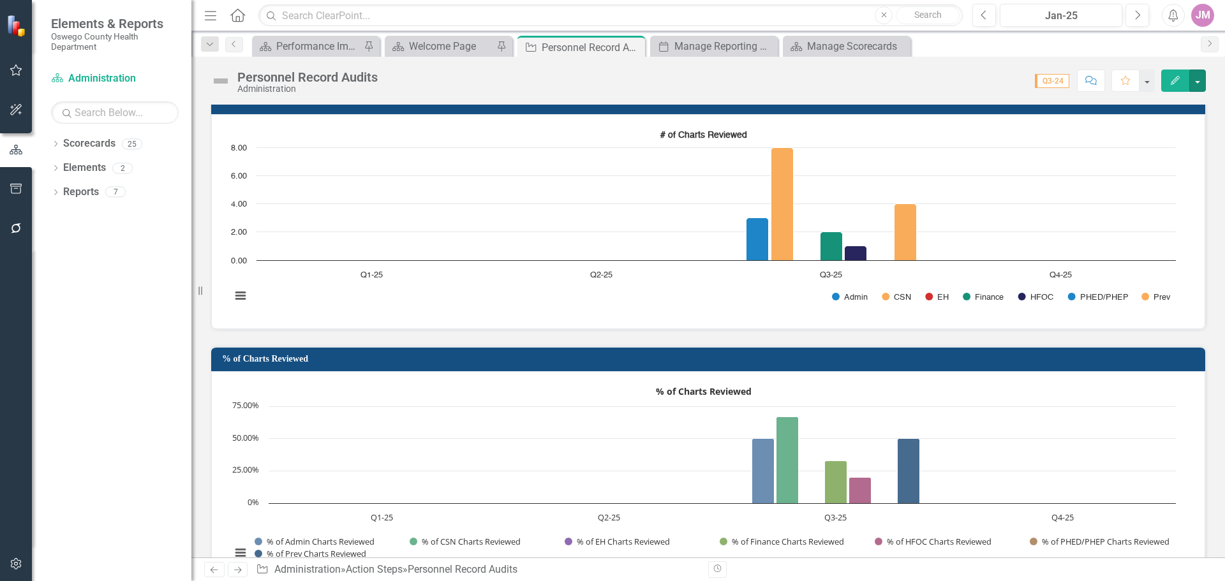
scroll to position [986, 0]
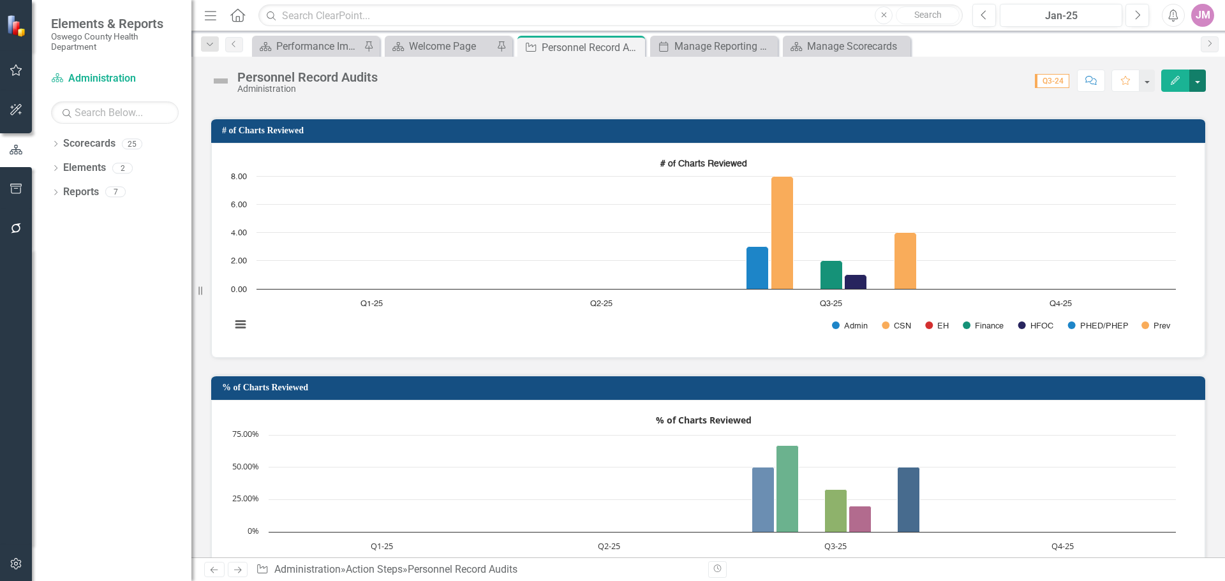
click at [1197, 84] on button "button" at bounding box center [1197, 81] width 17 height 22
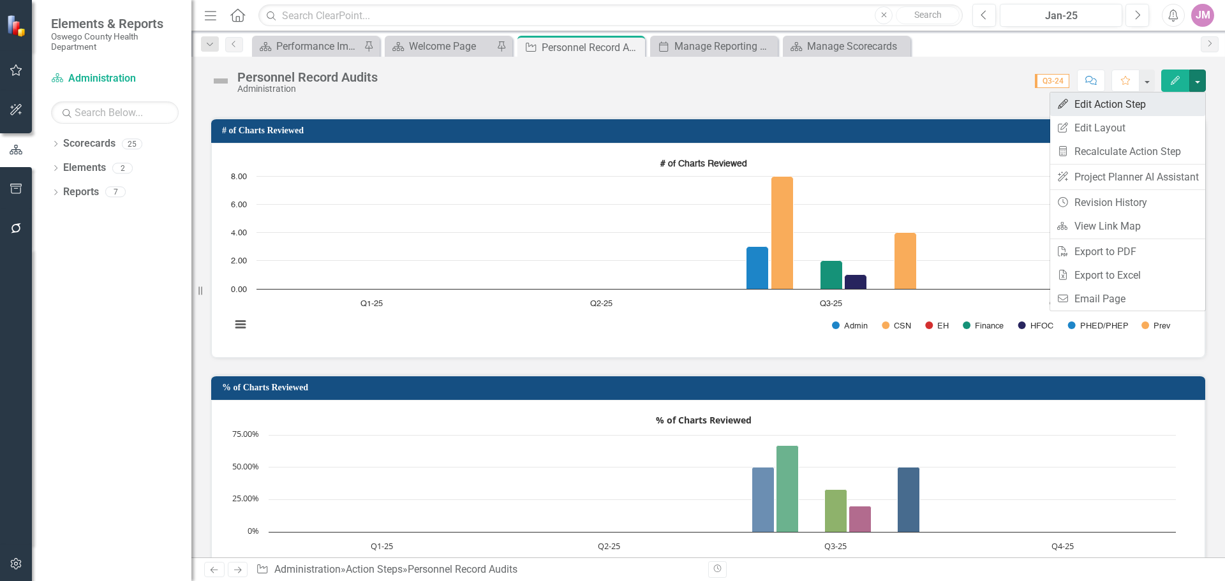
click at [1146, 107] on link "Edit Edit Action Step" at bounding box center [1127, 104] width 155 height 24
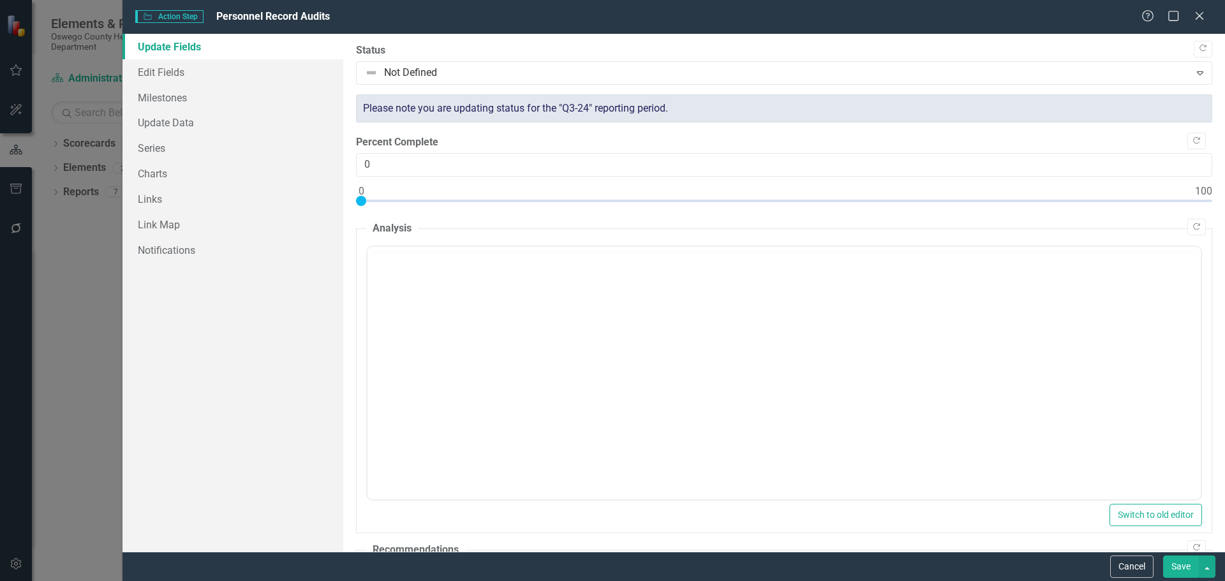
scroll to position [0, 0]
click at [166, 177] on link "Charts" at bounding box center [232, 174] width 221 height 26
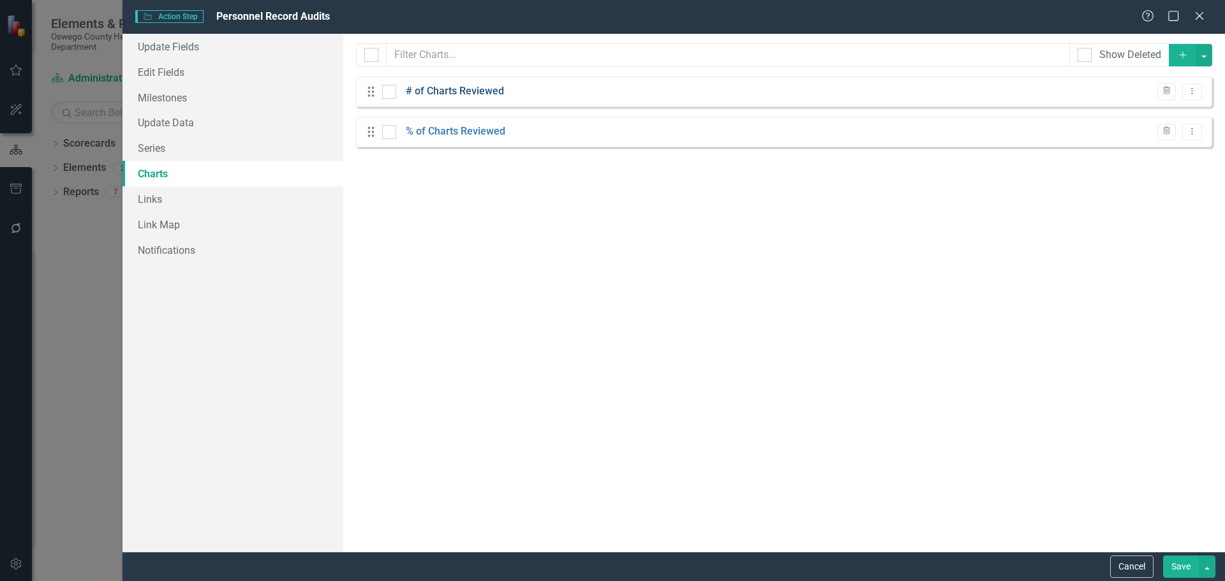
click at [500, 92] on link "# of Charts Reviewed" at bounding box center [455, 91] width 98 height 15
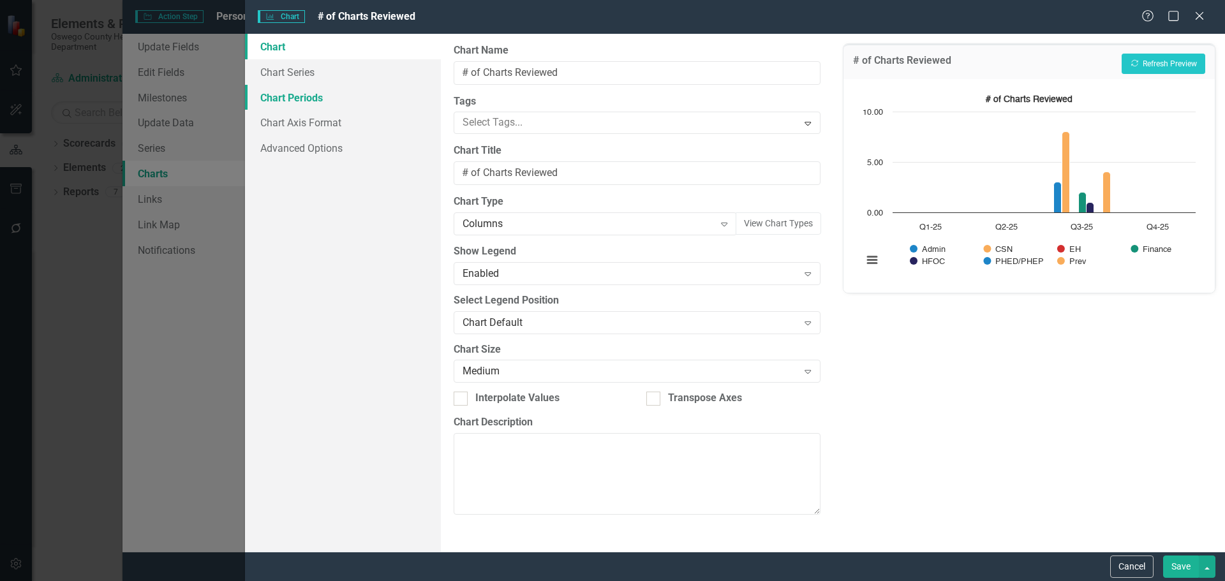
click at [313, 92] on link "Chart Periods" at bounding box center [343, 98] width 196 height 26
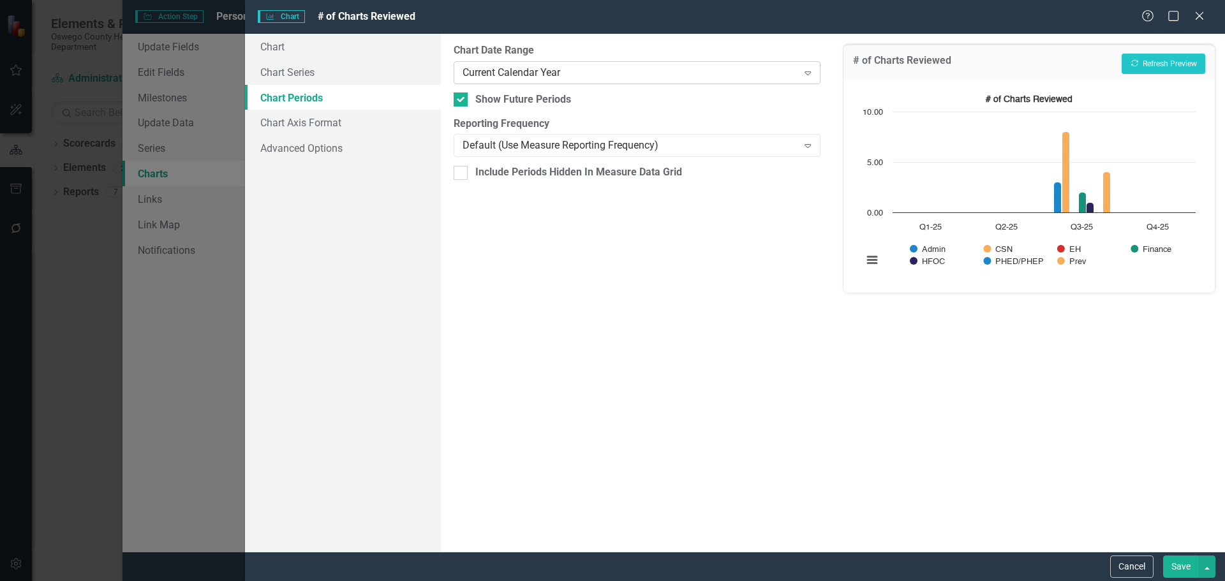
click at [808, 72] on icon "Expand" at bounding box center [807, 73] width 13 height 10
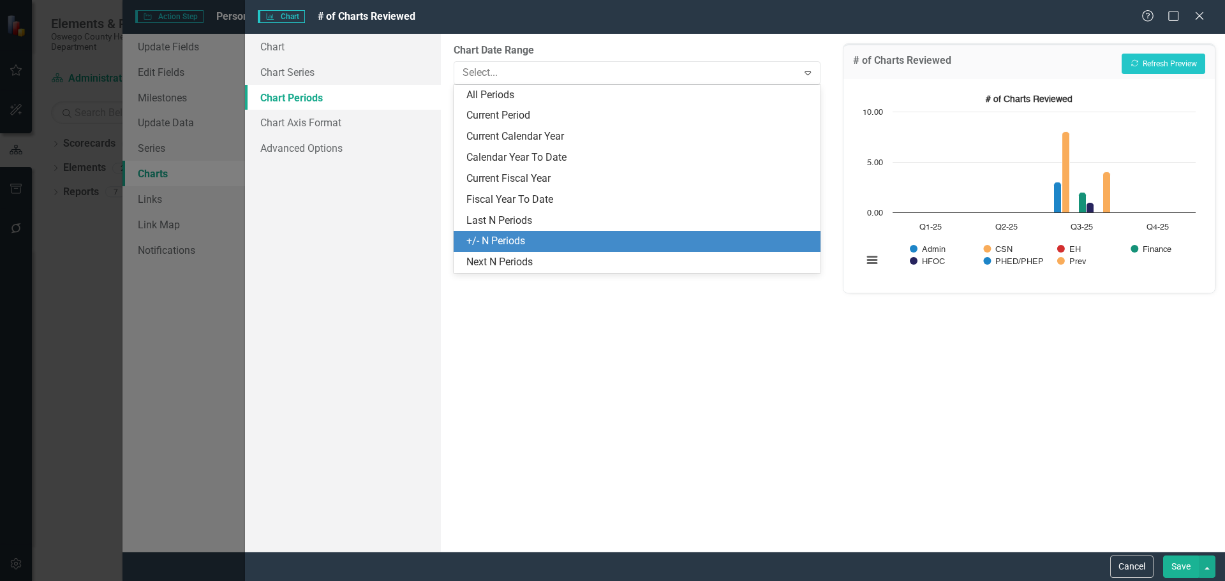
click at [656, 234] on div "+/- N Periods" at bounding box center [639, 241] width 346 height 15
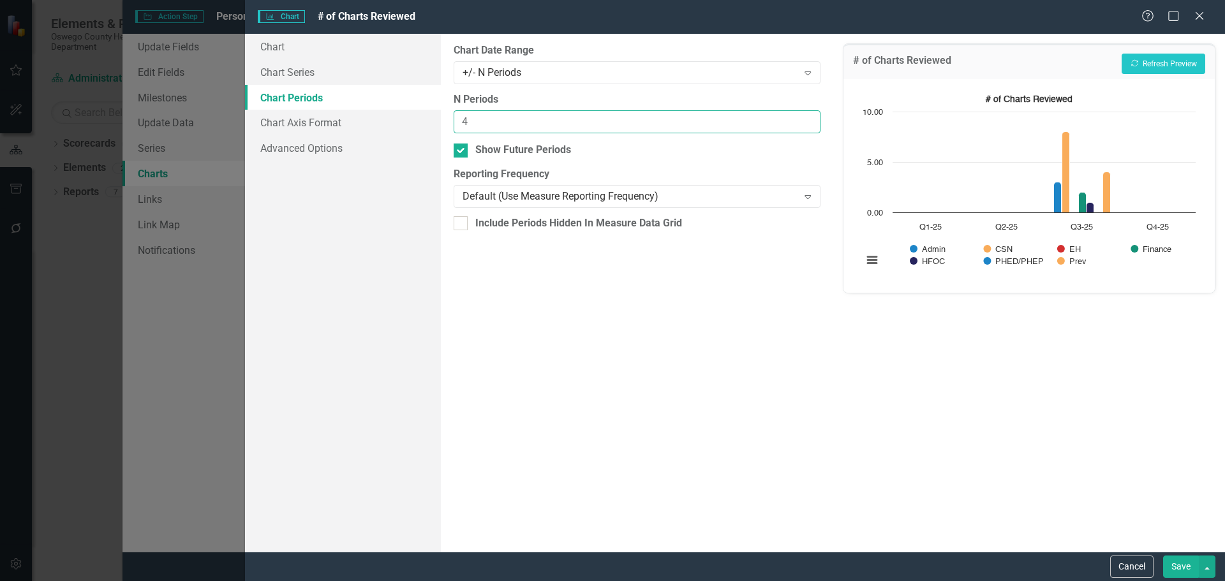
click at [806, 118] on input "4" at bounding box center [637, 122] width 366 height 24
click at [805, 126] on input "3" at bounding box center [637, 122] width 366 height 24
type input "2"
click at [805, 126] on input "2" at bounding box center [637, 122] width 366 height 24
click at [1152, 61] on button "Recalculate Refresh Preview" at bounding box center [1163, 64] width 84 height 20
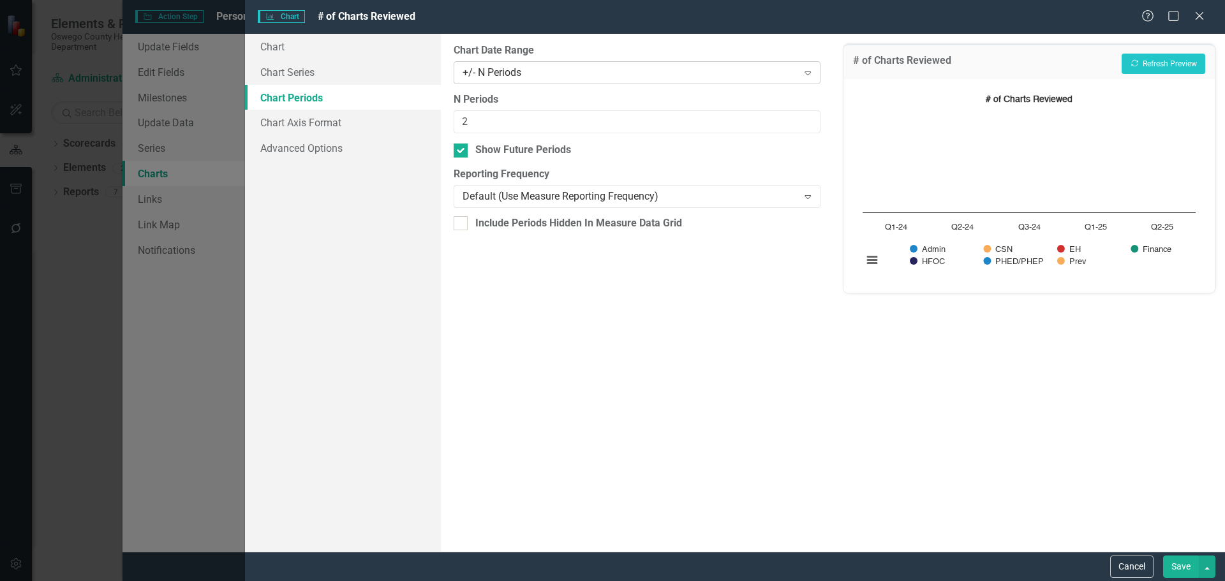
click at [783, 65] on div "+/- N Periods" at bounding box center [629, 72] width 335 height 15
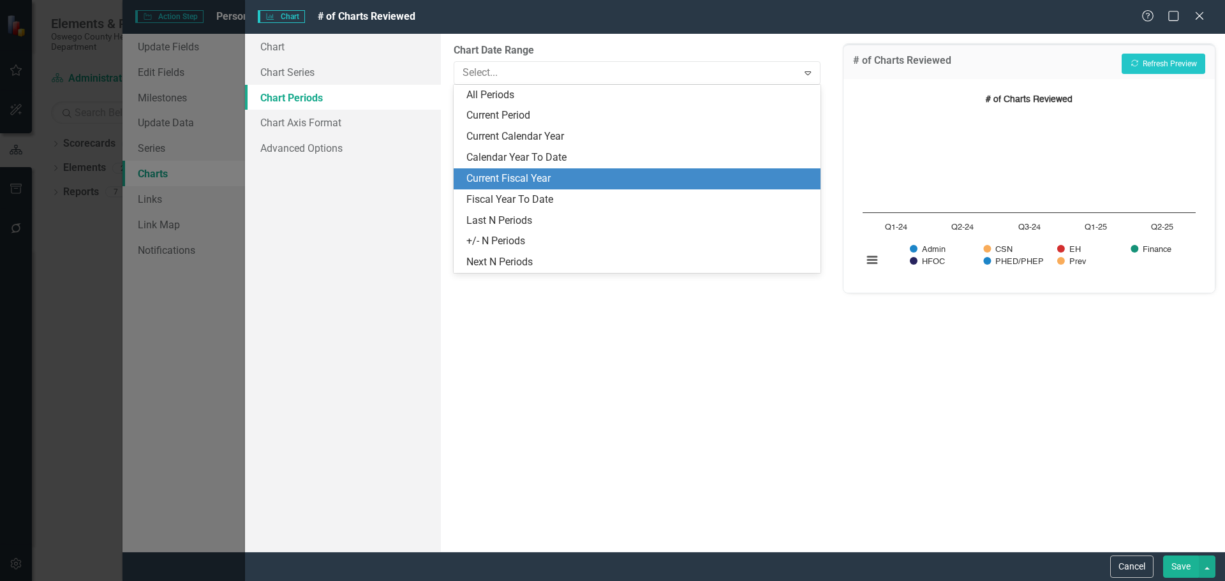
click at [647, 186] on div "Current Fiscal Year" at bounding box center [639, 179] width 346 height 15
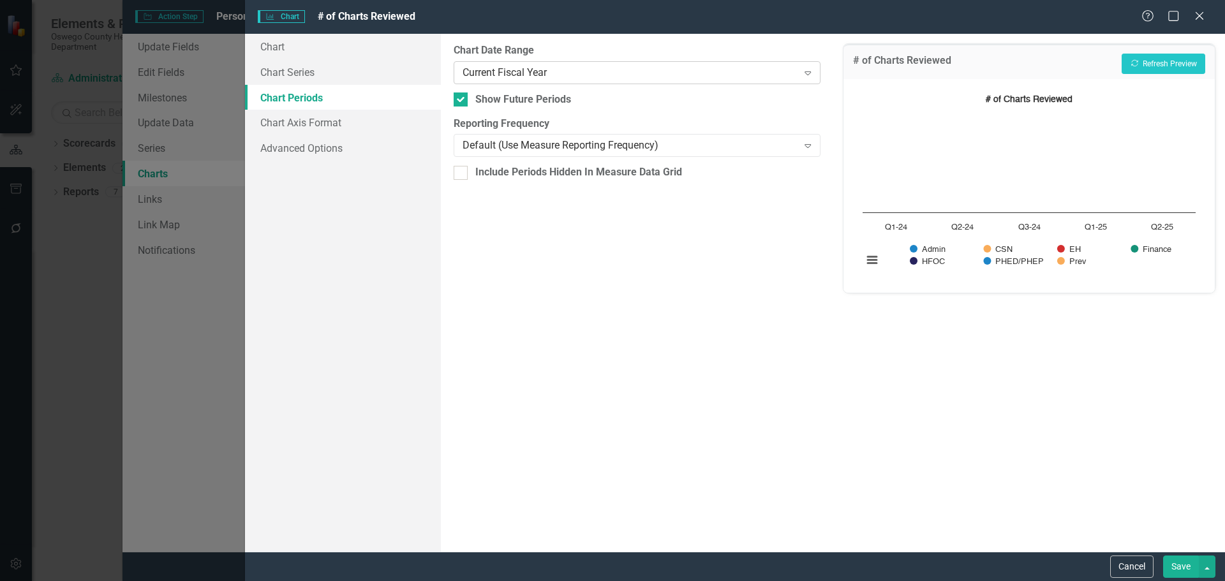
click at [769, 70] on div "Current Fiscal Year" at bounding box center [629, 72] width 335 height 15
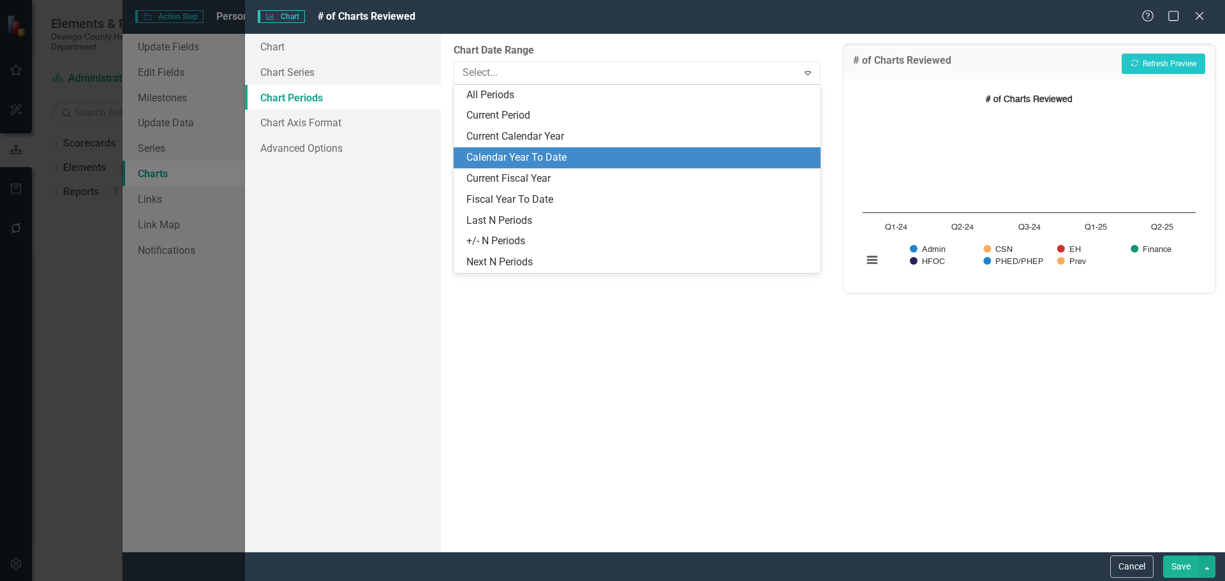
click at [706, 155] on div "Calendar Year To Date" at bounding box center [639, 158] width 346 height 15
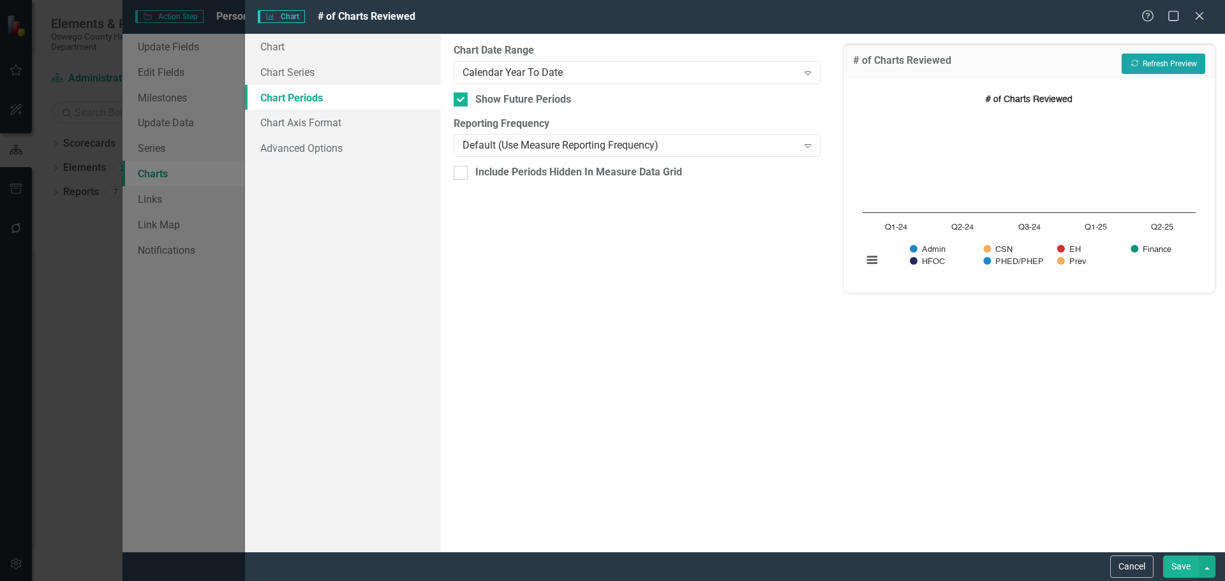
click at [1158, 64] on button "Recalculate Refresh Preview" at bounding box center [1163, 64] width 84 height 20
click at [626, 70] on div "Calendar Year To Date" at bounding box center [629, 72] width 335 height 15
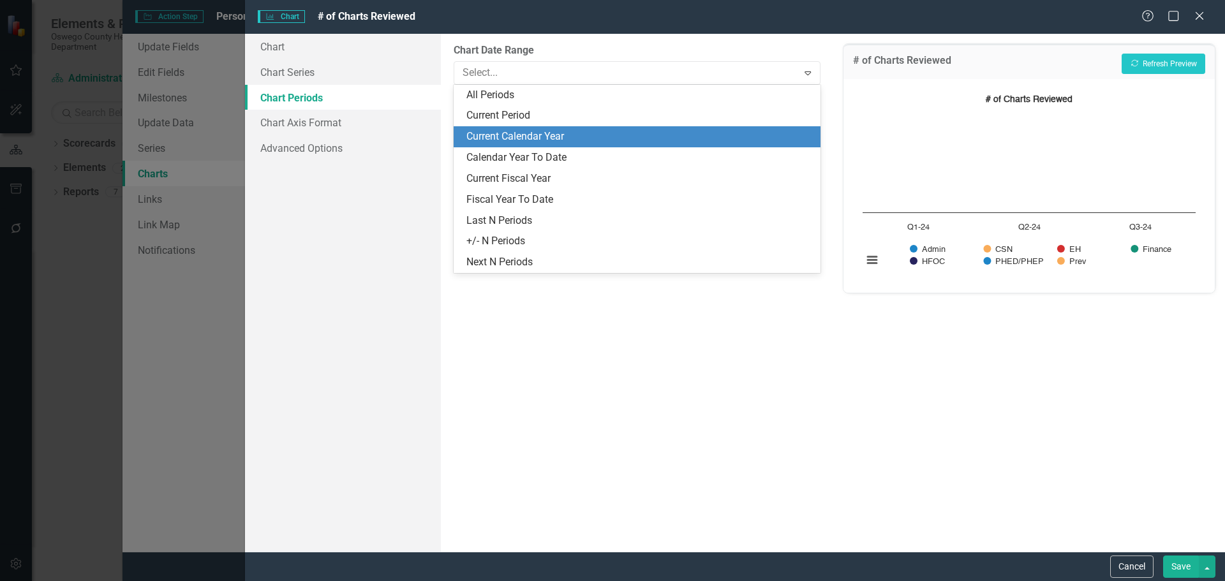
click at [598, 132] on div "Current Calendar Year" at bounding box center [639, 136] width 346 height 15
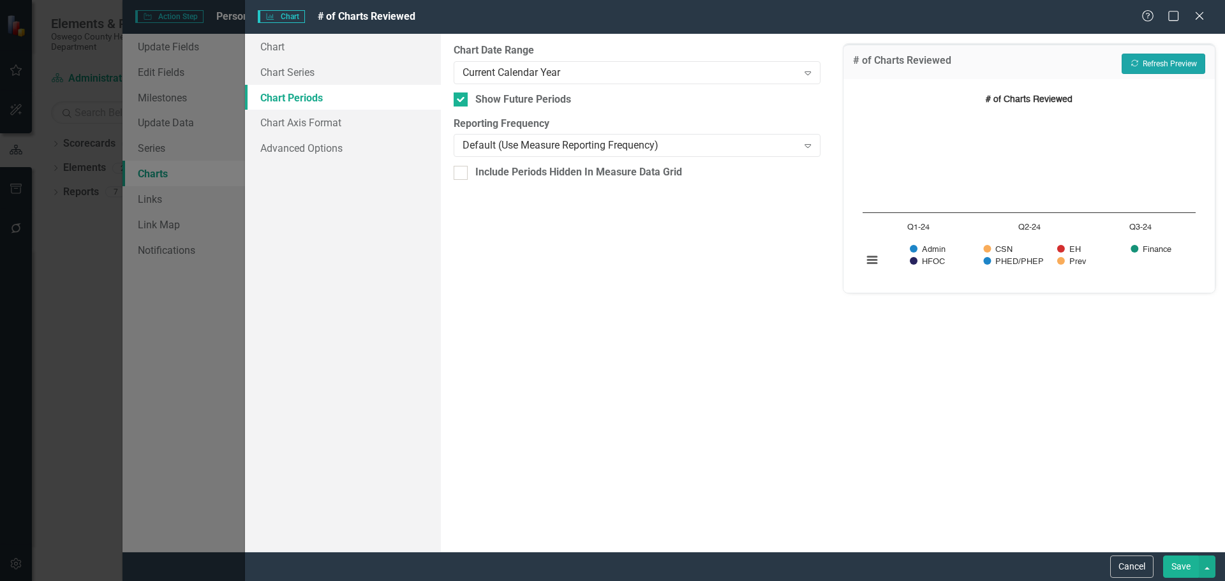
click at [1139, 55] on button "Recalculate Refresh Preview" at bounding box center [1163, 64] width 84 height 20
click at [1139, 57] on button "Recalculate Refresh Preview" at bounding box center [1163, 64] width 84 height 20
click at [643, 75] on div "Current Calendar Year" at bounding box center [629, 72] width 335 height 15
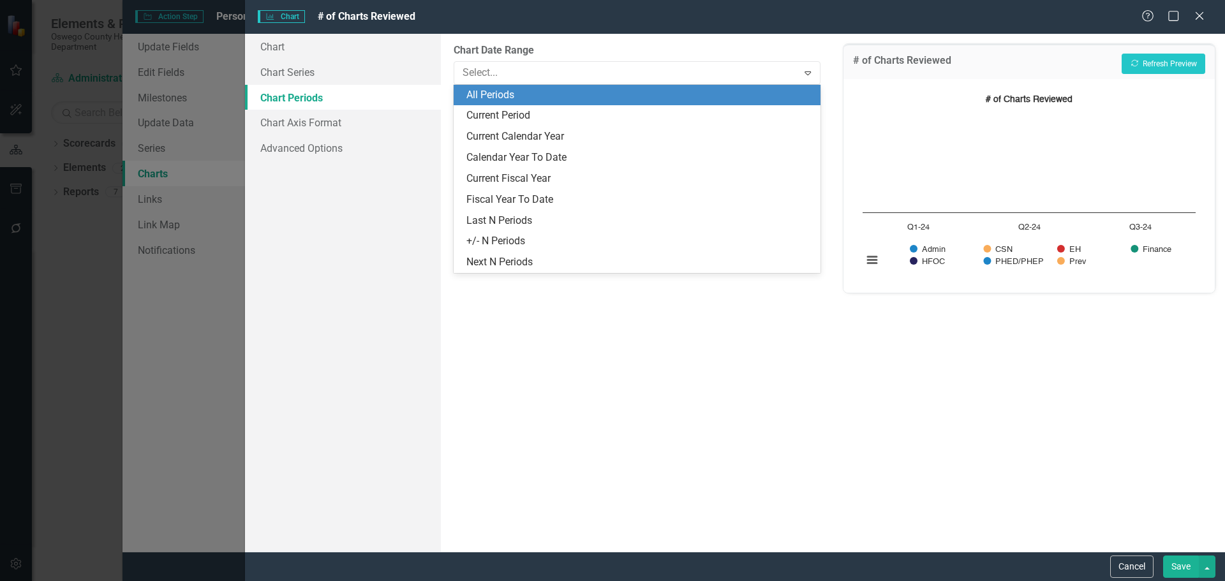
click at [584, 92] on div "All Periods" at bounding box center [639, 95] width 346 height 15
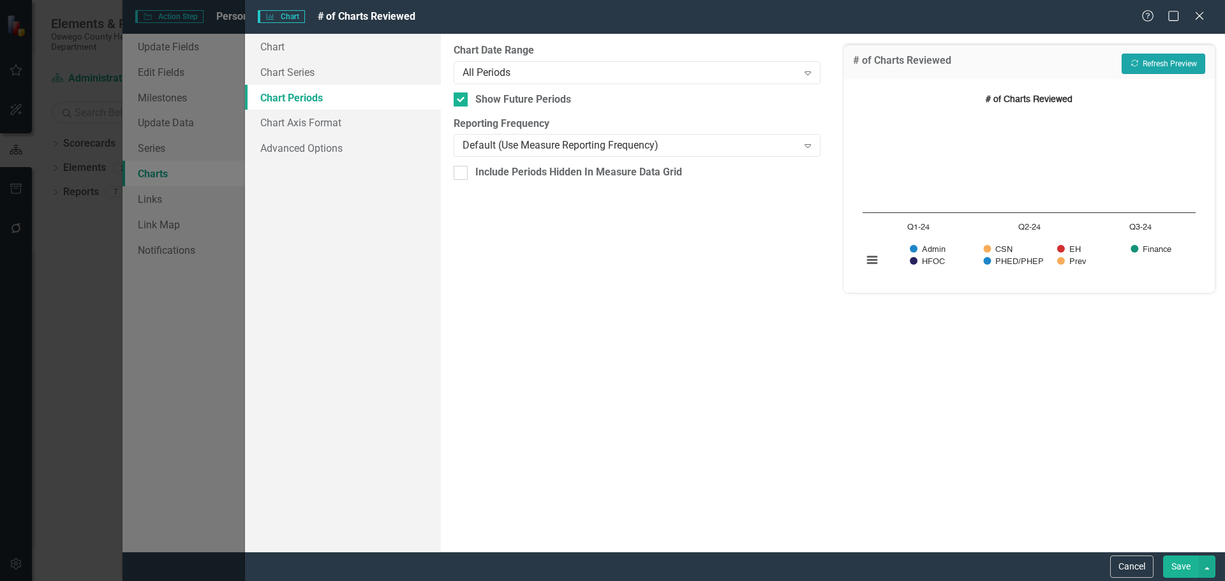
click at [1145, 66] on button "Recalculate Refresh Preview" at bounding box center [1163, 64] width 84 height 20
click at [526, 98] on div "Show Future Periods" at bounding box center [523, 99] width 96 height 15
click at [462, 98] on input "Show Future Periods" at bounding box center [458, 96] width 8 height 8
checkbox input "false"
click at [1165, 62] on button "Recalculate Refresh Preview" at bounding box center [1163, 64] width 84 height 20
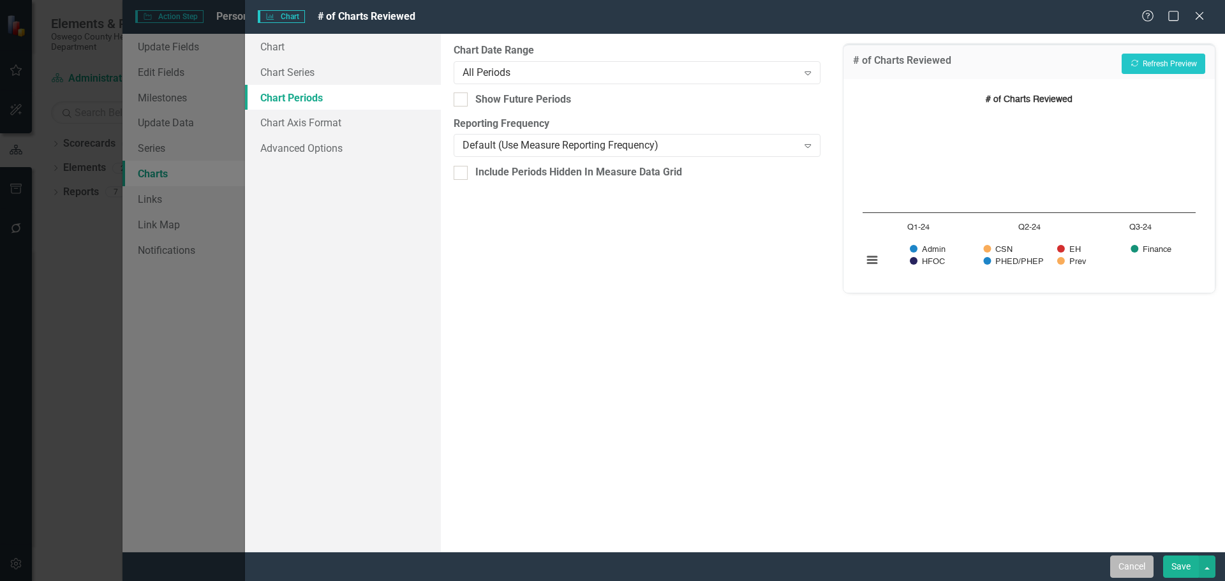
click at [1115, 563] on button "Cancel" at bounding box center [1131, 567] width 43 height 22
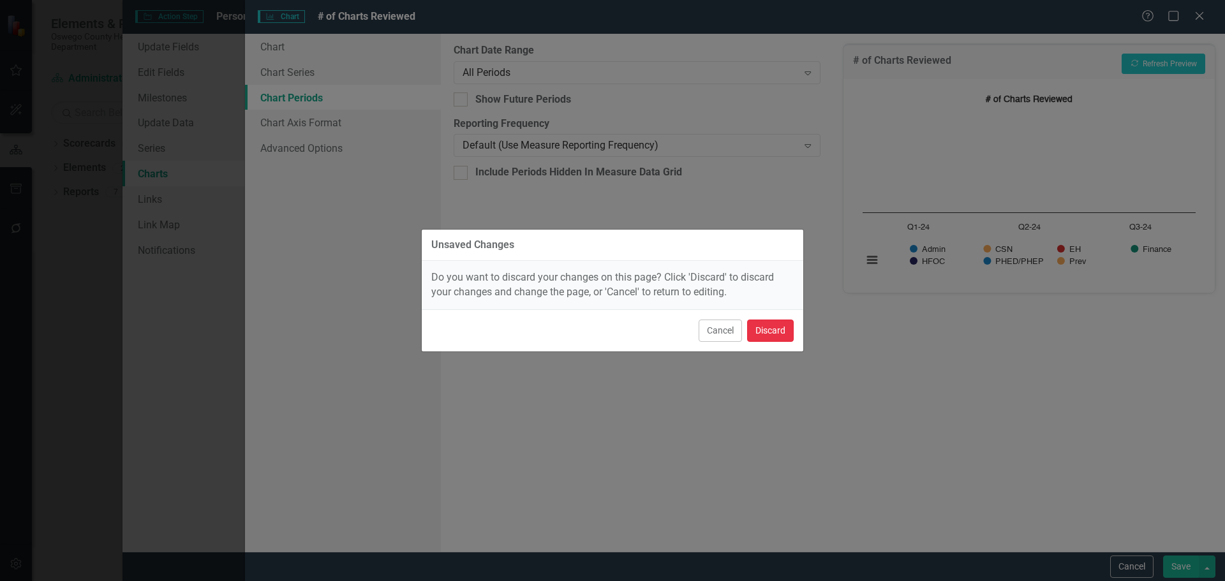
click at [780, 332] on button "Discard" at bounding box center [770, 331] width 47 height 22
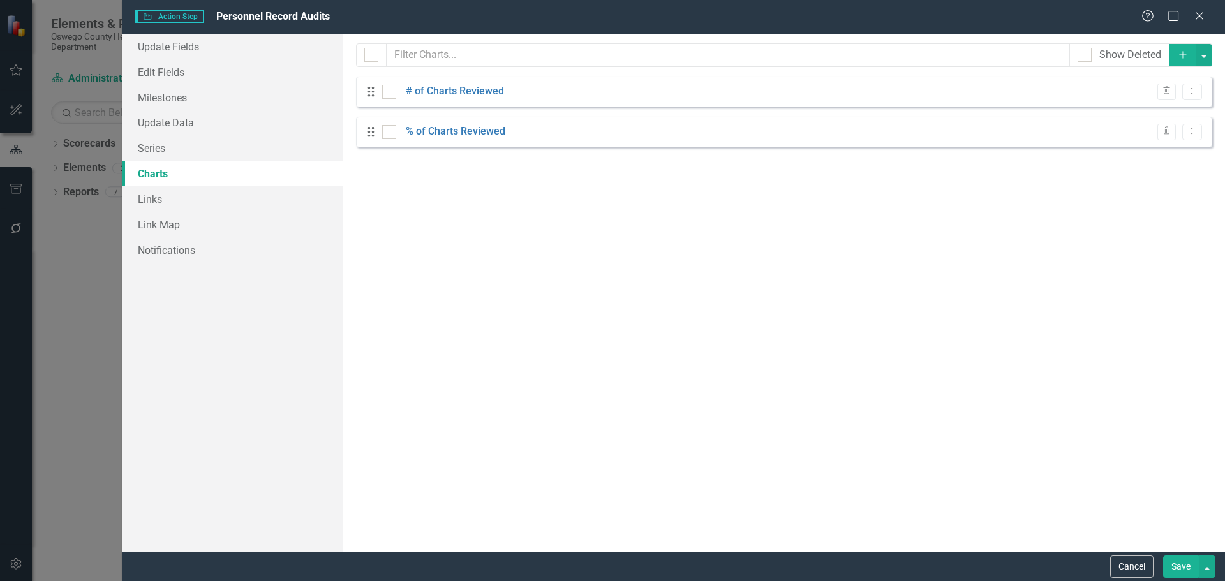
click at [1172, 568] on button "Save" at bounding box center [1181, 567] width 36 height 22
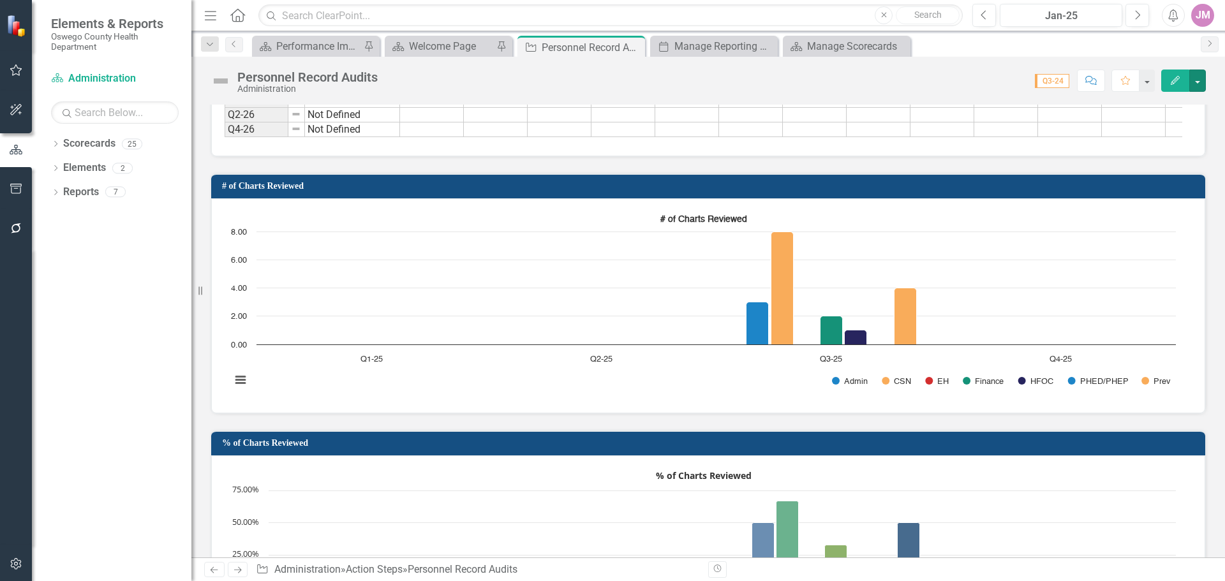
scroll to position [922, 0]
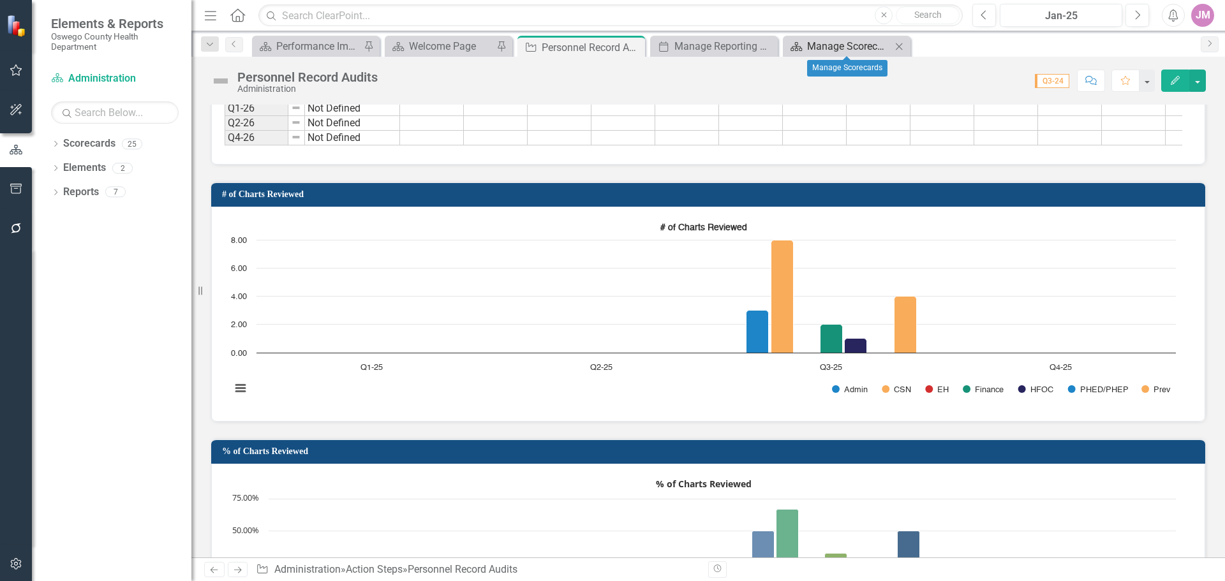
click at [825, 47] on div "Manage Scorecards" at bounding box center [849, 46] width 84 height 16
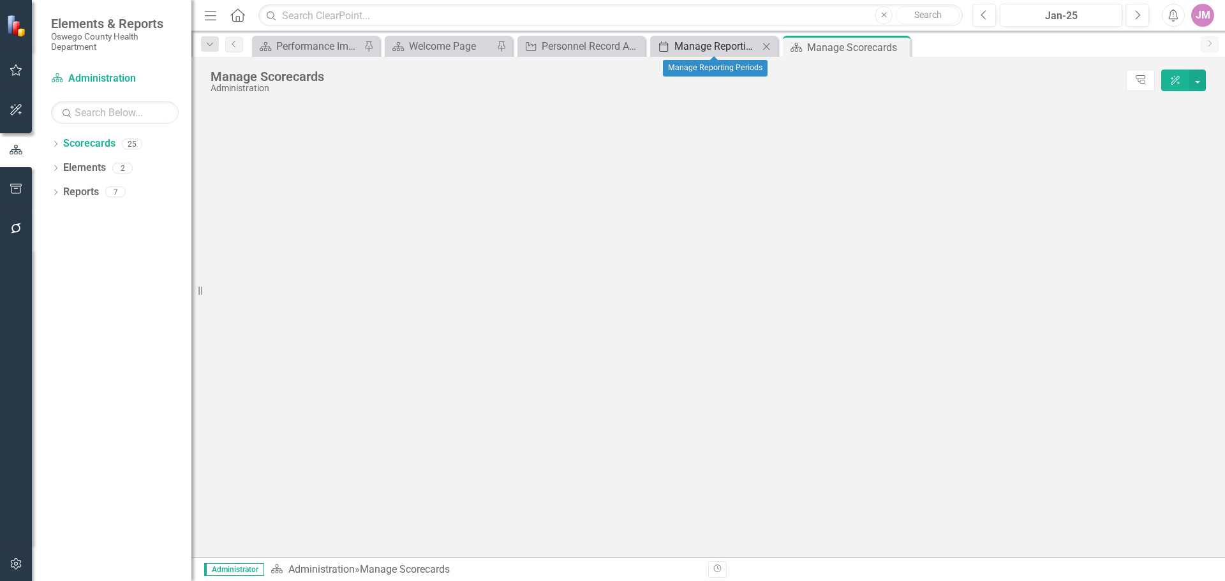
click at [734, 48] on div "Manage Reporting Periods" at bounding box center [716, 46] width 84 height 16
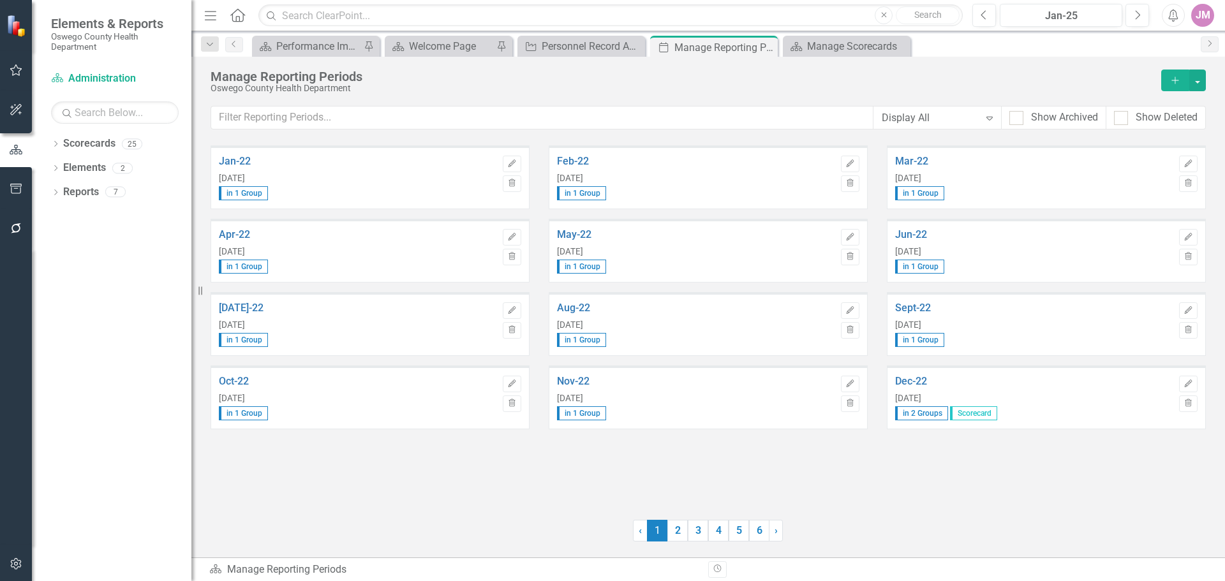
click at [972, 119] on div "Display All" at bounding box center [931, 117] width 98 height 15
click at [932, 203] on div "Quarterly" at bounding box center [938, 203] width 107 height 15
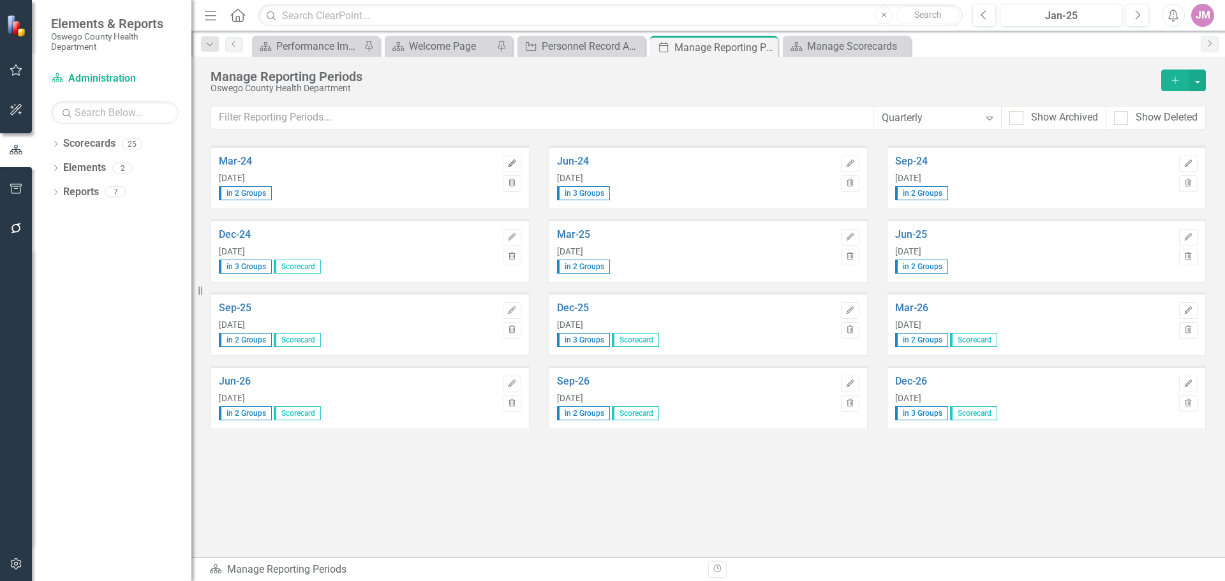
click at [515, 163] on icon "Edit" at bounding box center [512, 164] width 10 height 8
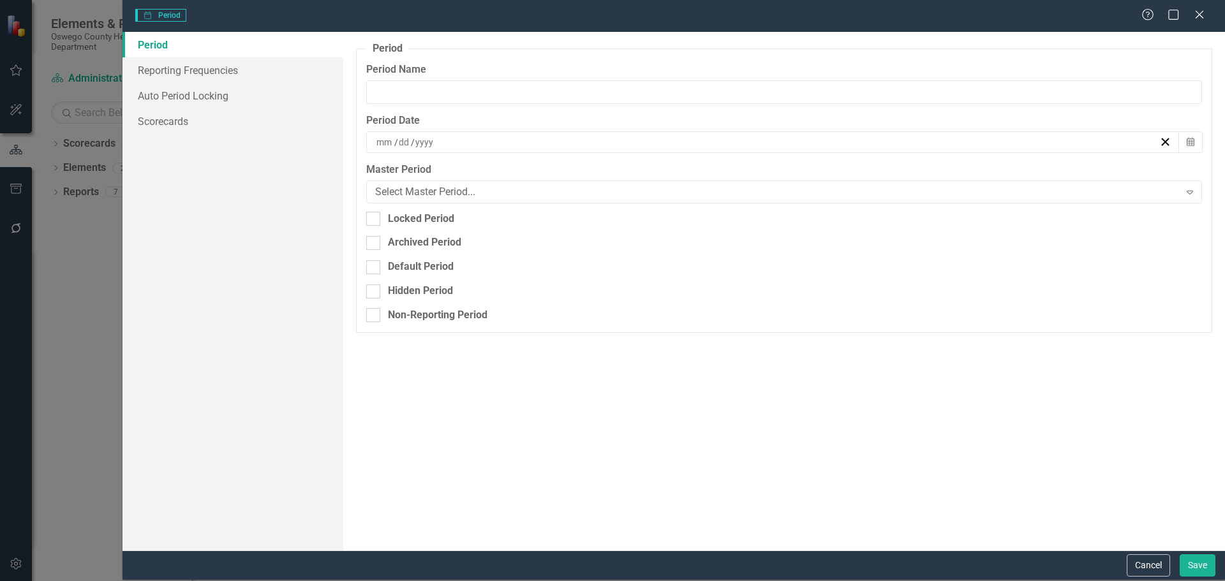
type input "Mar-24"
type input "3"
type input "31"
type input "2024"
click at [181, 126] on link "Scorecards" at bounding box center [232, 121] width 221 height 26
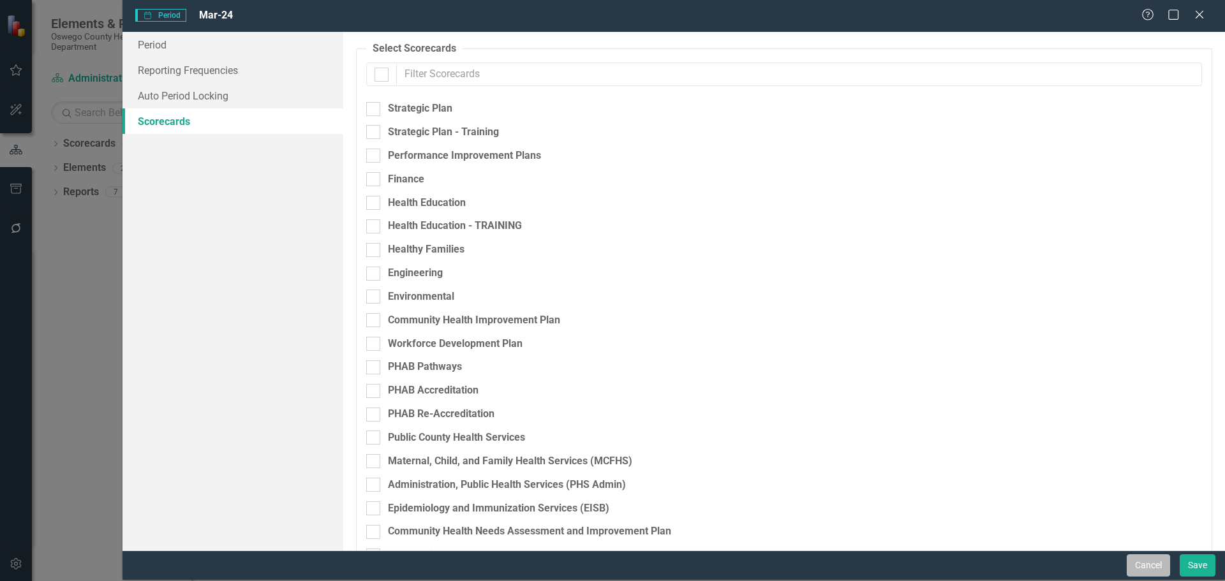
click at [1143, 565] on button "Cancel" at bounding box center [1148, 565] width 43 height 22
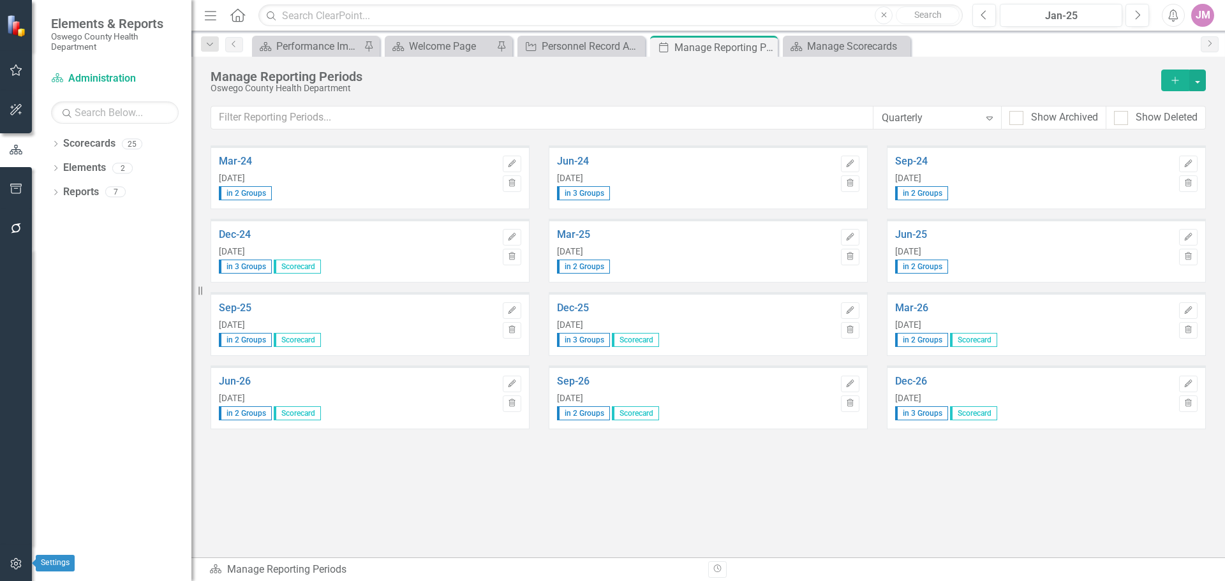
click at [18, 560] on icon "button" at bounding box center [16, 564] width 13 height 10
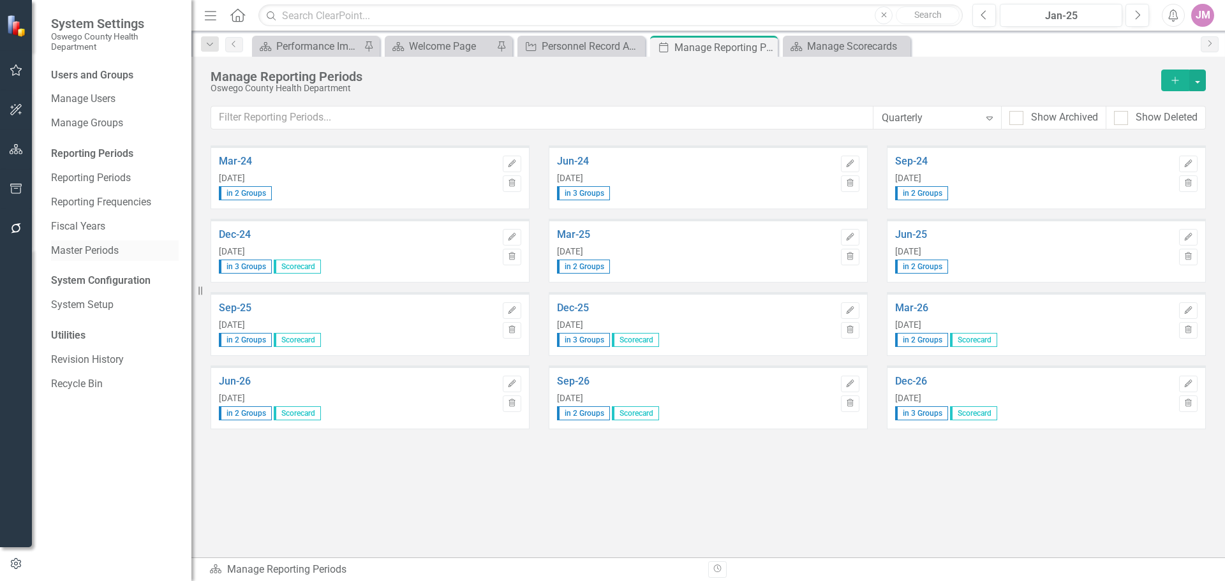
click at [129, 257] on link "Master Periods" at bounding box center [115, 251] width 128 height 15
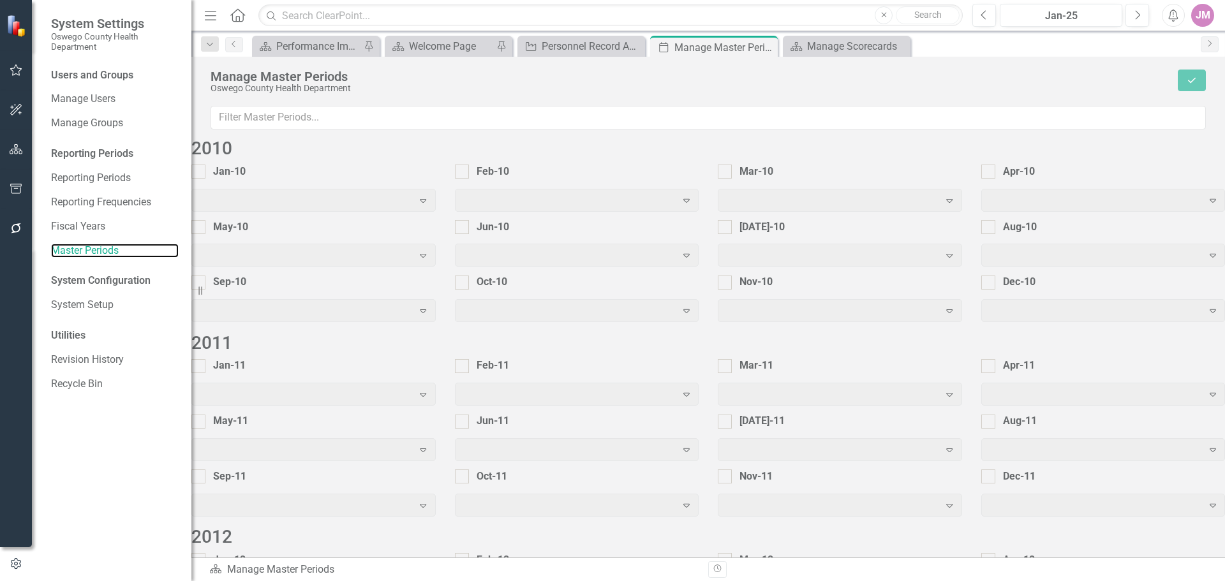
scroll to position [1591, 0]
click at [107, 207] on link "Reporting Frequencies" at bounding box center [115, 202] width 128 height 15
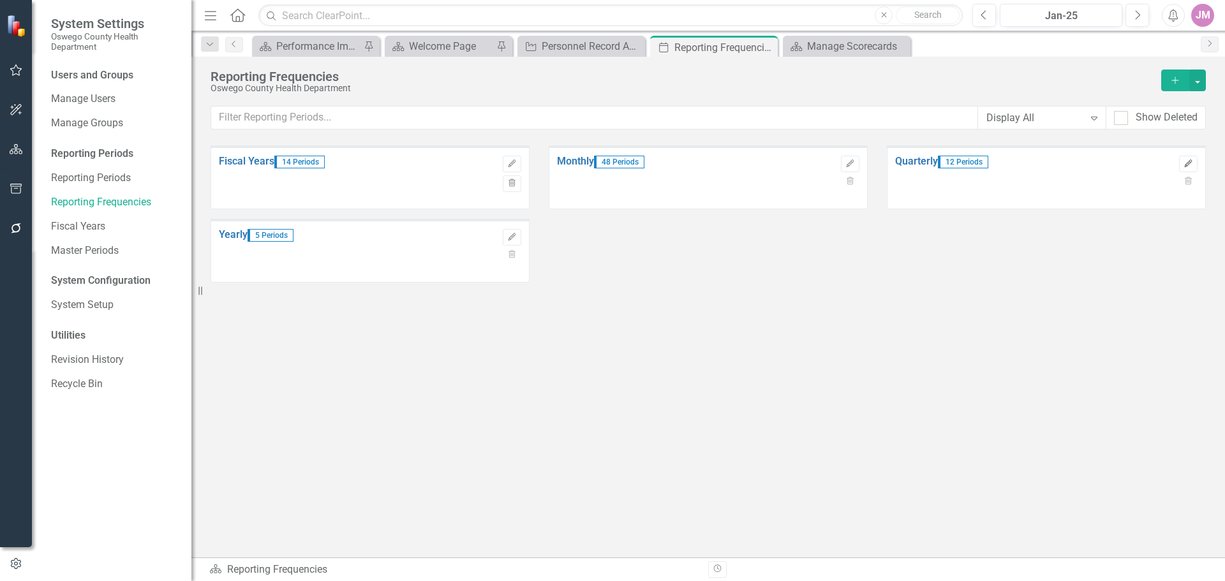
click at [1192, 161] on icon "button" at bounding box center [1188, 163] width 8 height 8
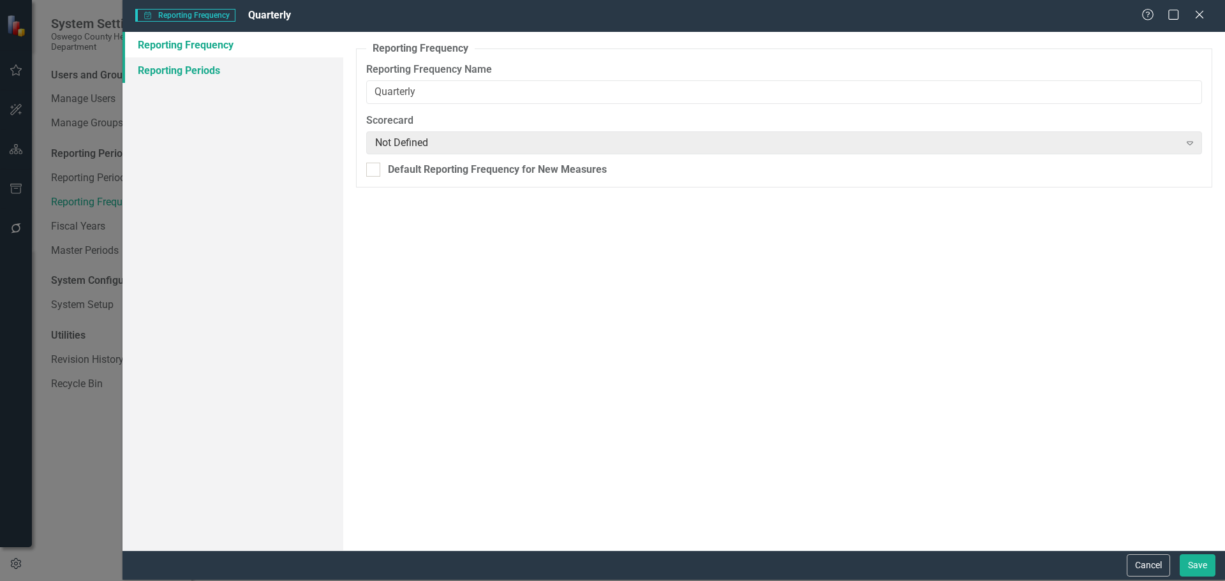
click at [217, 66] on link "Reporting Periods" at bounding box center [232, 70] width 221 height 26
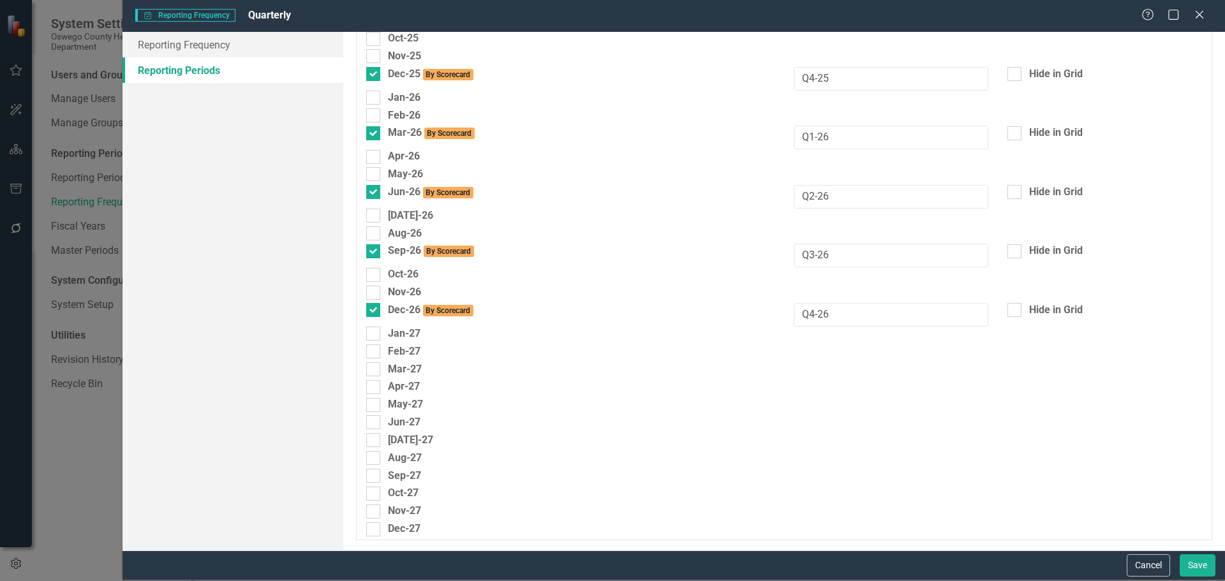
scroll to position [1212, 0]
click at [1192, 570] on button "Save" at bounding box center [1198, 565] width 36 height 22
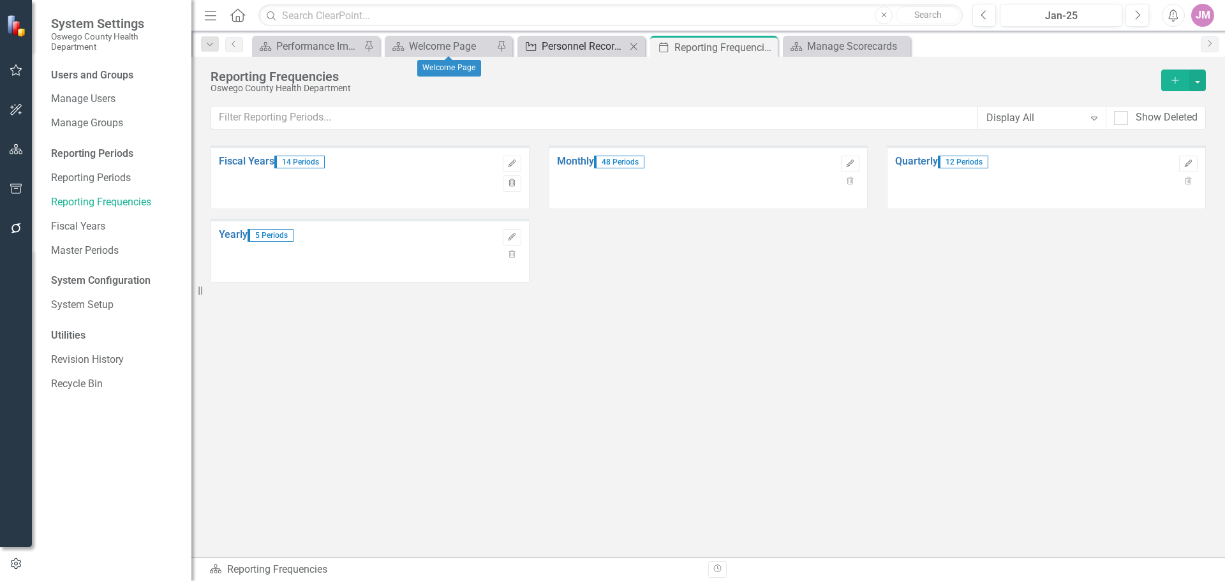
click at [572, 47] on div "Personnel Record Audits" at bounding box center [584, 46] width 84 height 16
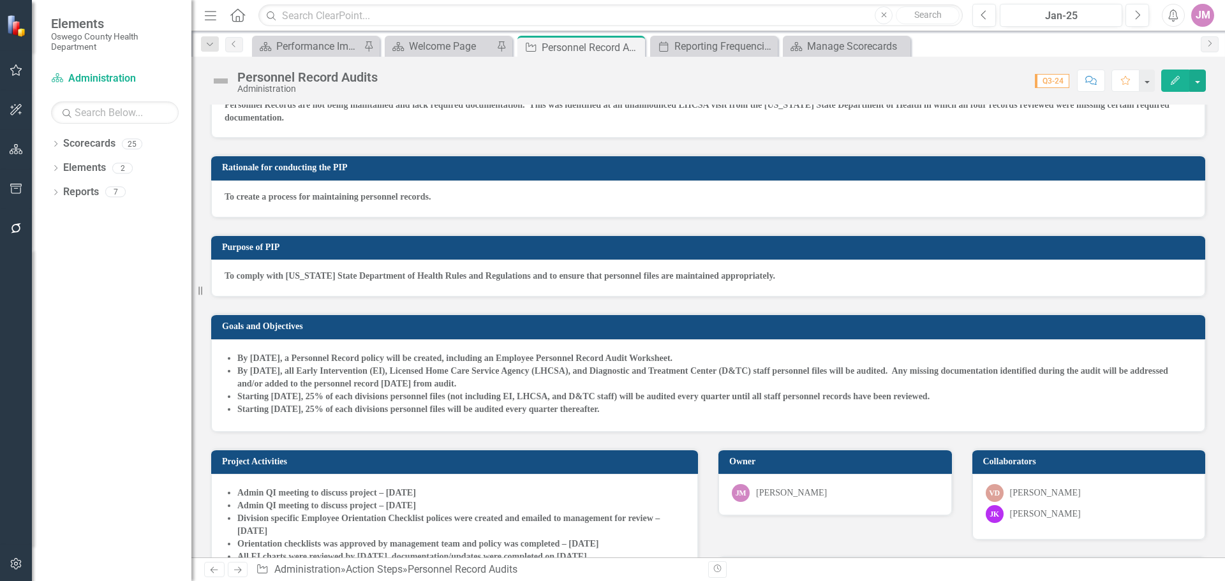
scroll to position [64, 0]
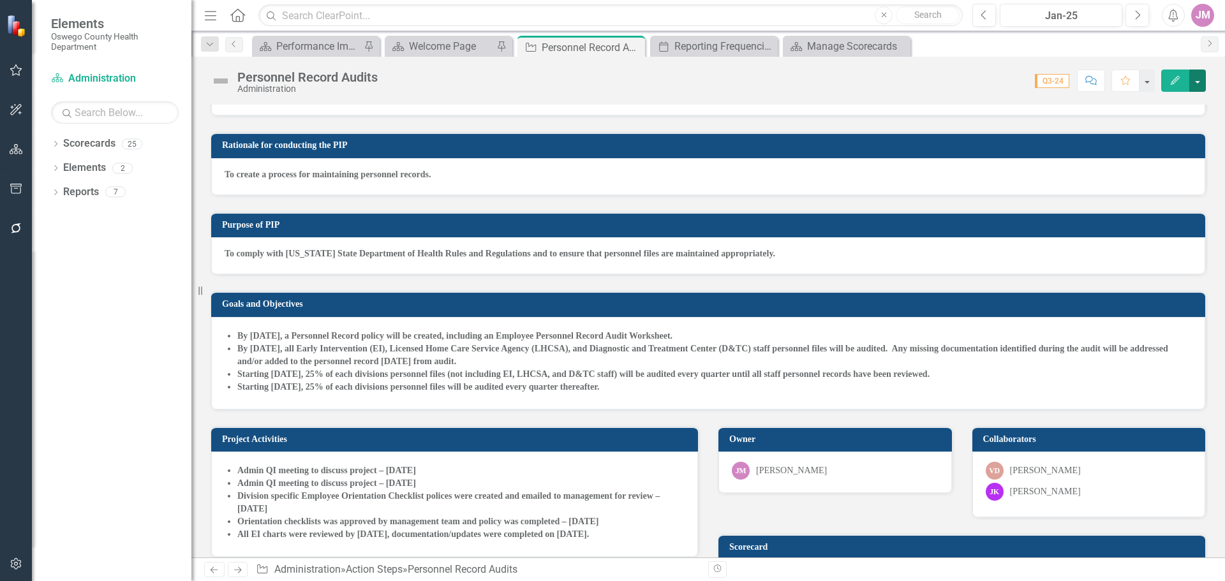
click at [1201, 85] on button "button" at bounding box center [1197, 81] width 17 height 22
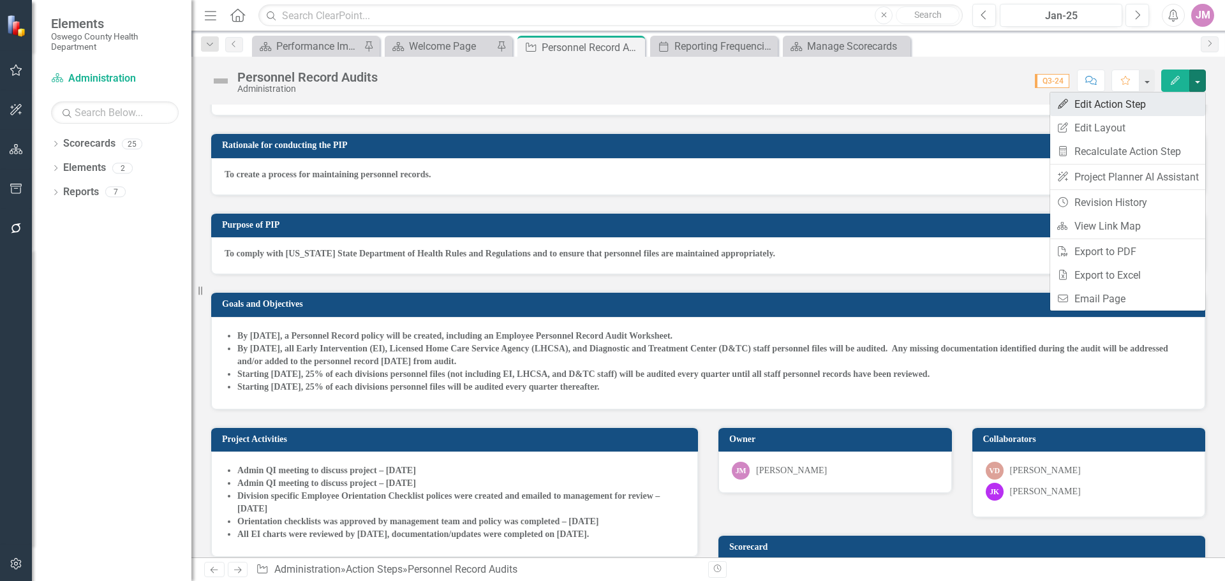
click at [1106, 103] on link "Edit Edit Action Step" at bounding box center [1127, 104] width 155 height 24
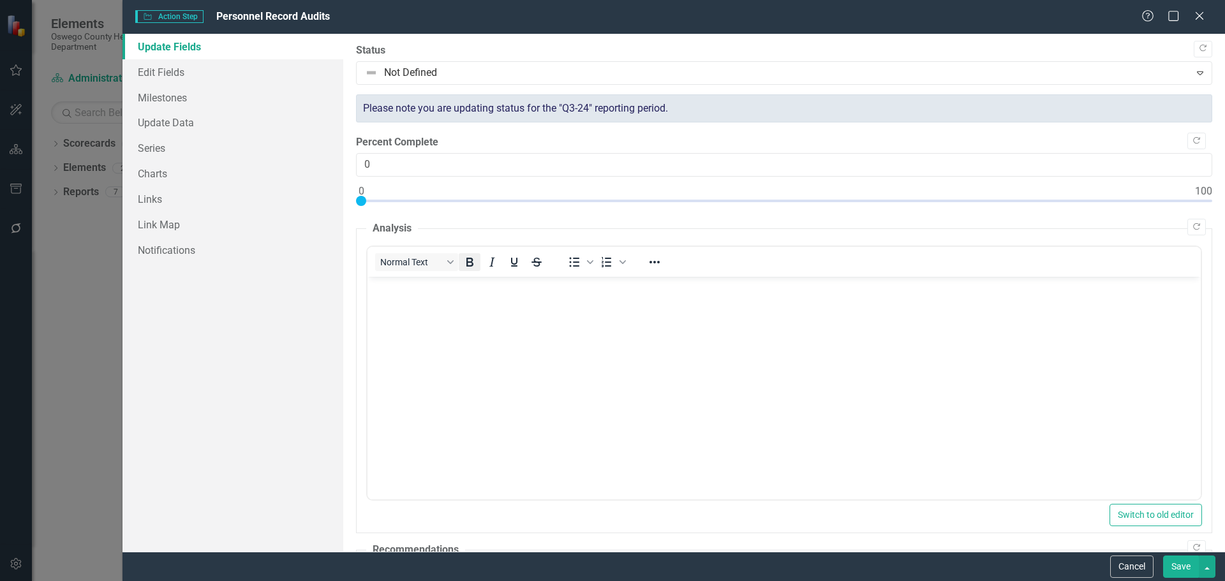
scroll to position [0, 0]
click at [154, 149] on link "Series" at bounding box center [232, 148] width 221 height 26
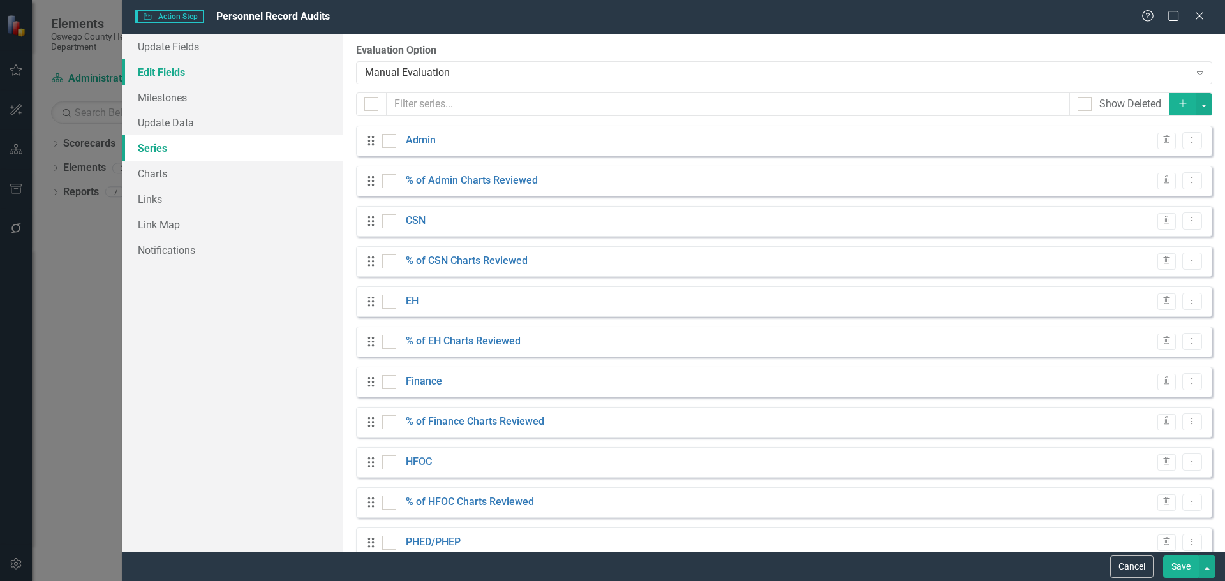
click at [162, 72] on link "Edit Fields" at bounding box center [232, 72] width 221 height 26
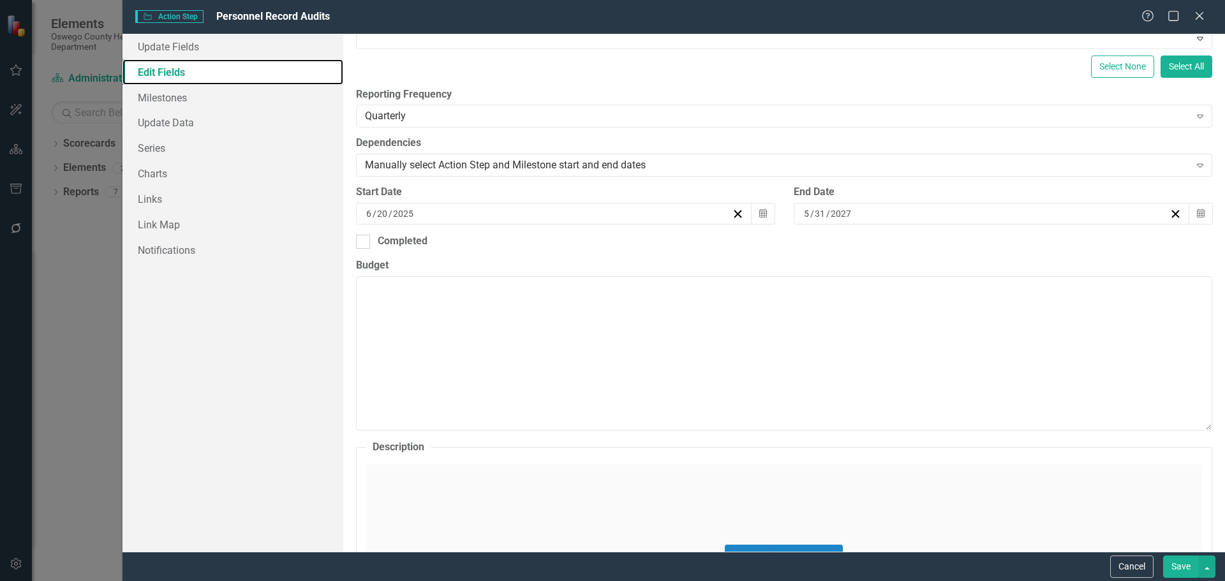
scroll to position [191, 0]
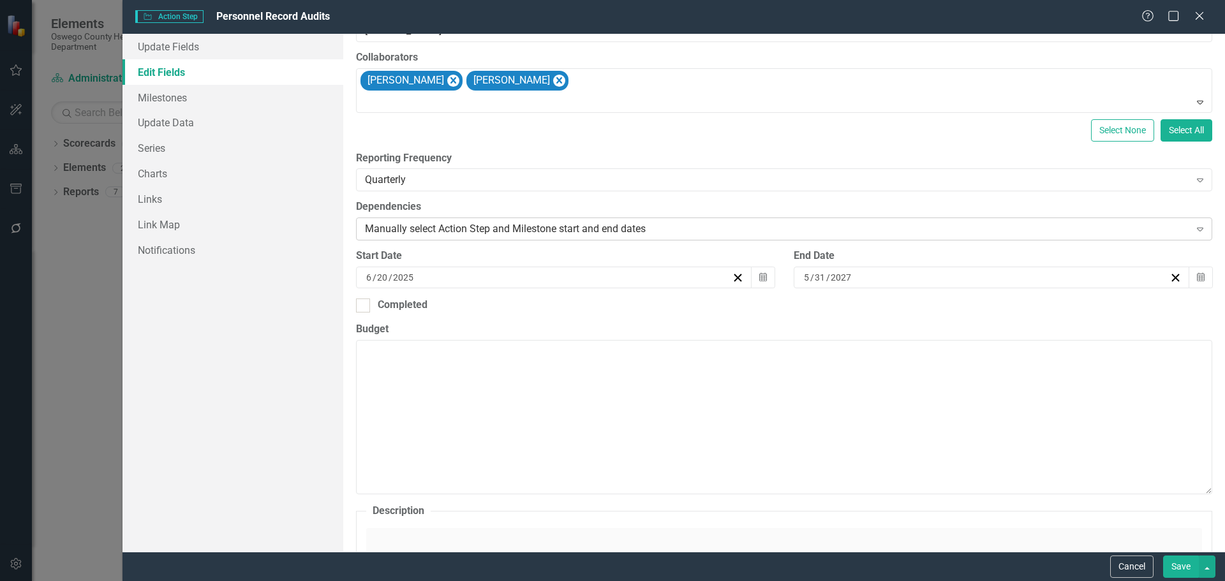
click at [588, 230] on div "Manually select Action Step and Milestone start and end dates" at bounding box center [777, 229] width 825 height 15
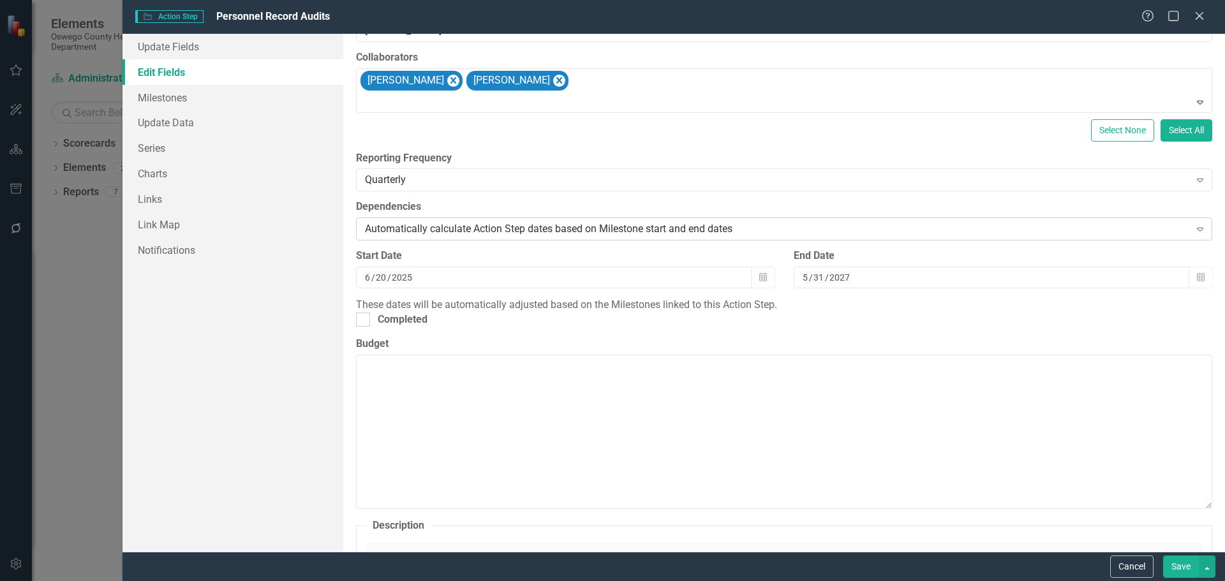
click at [698, 228] on div "Automatically calculate Action Step dates based on Milestone start and end dates" at bounding box center [777, 229] width 825 height 15
click at [684, 581] on div "Manually select Action Step and Milestone start and end dates" at bounding box center [615, 591] width 1204 height 15
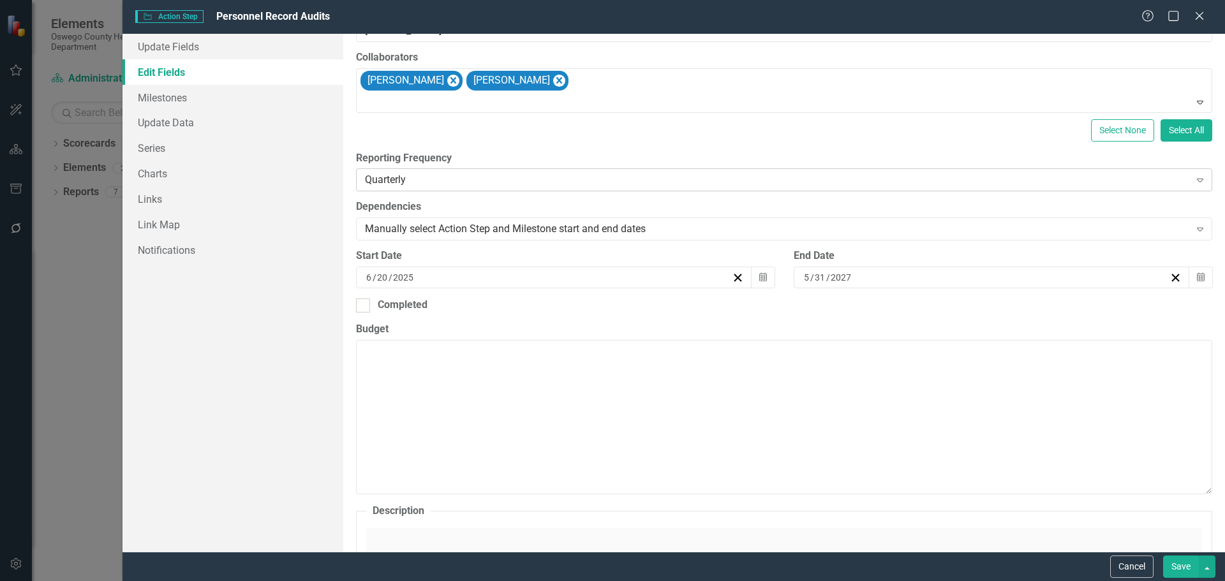
click at [582, 183] on div "Quarterly" at bounding box center [777, 180] width 825 height 15
click at [188, 181] on link "Charts" at bounding box center [232, 174] width 221 height 26
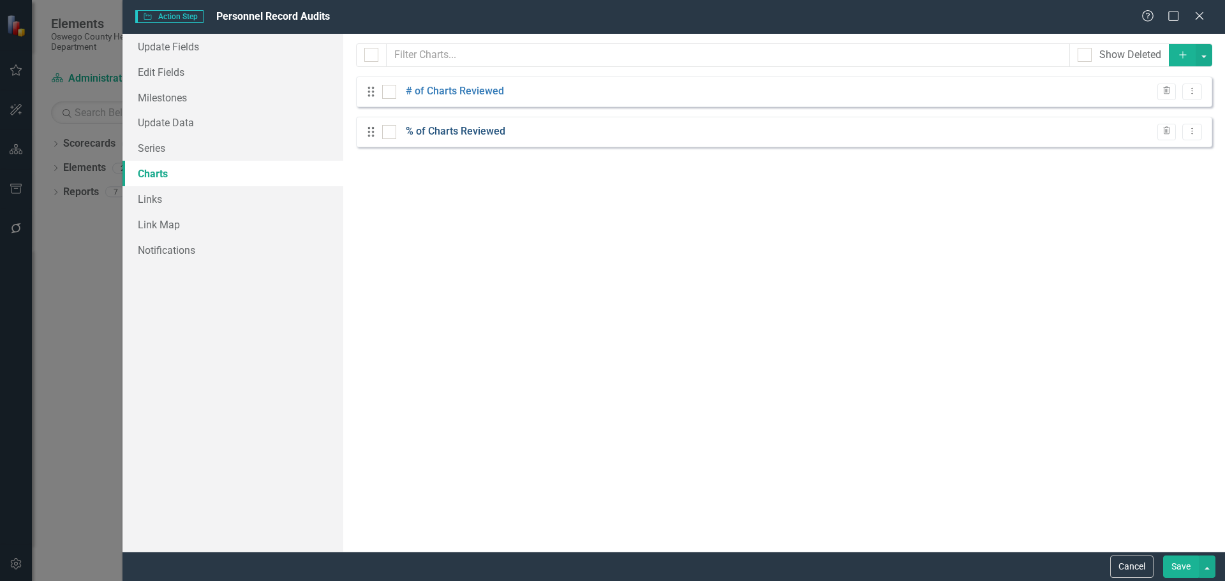
click at [464, 129] on link "% of Charts Reviewed" at bounding box center [456, 131] width 100 height 15
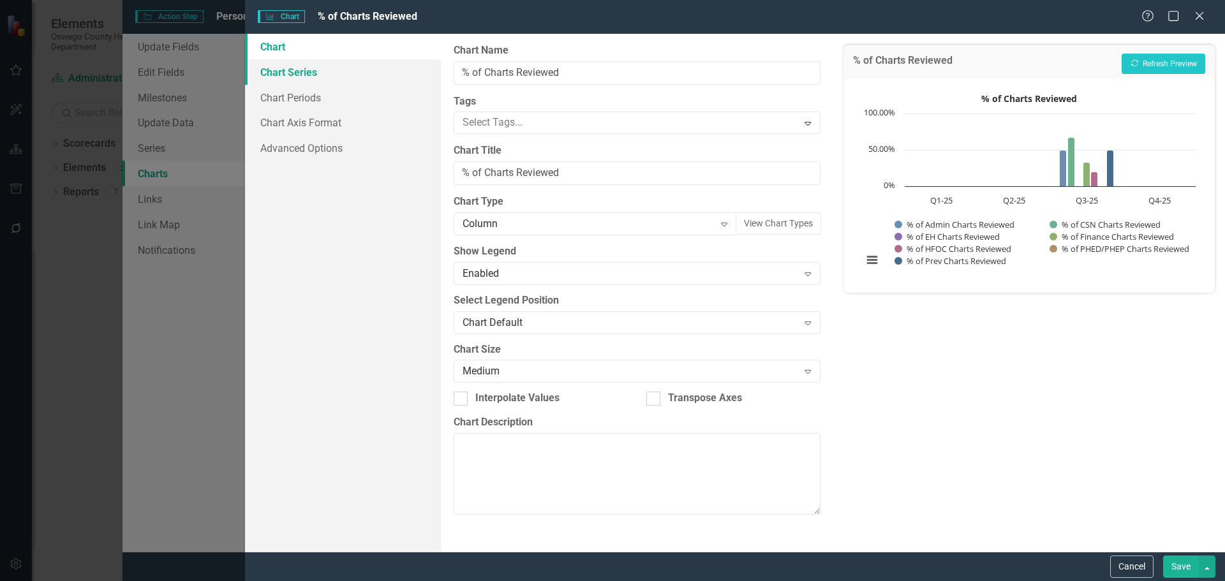
click at [312, 79] on link "Chart Series" at bounding box center [343, 72] width 196 height 26
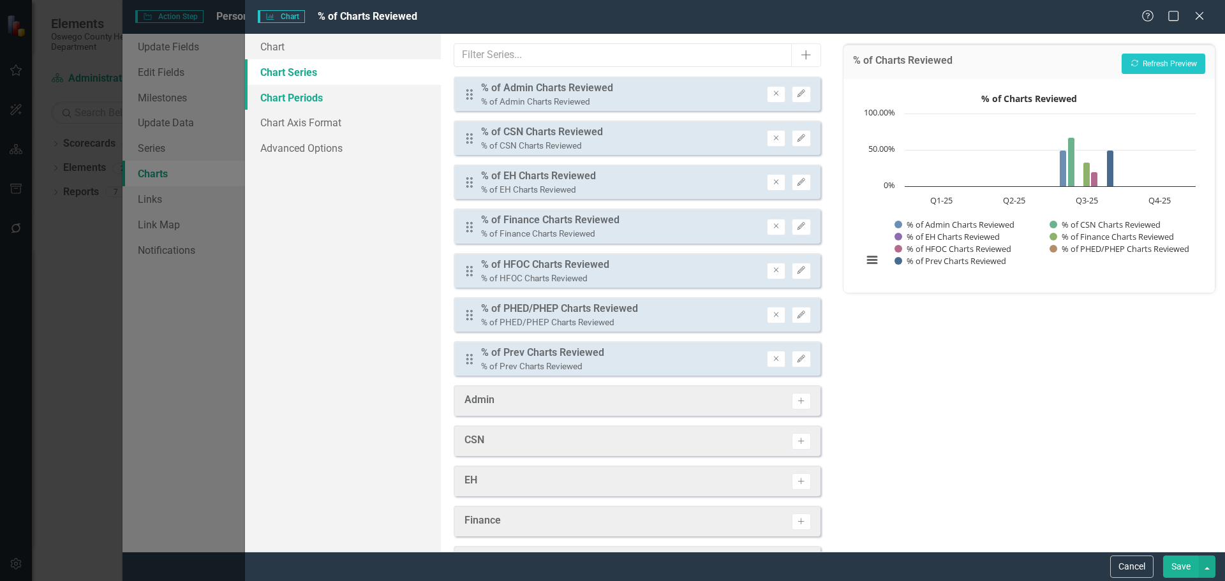
click at [309, 94] on link "Chart Periods" at bounding box center [343, 98] width 196 height 26
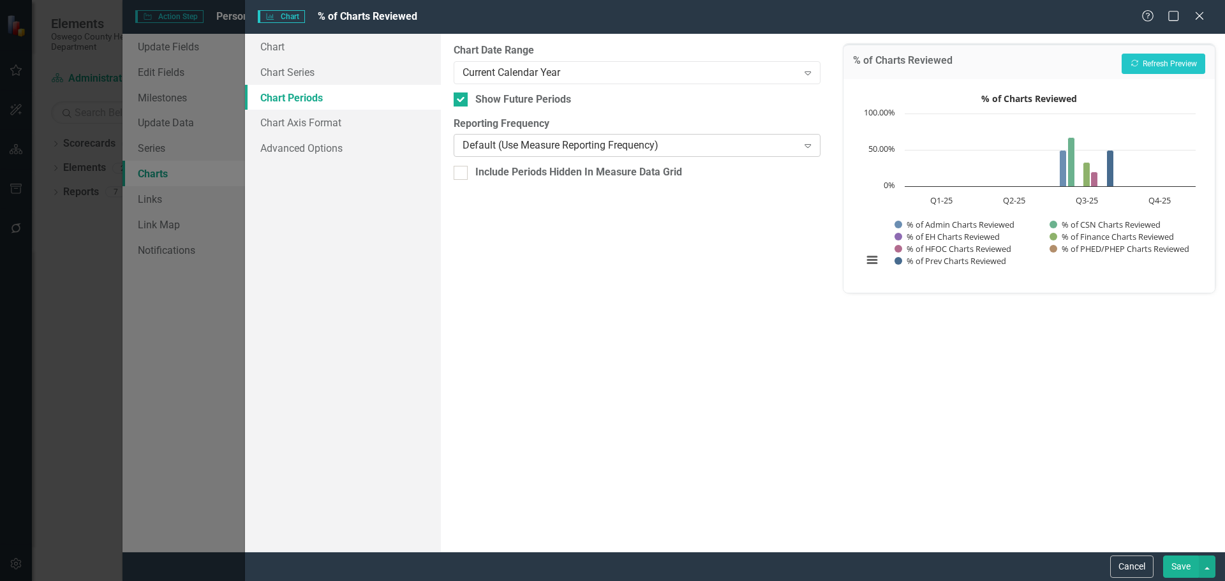
click at [556, 147] on div "Default (Use Measure Reporting Frequency)" at bounding box center [629, 145] width 335 height 15
click at [586, 73] on div "Current Calendar Year" at bounding box center [629, 72] width 335 height 15
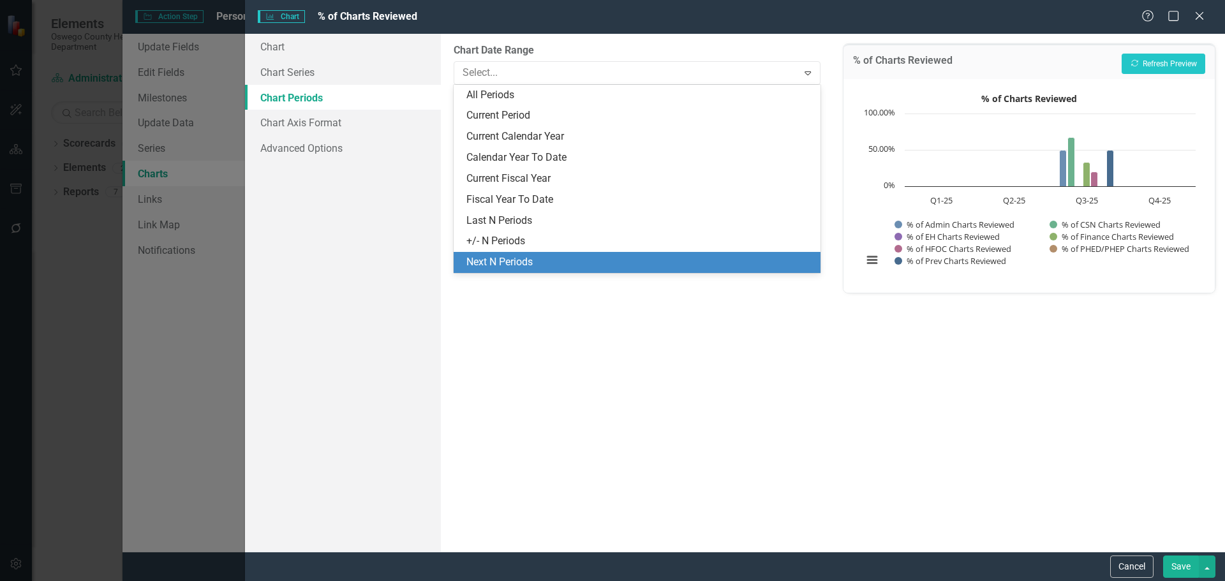
click at [556, 258] on div "Next N Periods" at bounding box center [639, 262] width 346 height 15
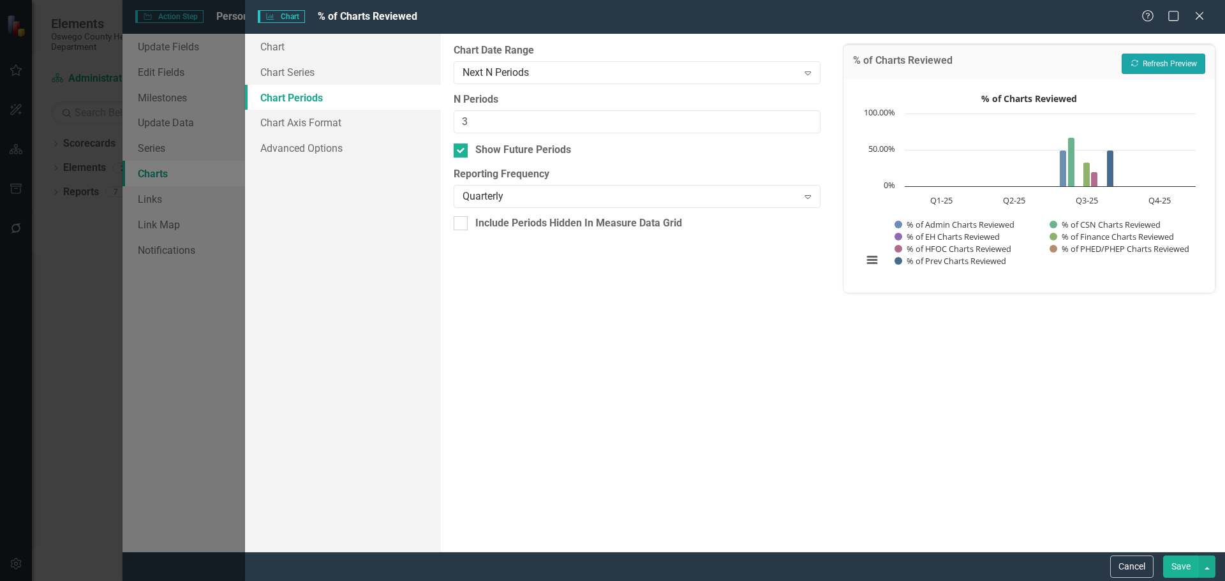
click at [1146, 64] on button "Recalculate Refresh Preview" at bounding box center [1163, 64] width 84 height 20
click at [811, 121] on input "4" at bounding box center [637, 122] width 366 height 24
click at [807, 117] on input "5" at bounding box center [637, 122] width 366 height 24
type input "6"
click at [807, 117] on input "6" at bounding box center [637, 122] width 366 height 24
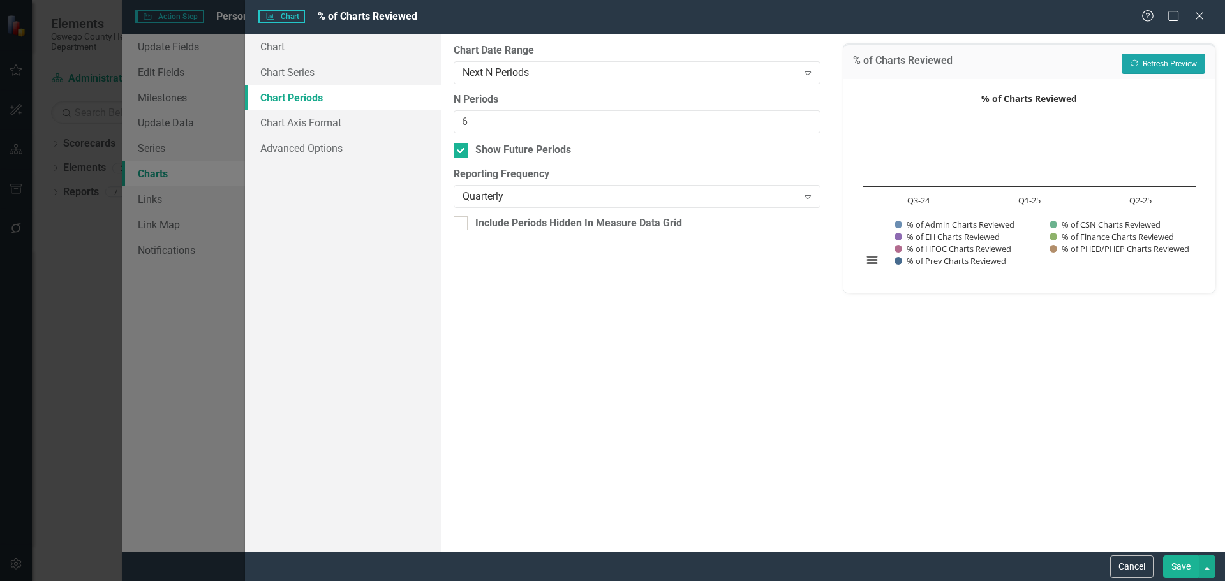
click at [1153, 66] on button "Recalculate Refresh Preview" at bounding box center [1163, 64] width 84 height 20
click at [1114, 560] on button "Cancel" at bounding box center [1131, 567] width 43 height 22
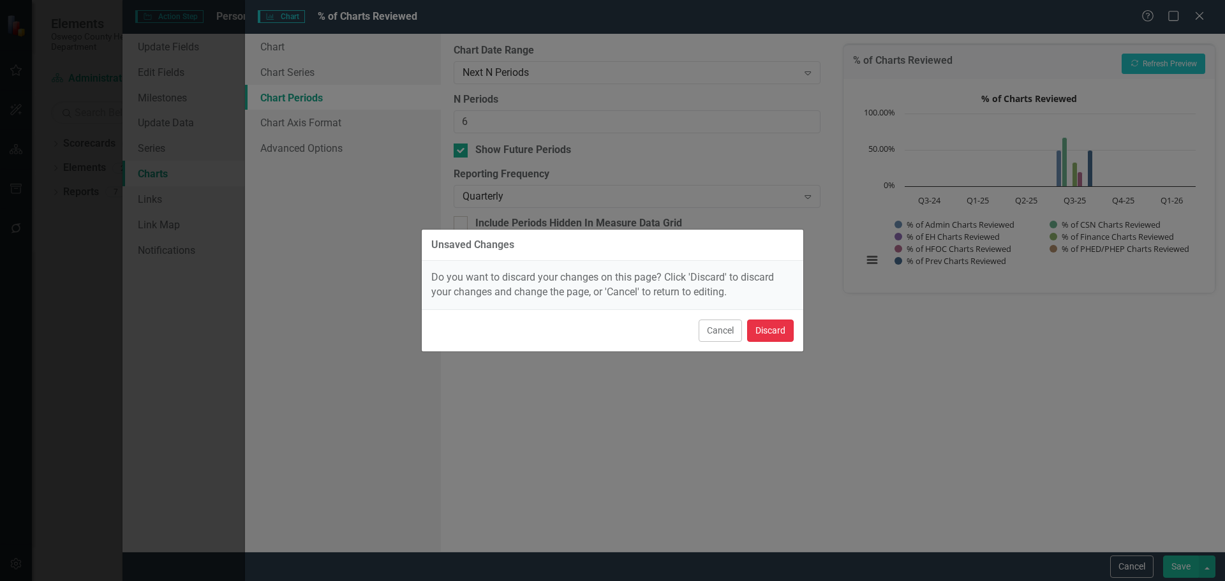
click at [775, 337] on button "Discard" at bounding box center [770, 331] width 47 height 22
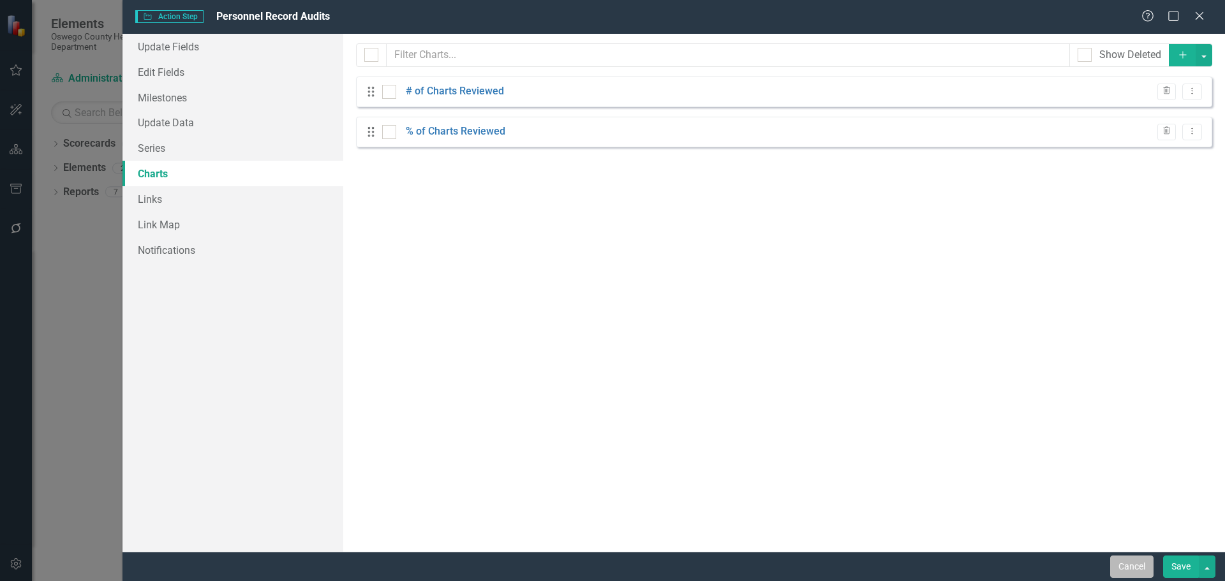
click at [1129, 566] on button "Cancel" at bounding box center [1131, 567] width 43 height 22
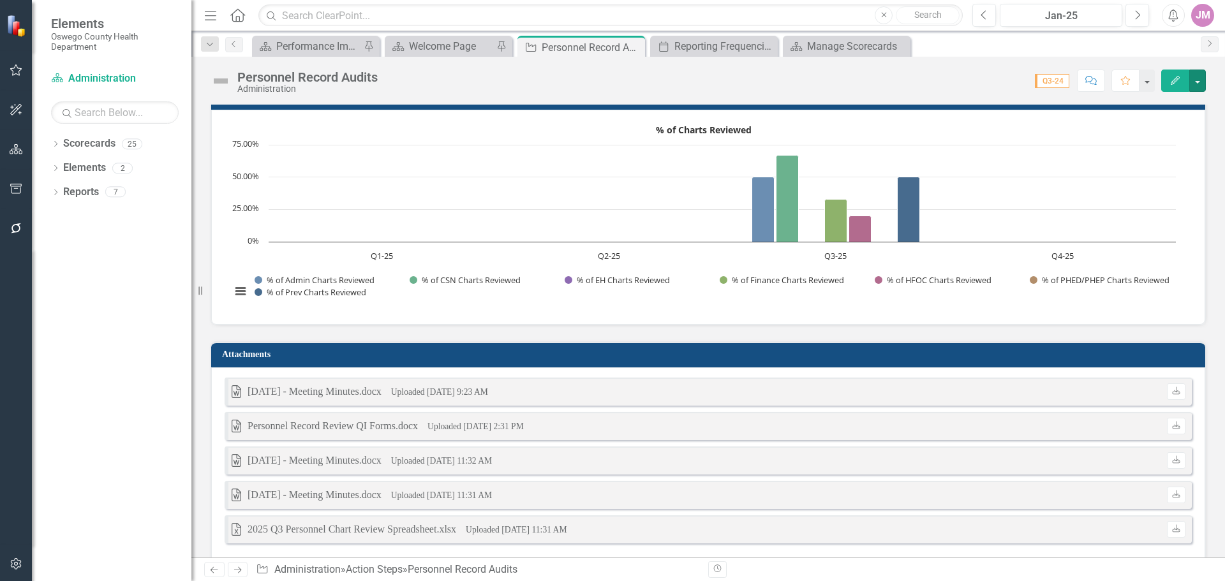
scroll to position [1305, 0]
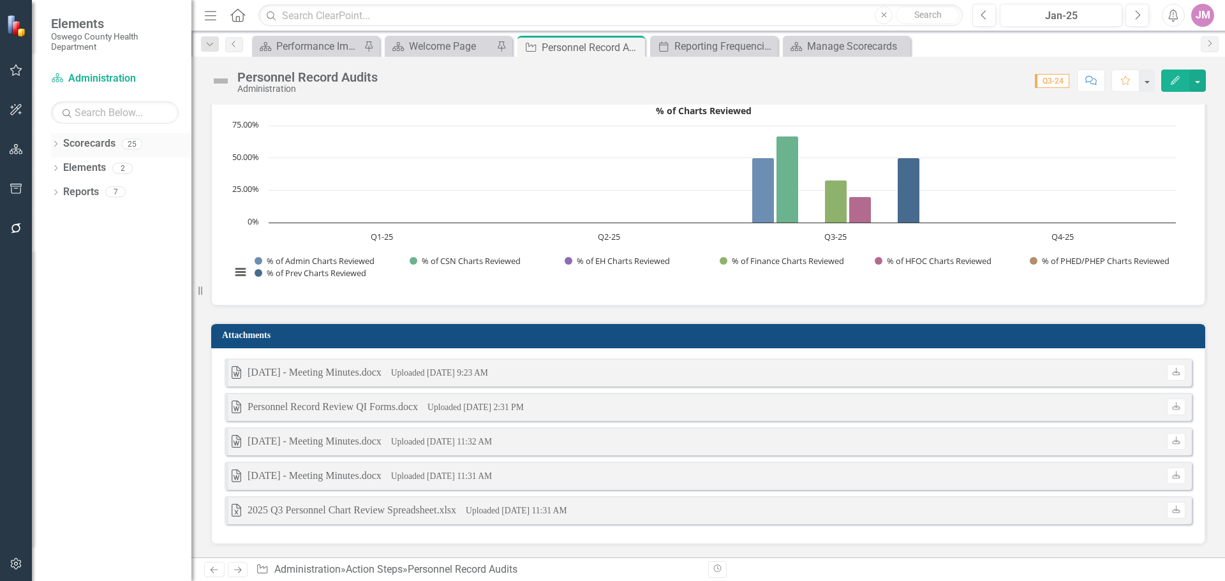
click at [86, 145] on link "Scorecards" at bounding box center [89, 144] width 52 height 15
